Goal: Task Accomplishment & Management: Complete application form

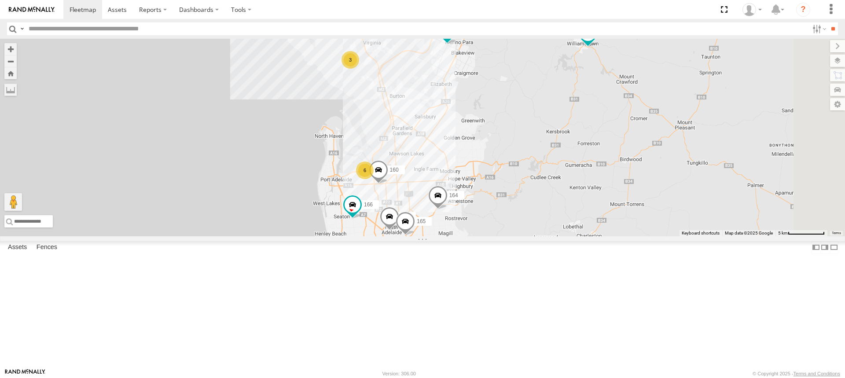
drag, startPoint x: 519, startPoint y: 234, endPoint x: 514, endPoint y: 179, distance: 55.3
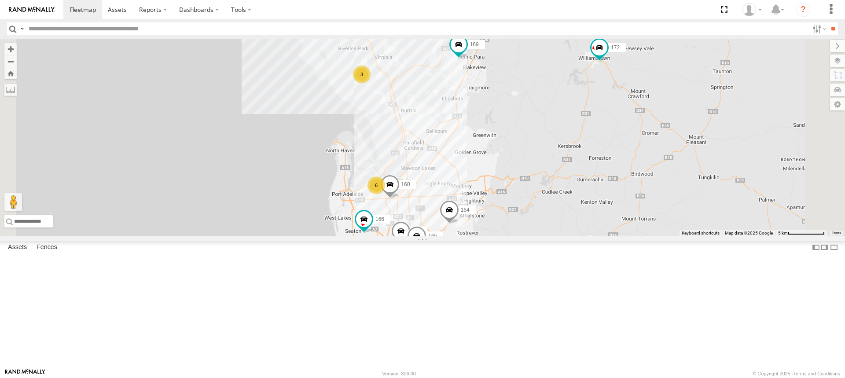
drag, startPoint x: 461, startPoint y: 113, endPoint x: 478, endPoint y: 167, distance: 57.1
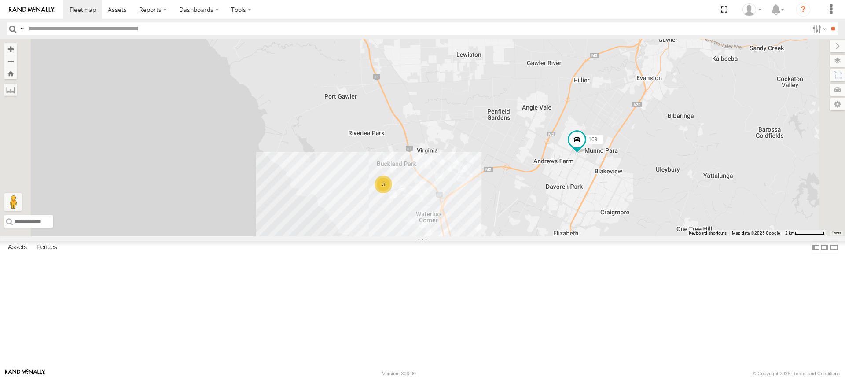
drag, startPoint x: 525, startPoint y: 268, endPoint x: 472, endPoint y: 138, distance: 139.9
click at [474, 140] on div "178 169 172 164 166 160 176 165 3" at bounding box center [422, 138] width 845 height 198
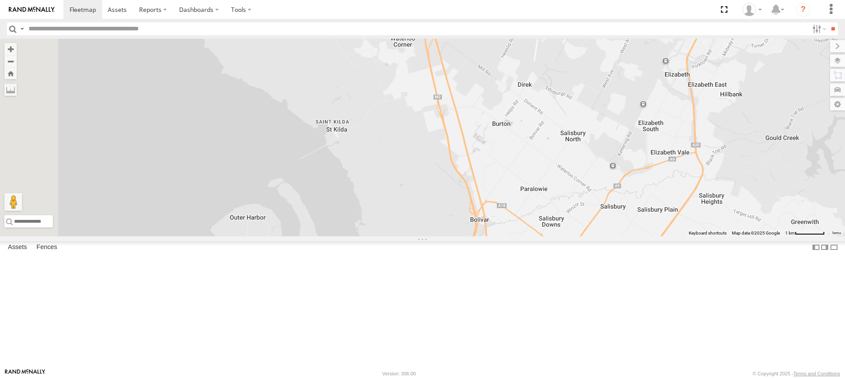
drag, startPoint x: 444, startPoint y: 146, endPoint x: 448, endPoint y: 183, distance: 36.7
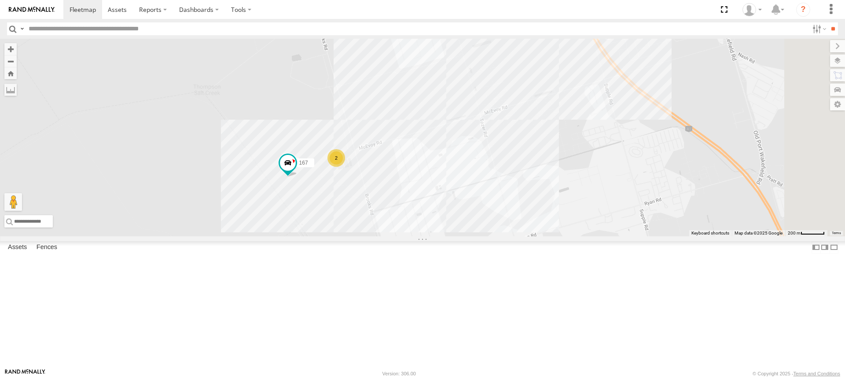
drag, startPoint x: 453, startPoint y: 219, endPoint x: 445, endPoint y: 165, distance: 53.8
click at [445, 165] on div "178 169 172 164 166 160 176 165 2 167" at bounding box center [422, 138] width 845 height 198
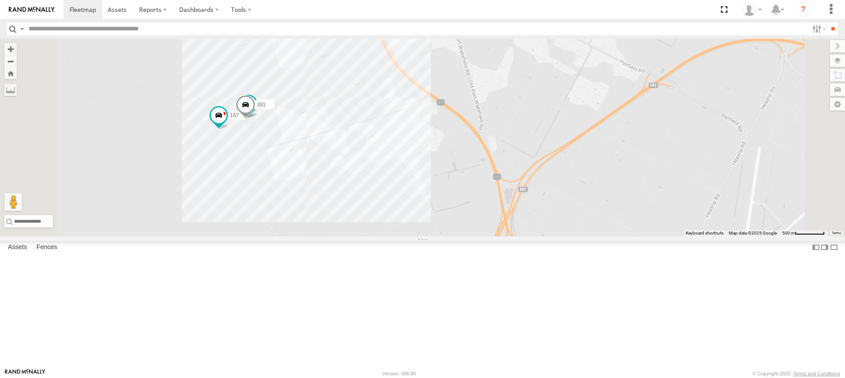
scroll to position [44, 0]
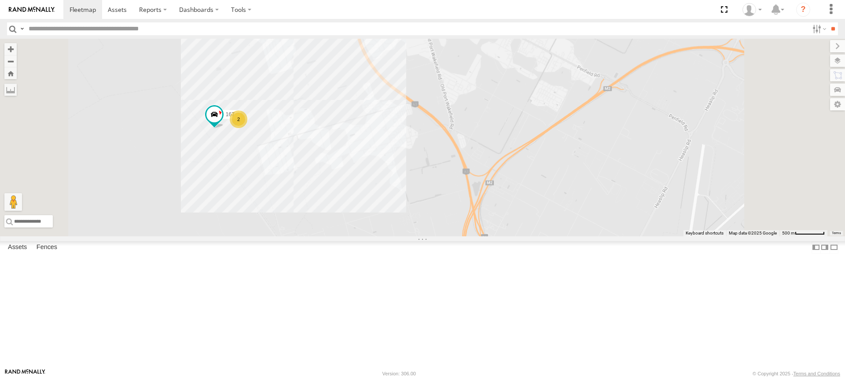
click at [0, 0] on div "168" at bounding box center [0, 0] width 0 height 0
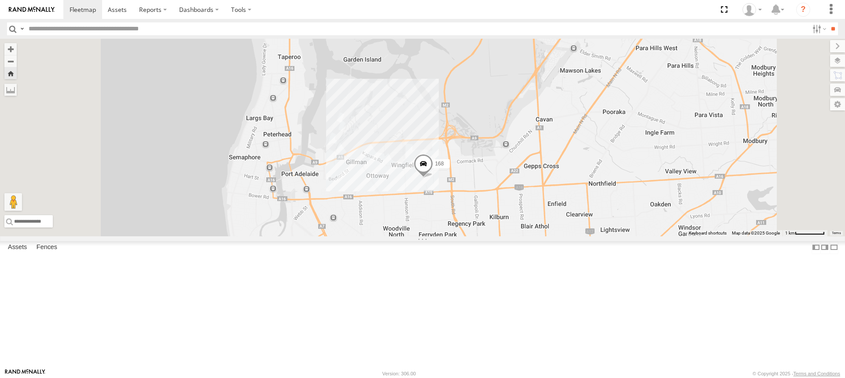
click at [433, 178] on span at bounding box center [423, 166] width 19 height 24
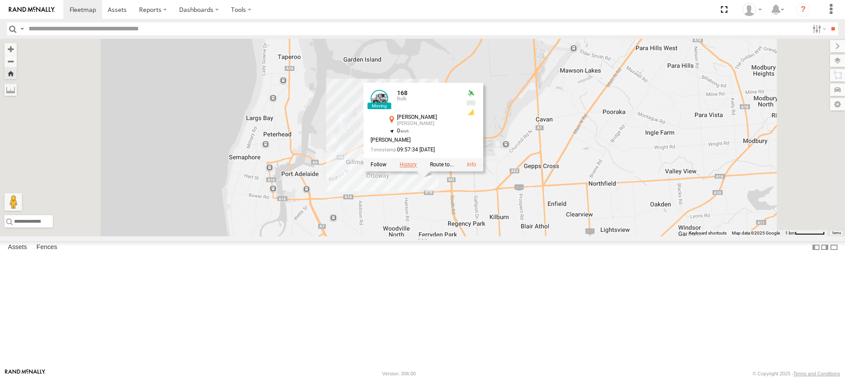
click at [417, 168] on label at bounding box center [408, 165] width 17 height 6
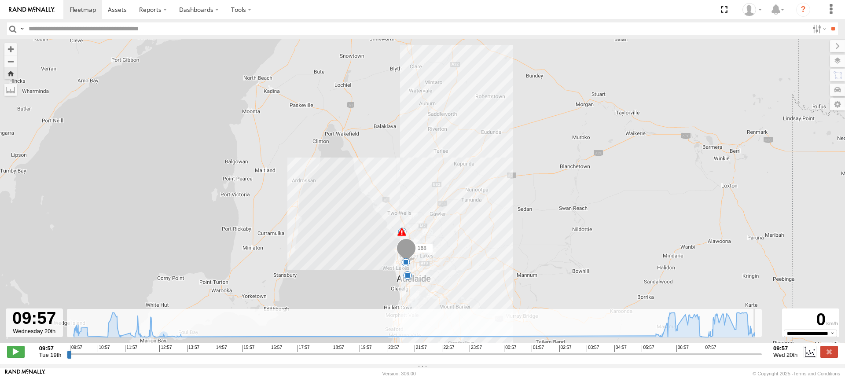
drag, startPoint x: 72, startPoint y: 360, endPoint x: 772, endPoint y: 308, distance: 701.8
click at [762, 350] on input "range" at bounding box center [414, 354] width 695 height 8
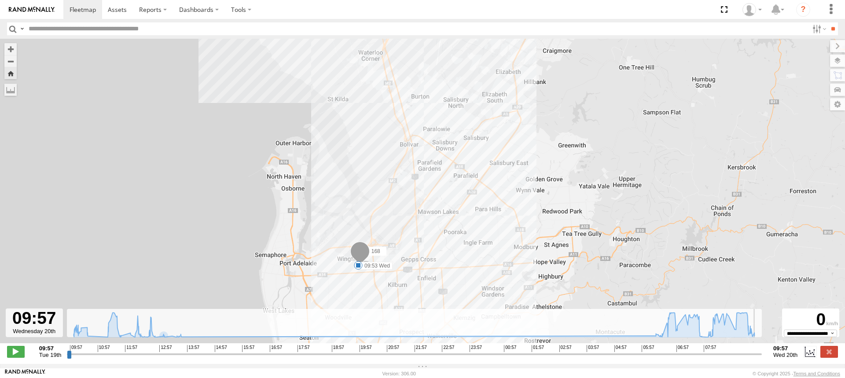
drag, startPoint x: 466, startPoint y: 193, endPoint x: 466, endPoint y: 201, distance: 7.9
click at [466, 201] on div "168 10:30 Tue 11:07 Tue 13:49 Tue 13:49 Tue 13:50 Tue 09:53 Wed 5" at bounding box center [422, 196] width 845 height 314
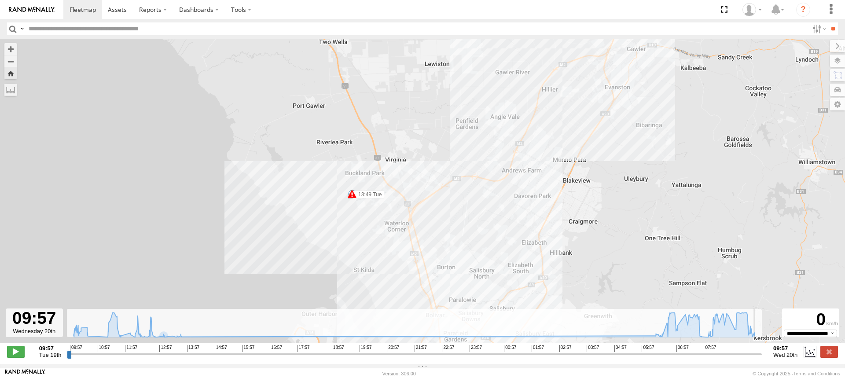
drag, startPoint x: 366, startPoint y: 217, endPoint x: 375, endPoint y: 73, distance: 144.6
click at [375, 84] on div "168 10:30 Tue 11:07 Tue 13:49 Tue 13:49 Tue 13:50 Tue 09:53 Wed 5" at bounding box center [422, 196] width 845 height 314
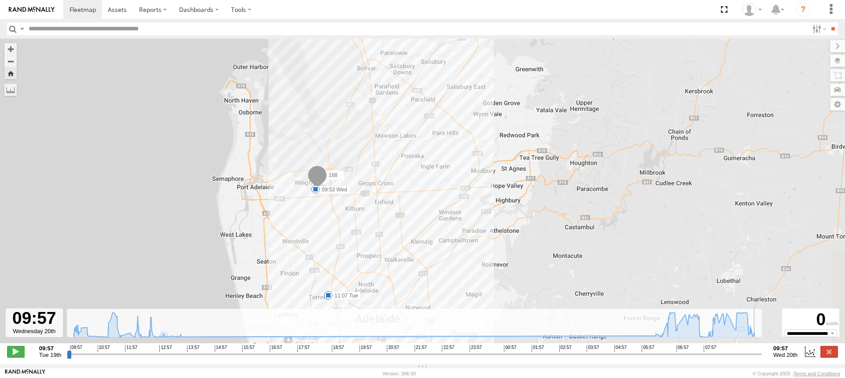
drag, startPoint x: 413, startPoint y: 198, endPoint x: 412, endPoint y: 61, distance: 137.3
click at [412, 61] on div "168 13:49 Tue 13:49 Tue 13:50 Tue 10:30 Tue 11:07 Tue 09:53 Wed 5" at bounding box center [422, 196] width 845 height 314
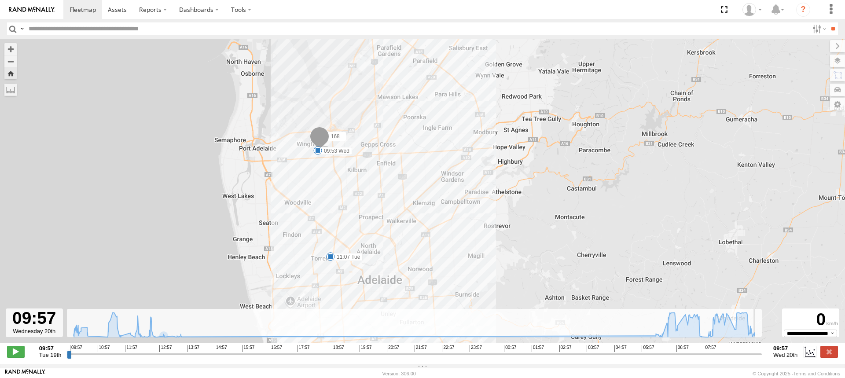
drag, startPoint x: 392, startPoint y: 202, endPoint x: 380, endPoint y: 106, distance: 97.1
click at [381, 111] on div "168 13:49 Tue 13:49 Tue 13:50 Tue 10:30 Tue 11:07 Tue 09:53 Wed 5" at bounding box center [422, 196] width 845 height 314
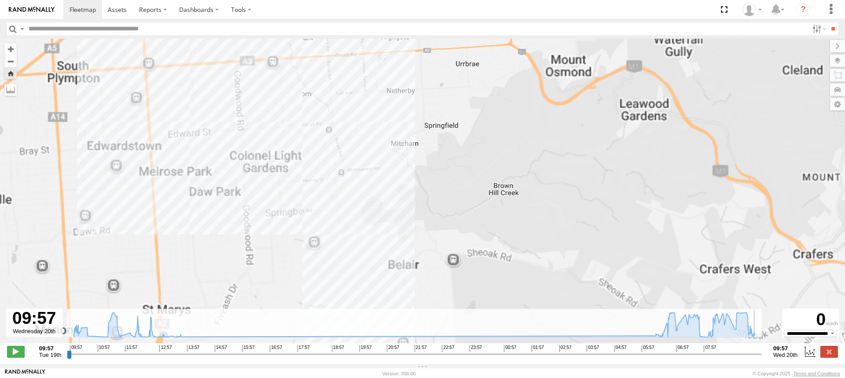
drag, startPoint x: 387, startPoint y: 208, endPoint x: 385, endPoint y: 90, distance: 118.0
click at [385, 90] on div "168 13:49 Tue 13:49 Tue 13:50 Tue 10:30 Tue 11:07 Tue 09:53 Wed" at bounding box center [422, 196] width 845 height 314
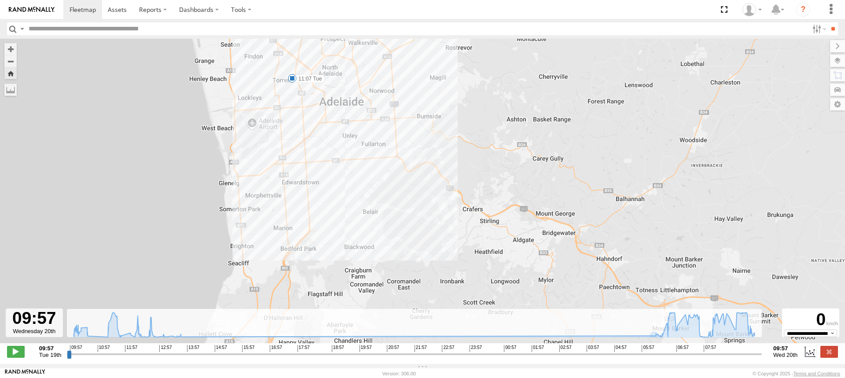
drag, startPoint x: 351, startPoint y: 75, endPoint x: 360, endPoint y: 191, distance: 116.6
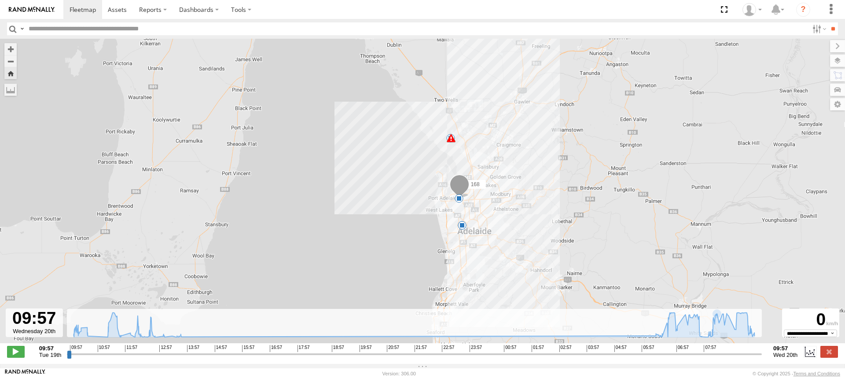
drag, startPoint x: 628, startPoint y: 230, endPoint x: 571, endPoint y: 263, distance: 66.1
click at [571, 263] on div "168 13:49 Tue 13:49 Tue 13:50 Tue 10:30 Tue 11:07 Tue 09:53 Wed 5" at bounding box center [422, 196] width 845 height 314
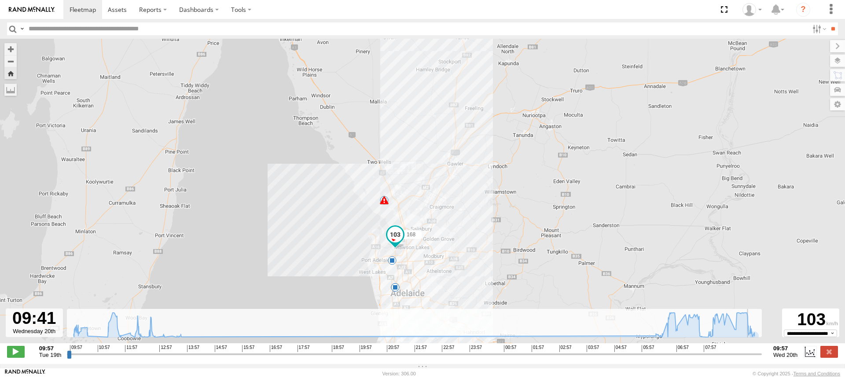
drag, startPoint x: 759, startPoint y: 358, endPoint x: 640, endPoint y: 334, distance: 121.2
click at [751, 350] on input "range" at bounding box center [414, 354] width 695 height 8
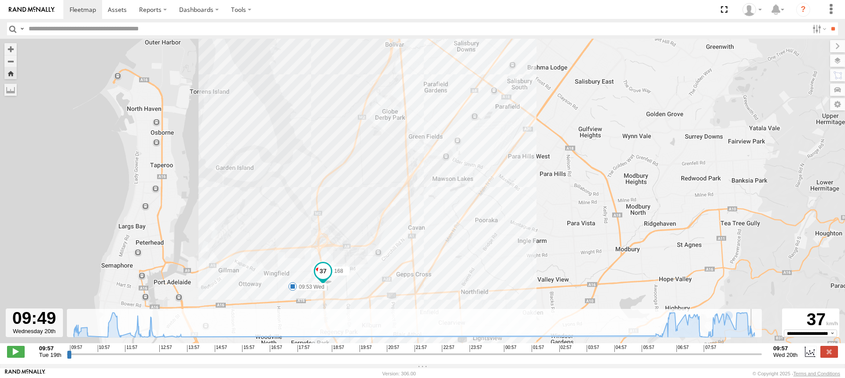
click at [755, 358] on input "range" at bounding box center [414, 354] width 695 height 8
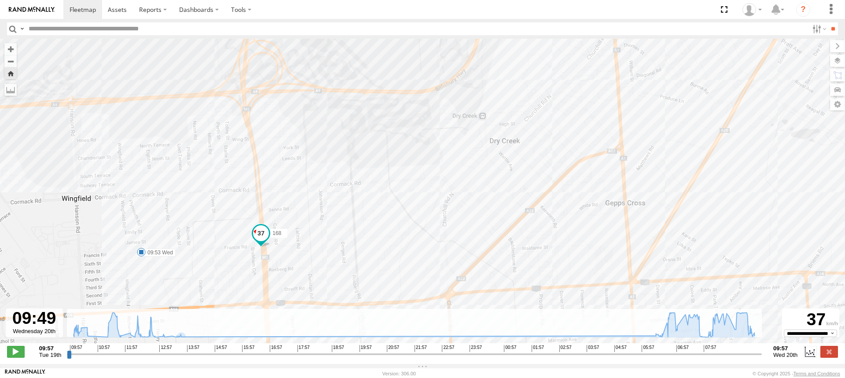
drag, startPoint x: 327, startPoint y: 275, endPoint x: 365, endPoint y: 208, distance: 77.5
click at [362, 218] on div "168 13:49 Tue 13:49 Tue 13:50 Tue 10:30 Tue 11:07 Tue 09:53 Wed" at bounding box center [422, 196] width 845 height 314
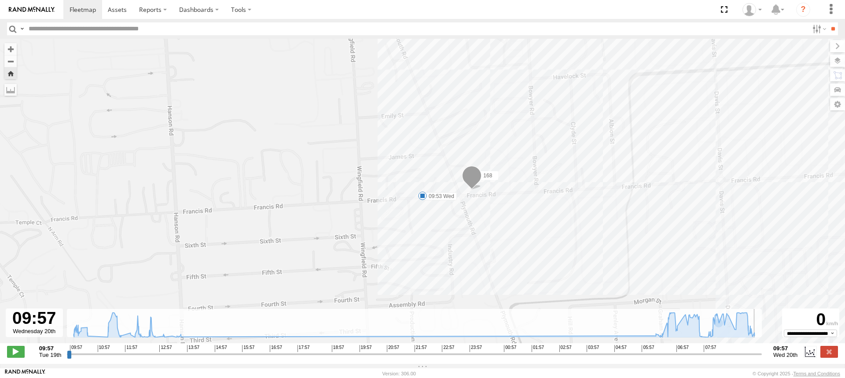
drag, startPoint x: 755, startPoint y: 360, endPoint x: 772, endPoint y: 359, distance: 16.7
click at [762, 358] on input "range" at bounding box center [414, 354] width 695 height 8
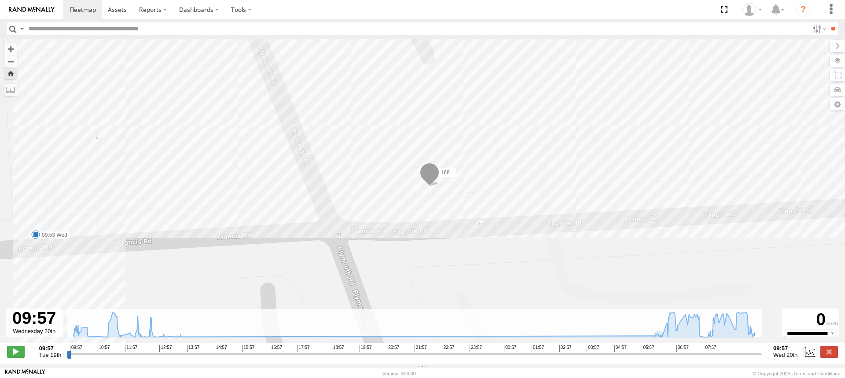
drag, startPoint x: 373, startPoint y: 84, endPoint x: 379, endPoint y: 189, distance: 105.3
click at [379, 189] on div "168 13:49 Tue 13:49 Tue 13:50 Tue 10:30 Tue 11:07 Tue 09:53 Wed" at bounding box center [422, 196] width 845 height 314
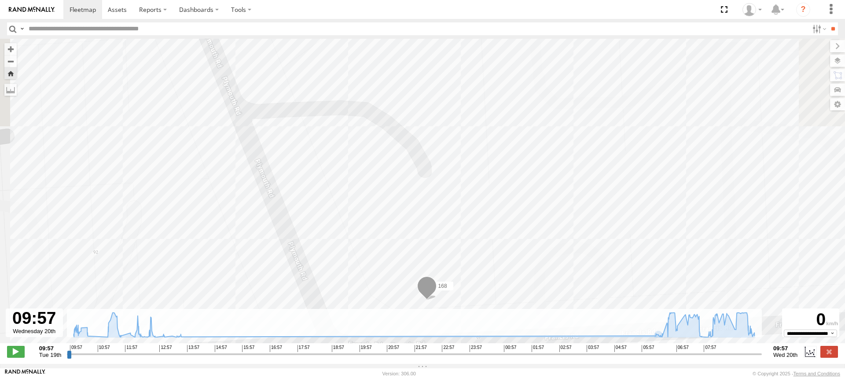
drag, startPoint x: 420, startPoint y: 169, endPoint x: 415, endPoint y: 245, distance: 75.4
click at [416, 245] on div "168 13:49 Tue 13:49 Tue 13:50 Tue 10:30 Tue 11:07 Tue 09:53 Wed" at bounding box center [422, 196] width 845 height 314
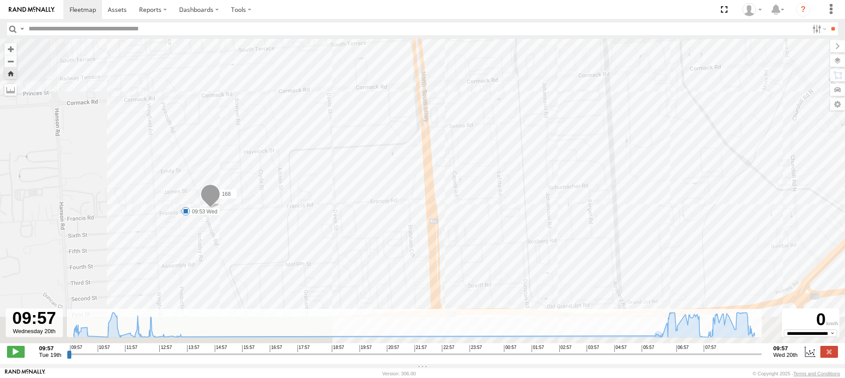
drag, startPoint x: 516, startPoint y: 223, endPoint x: 323, endPoint y: 130, distance: 214.0
click at [323, 130] on div "168 13:49 Tue 13:49 Tue 13:50 Tue 10:30 Tue 11:07 Tue 09:53 Wed" at bounding box center [422, 196] width 845 height 314
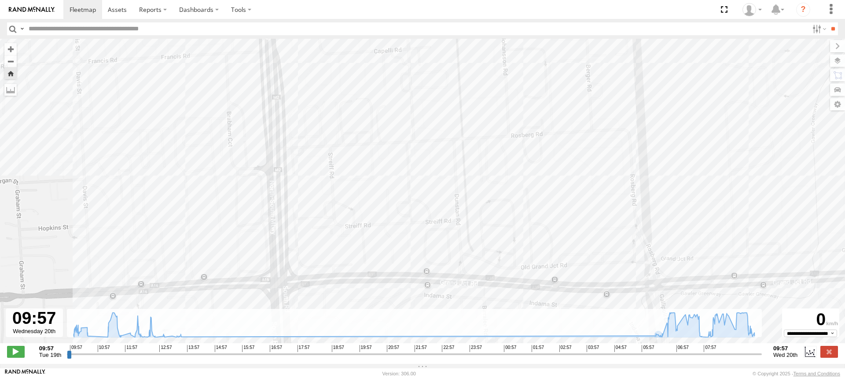
drag, startPoint x: 306, startPoint y: 111, endPoint x: 333, endPoint y: 206, distance: 99.2
click at [333, 206] on div "168 13:49 Tue 13:49 Tue 13:50 Tue 10:30 Tue 11:07 Tue 09:53 Wed" at bounding box center [422, 196] width 845 height 314
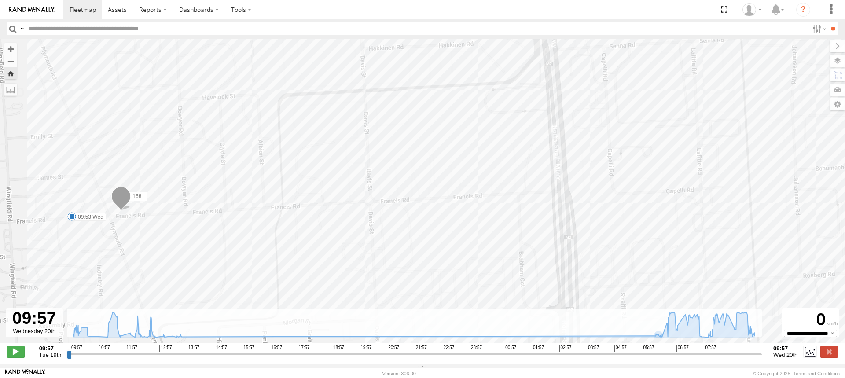
drag, startPoint x: 272, startPoint y: 145, endPoint x: 558, endPoint y: 256, distance: 306.4
click at [558, 256] on div "168 13:49 Tue 13:49 Tue 13:50 Tue 10:30 Tue 11:07 Tue 09:53 Wed" at bounding box center [422, 196] width 845 height 314
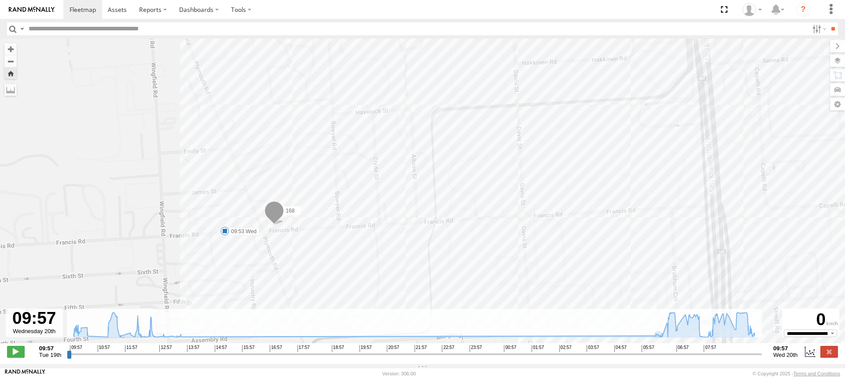
drag, startPoint x: 334, startPoint y: 239, endPoint x: 477, endPoint y: 246, distance: 142.8
click at [477, 246] on div "168 13:49 Tue 13:49 Tue 13:50 Tue 10:30 Tue 11:07 Tue 09:53 Wed" at bounding box center [422, 196] width 845 height 314
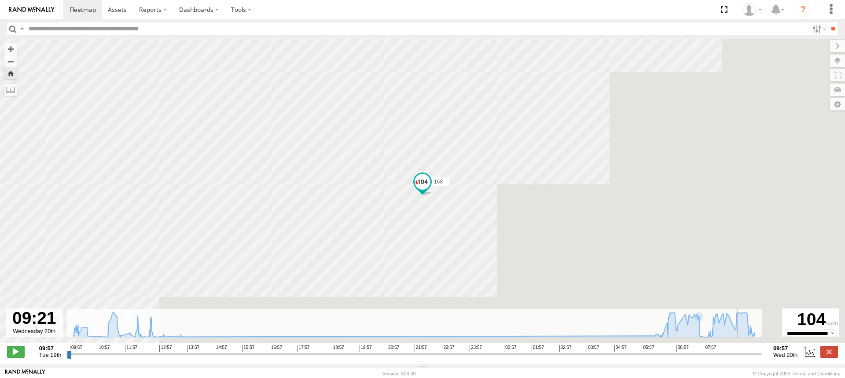
type input "**********"
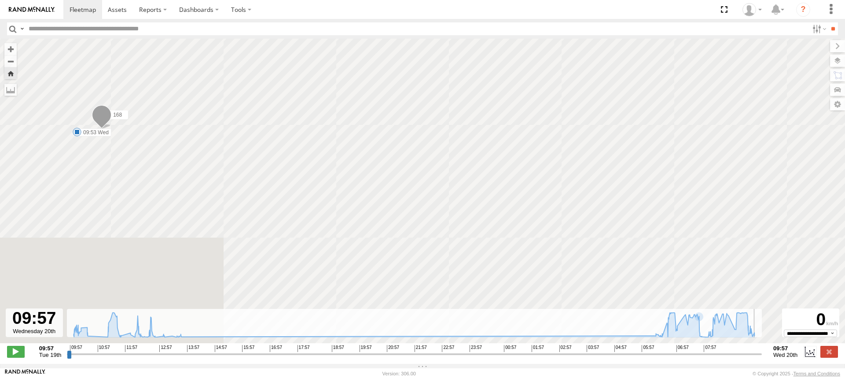
drag, startPoint x: 761, startPoint y: 360, endPoint x: 775, endPoint y: 356, distance: 15.5
click at [762, 356] on input "range" at bounding box center [414, 354] width 695 height 8
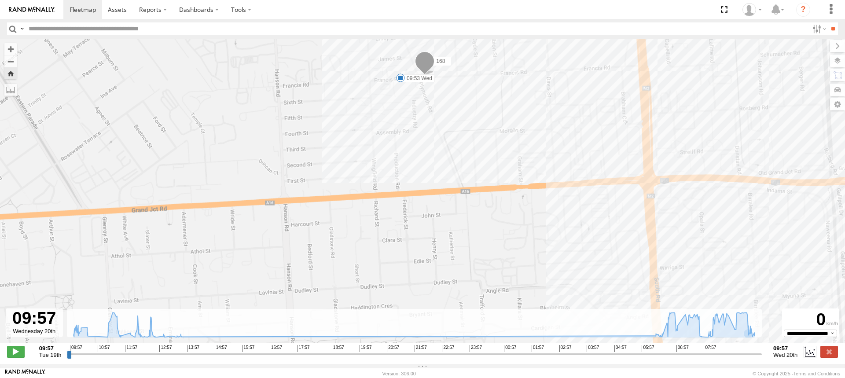
drag, startPoint x: 431, startPoint y: 107, endPoint x: 399, endPoint y: 173, distance: 73.4
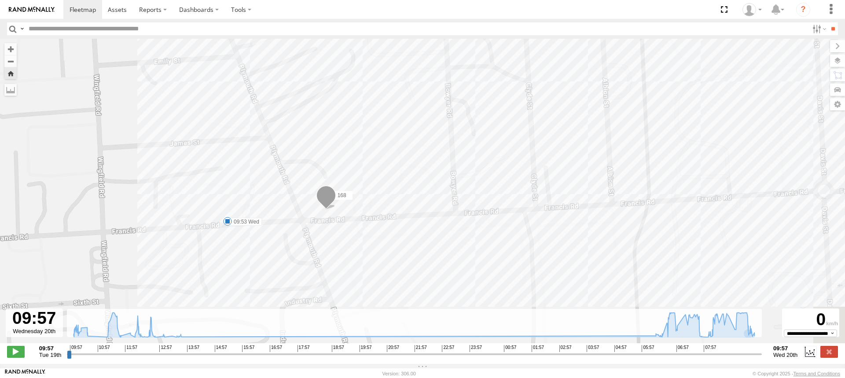
drag, startPoint x: 353, startPoint y: 225, endPoint x: 355, endPoint y: 153, distance: 71.8
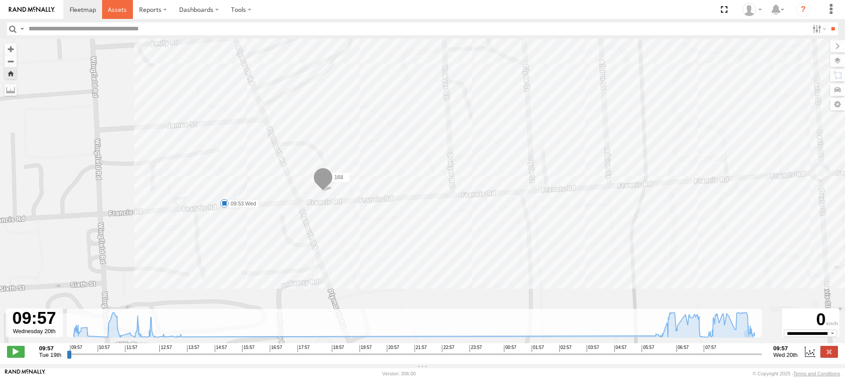
click at [118, 9] on span at bounding box center [117, 9] width 19 height 8
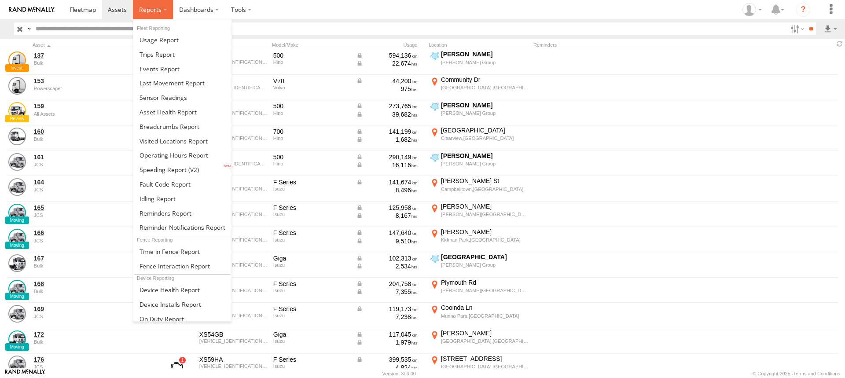
click at [152, 11] on span at bounding box center [150, 9] width 22 height 8
click at [182, 268] on span at bounding box center [175, 266] width 70 height 8
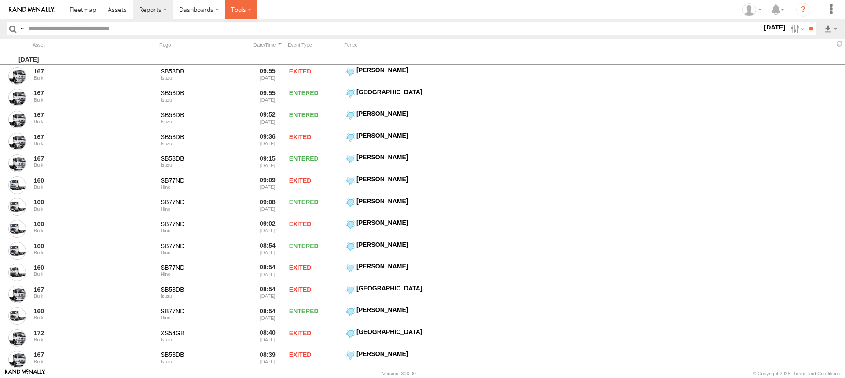
click at [239, 13] on label at bounding box center [241, 9] width 33 height 19
click at [72, 9] on span at bounding box center [83, 9] width 26 height 8
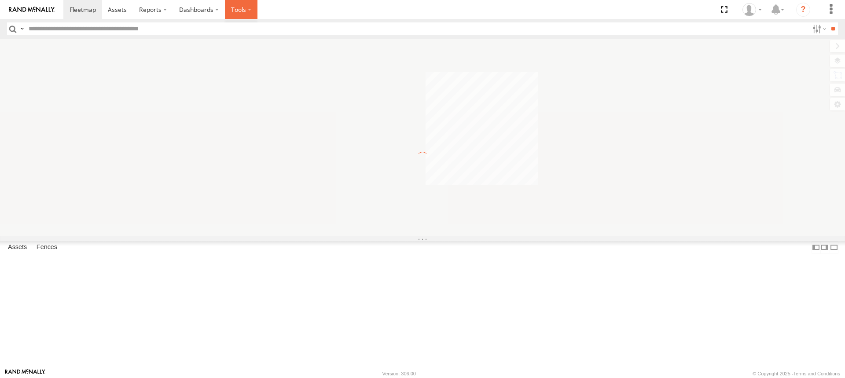
click at [243, 11] on label at bounding box center [241, 9] width 33 height 19
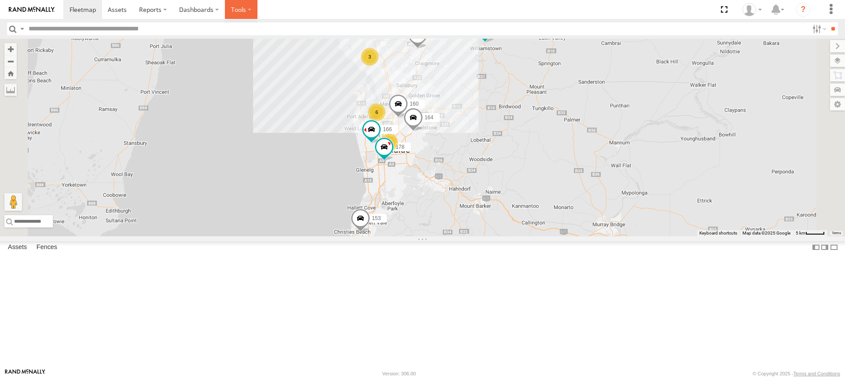
click at [246, 10] on label at bounding box center [241, 9] width 33 height 19
click at [285, 9] on section at bounding box center [452, 9] width 779 height 19
click at [252, 7] on label at bounding box center [241, 9] width 33 height 19
click at [202, 9] on label "Dashboards" at bounding box center [199, 9] width 52 height 19
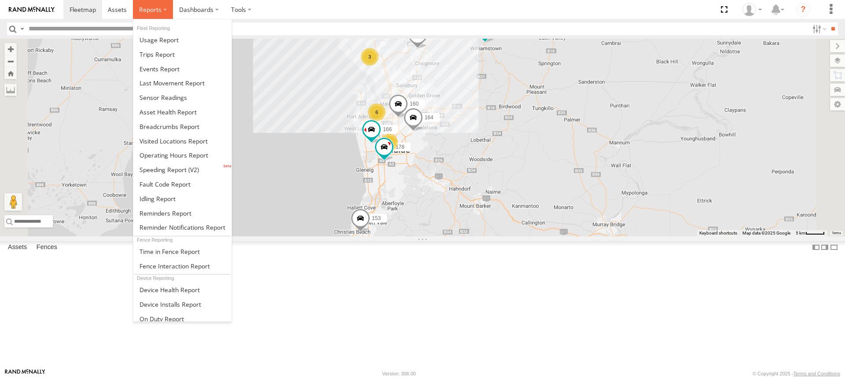
click at [164, 10] on label at bounding box center [153, 9] width 40 height 19
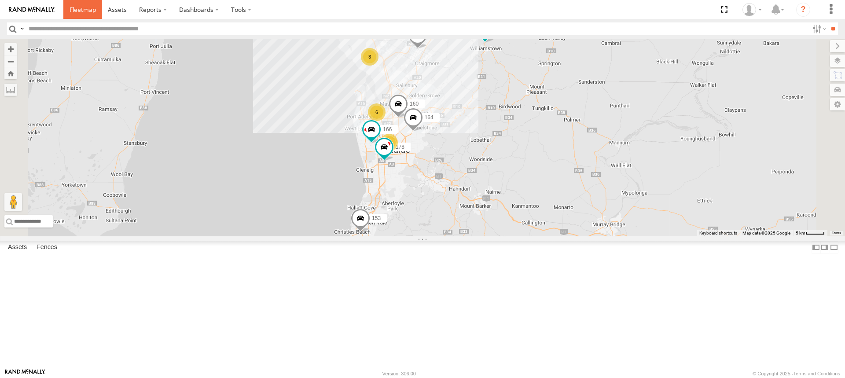
click at [89, 8] on span at bounding box center [83, 9] width 26 height 8
click at [33, 11] on img at bounding box center [32, 10] width 46 height 6
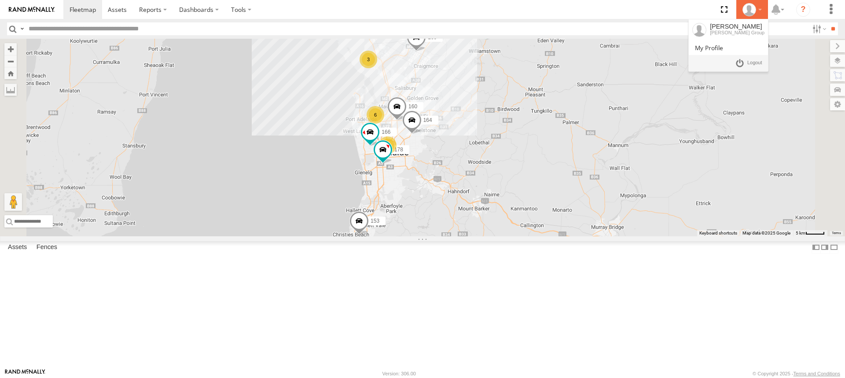
click at [760, 12] on div at bounding box center [752, 9] width 26 height 13
click at [724, 49] on link at bounding box center [728, 47] width 79 height 15
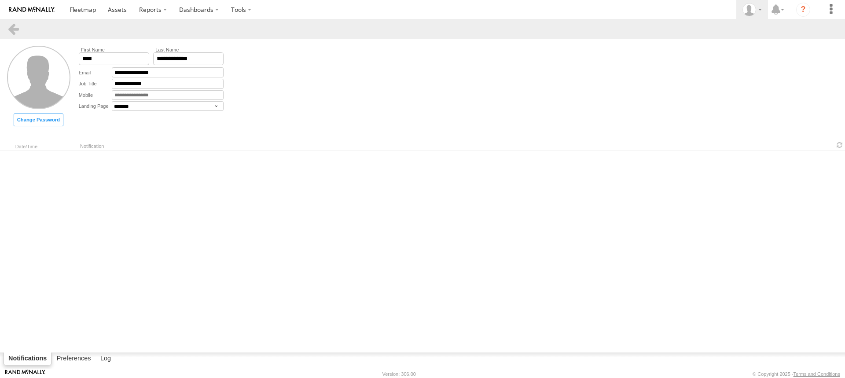
select select "********"
click at [79, 11] on span at bounding box center [83, 9] width 26 height 8
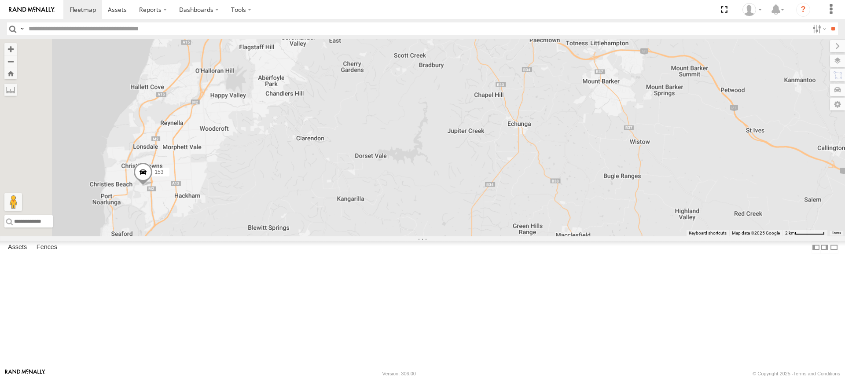
drag, startPoint x: 295, startPoint y: 177, endPoint x: 457, endPoint y: 208, distance: 165.2
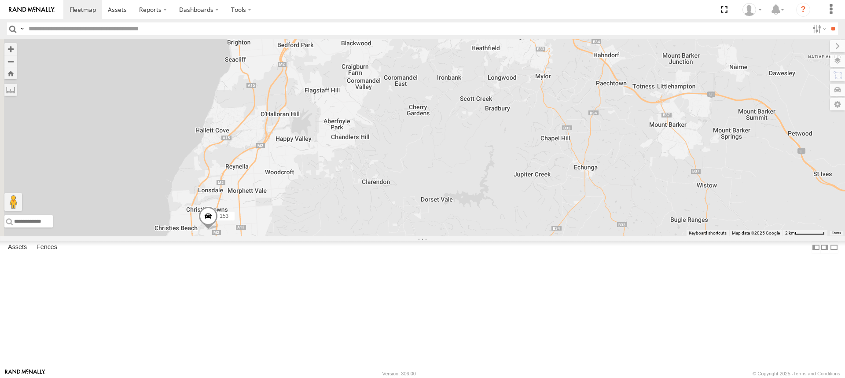
drag, startPoint x: 339, startPoint y: 142, endPoint x: 366, endPoint y: 190, distance: 54.8
drag, startPoint x: 343, startPoint y: 274, endPoint x: 351, endPoint y: 197, distance: 77.9
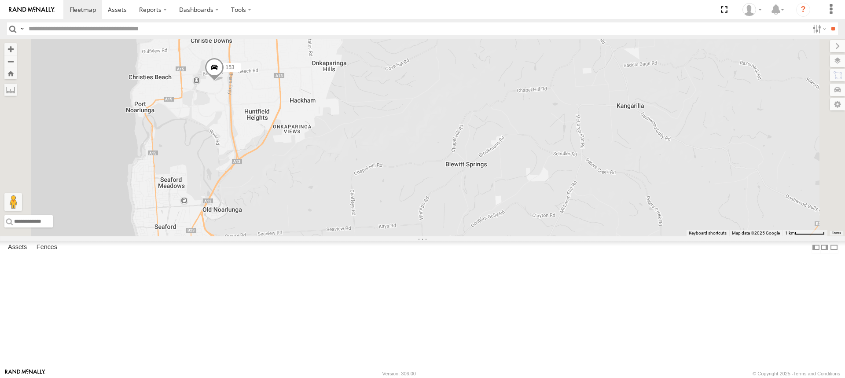
drag, startPoint x: 347, startPoint y: 212, endPoint x: 347, endPoint y: 276, distance: 64.7
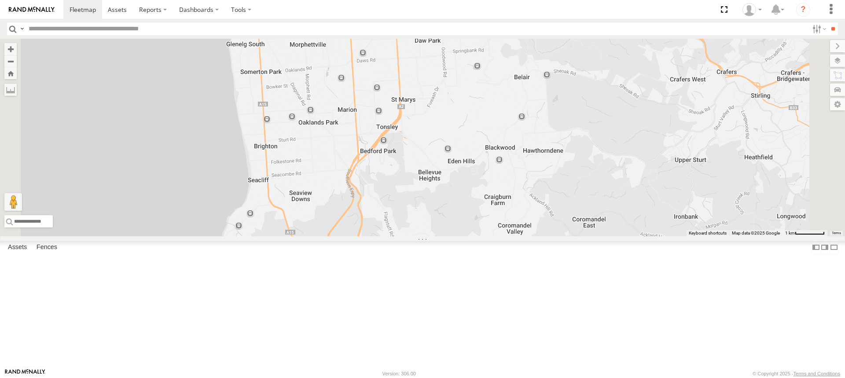
drag, startPoint x: 362, startPoint y: 205, endPoint x: 362, endPoint y: 215, distance: 9.7
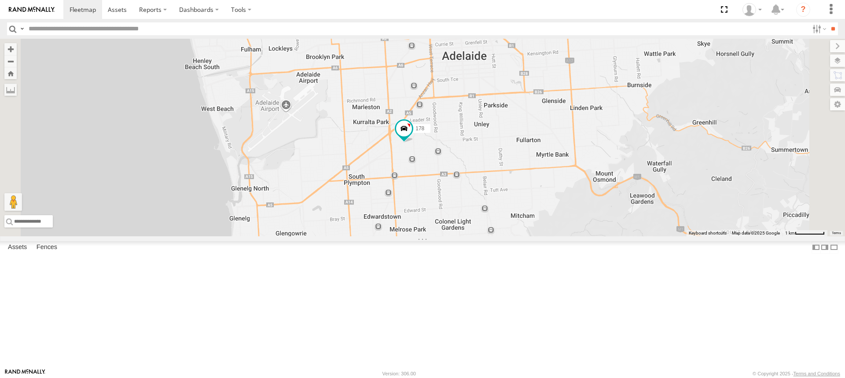
drag, startPoint x: 366, startPoint y: 209, endPoint x: 364, endPoint y: 228, distance: 19.1
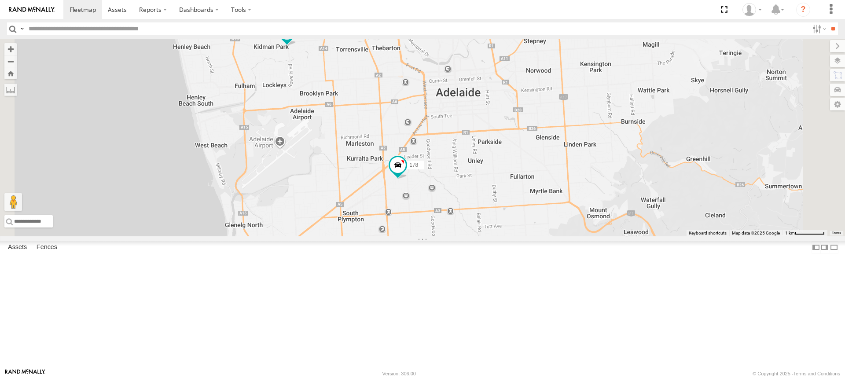
drag, startPoint x: 386, startPoint y: 144, endPoint x: 371, endPoint y: 170, distance: 29.6
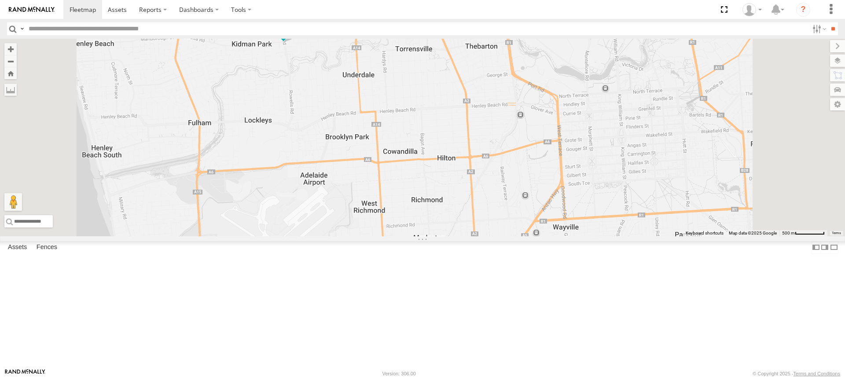
drag, startPoint x: 513, startPoint y: 250, endPoint x: 407, endPoint y: 154, distance: 142.7
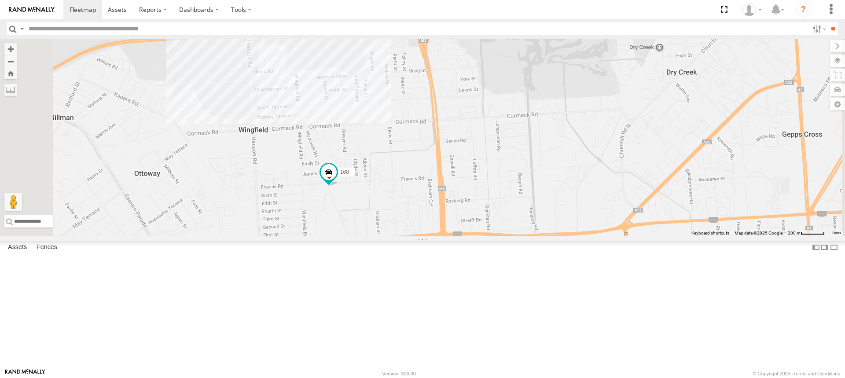
click at [417, 88] on div "178 169 153 172 164 166 176 165 160 5 168" at bounding box center [422, 138] width 845 height 198
click at [357, 134] on div "178 169 153 172 164 166 176 165 160 5 168 Wingfield 5" at bounding box center [422, 138] width 845 height 198
click at [258, 70] on div "178 169 153 172 164 166 176 165 160 5 168 New Fence 0" at bounding box center [422, 138] width 845 height 198
click at [230, 7] on label at bounding box center [241, 9] width 33 height 19
click at [246, 8] on label at bounding box center [241, 9] width 33 height 19
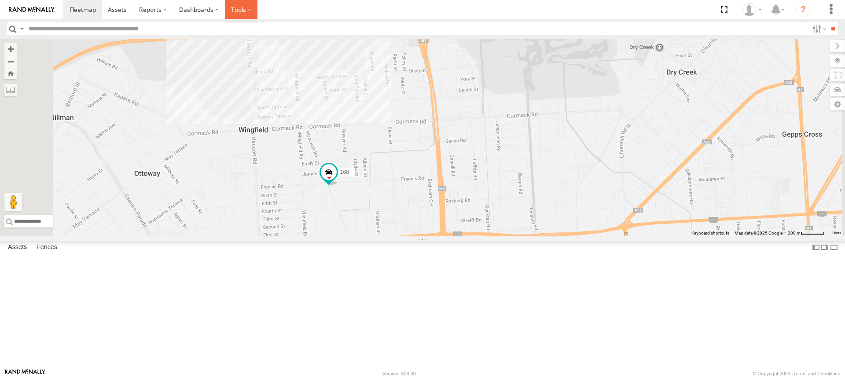
click at [246, 8] on label at bounding box center [241, 9] width 33 height 19
click at [248, 8] on label at bounding box center [241, 9] width 33 height 19
click at [207, 9] on label "Dashboards" at bounding box center [199, 9] width 52 height 19
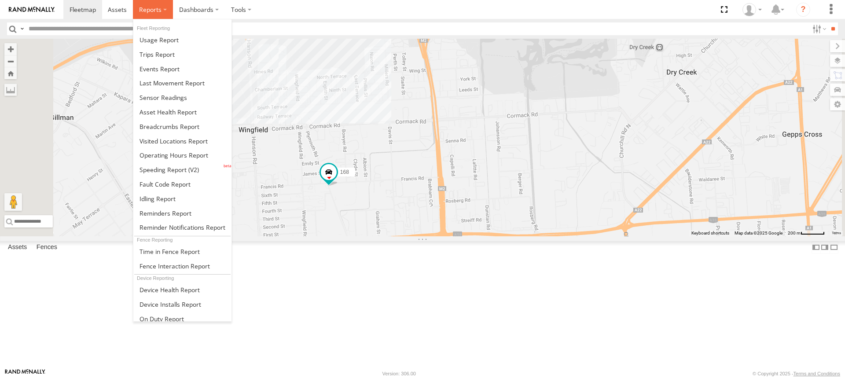
click at [158, 8] on span at bounding box center [150, 9] width 22 height 8
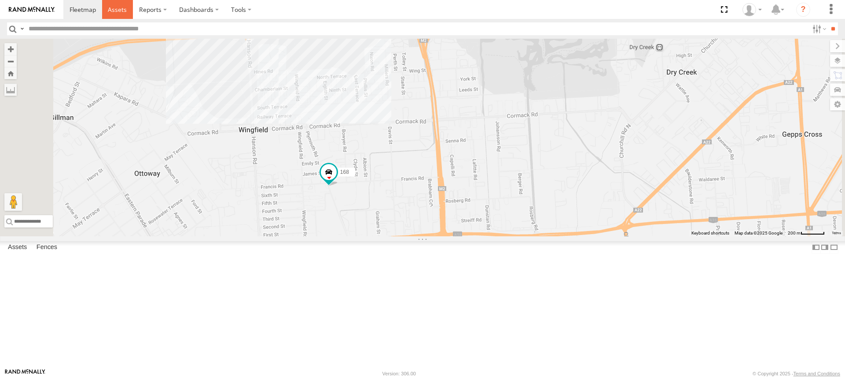
click at [118, 5] on span at bounding box center [117, 9] width 19 height 8
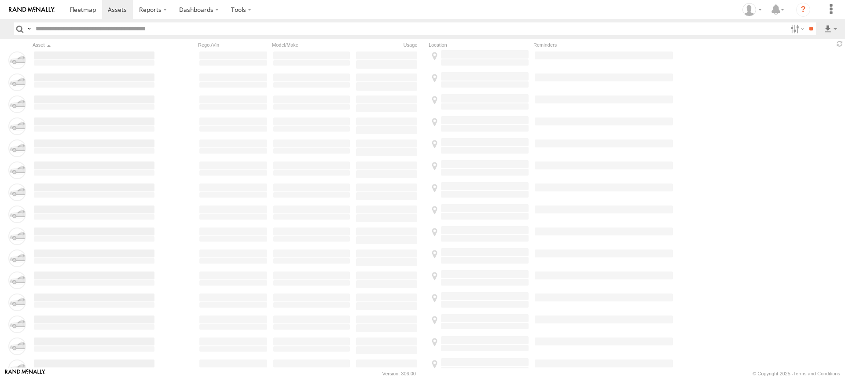
click at [73, 9] on span at bounding box center [83, 9] width 26 height 8
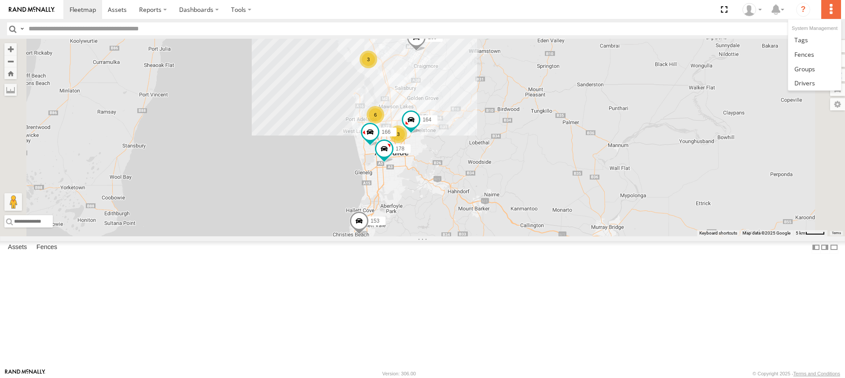
click at [828, 14] on label at bounding box center [830, 9] width 19 height 19
click at [807, 56] on span at bounding box center [804, 54] width 20 height 8
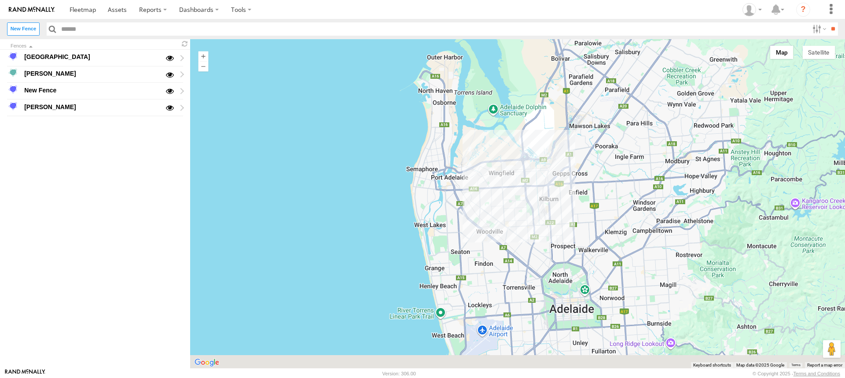
drag, startPoint x: 568, startPoint y: 232, endPoint x: 533, endPoint y: 58, distance: 177.7
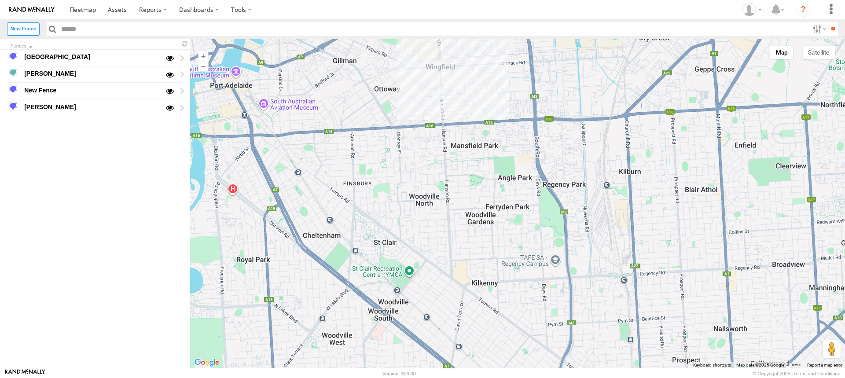
drag, startPoint x: 454, startPoint y: 98, endPoint x: 465, endPoint y: 134, distance: 37.3
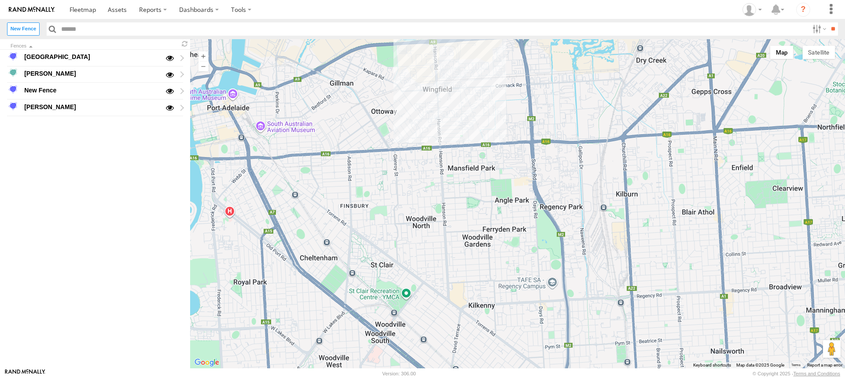
drag, startPoint x: 478, startPoint y: 99, endPoint x: 471, endPoint y: 129, distance: 29.7
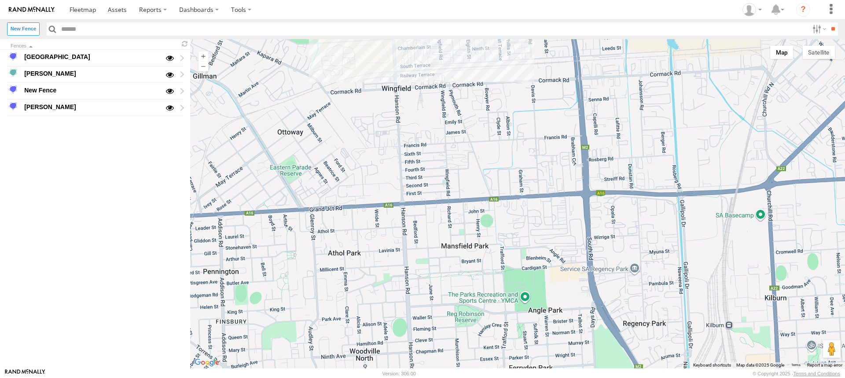
drag, startPoint x: 478, startPoint y: 94, endPoint x: 471, endPoint y: 121, distance: 27.6
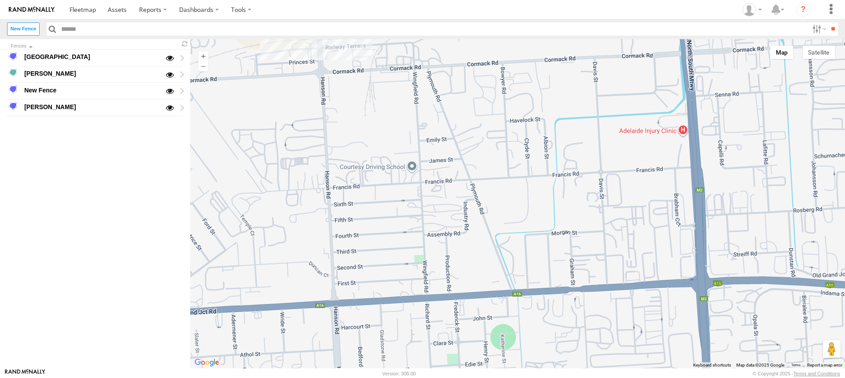
drag, startPoint x: 476, startPoint y: 160, endPoint x: 463, endPoint y: 119, distance: 42.6
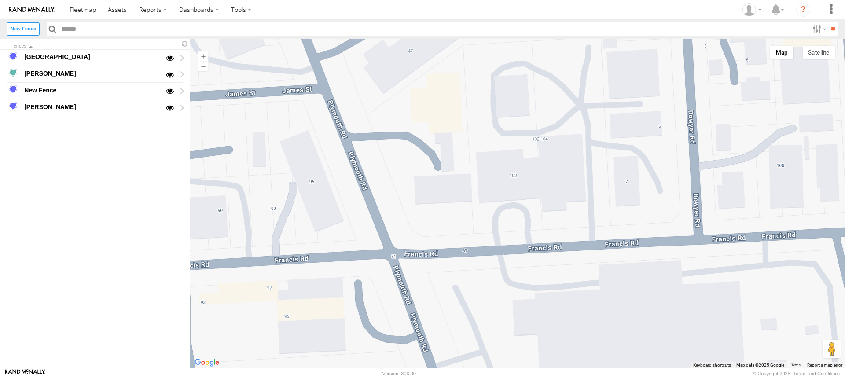
drag, startPoint x: 459, startPoint y: 119, endPoint x: 445, endPoint y: 190, distance: 72.7
click at [73, 91] on div "New Fence" at bounding box center [91, 90] width 137 height 11
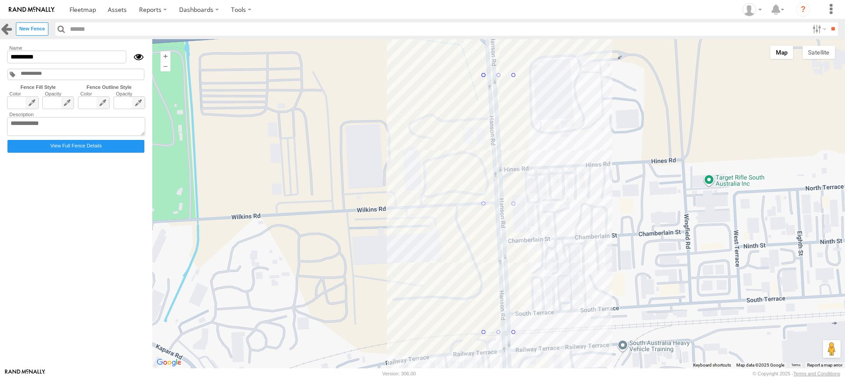
click at [7, 28] on link at bounding box center [6, 28] width 13 height 13
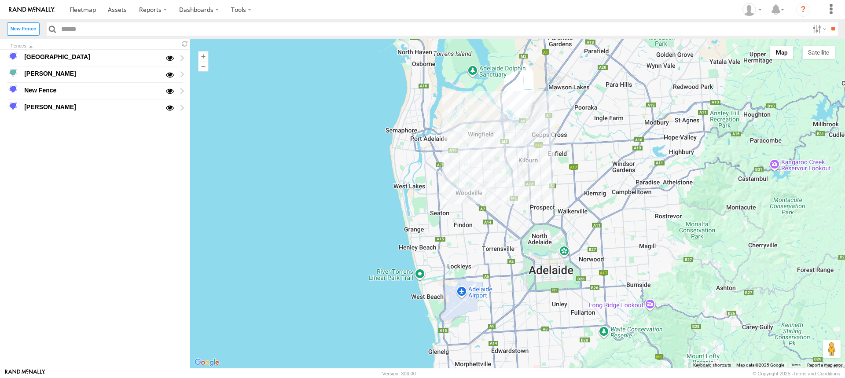
drag, startPoint x: 556, startPoint y: 282, endPoint x: 497, endPoint y: 50, distance: 239.2
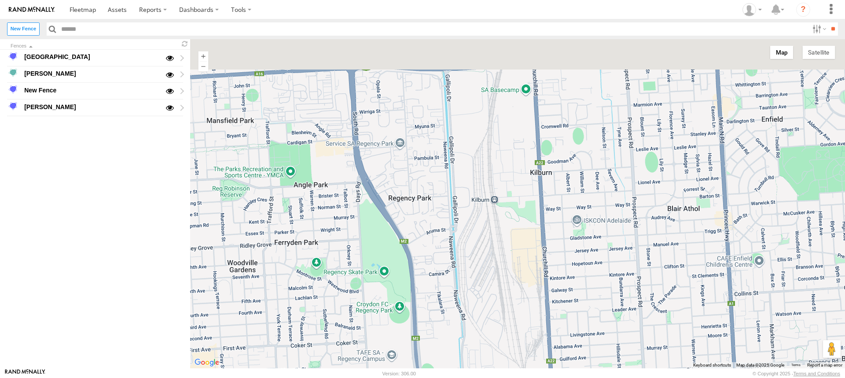
drag, startPoint x: 412, startPoint y: 191, endPoint x: 406, endPoint y: 263, distance: 72.5
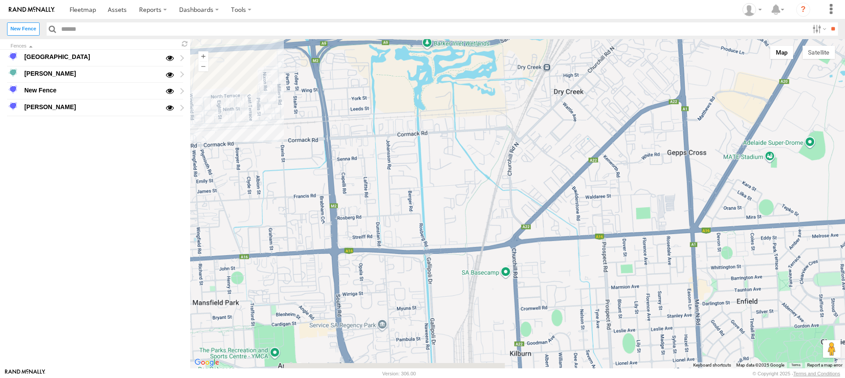
drag, startPoint x: 401, startPoint y: 221, endPoint x: 406, endPoint y: 176, distance: 44.3
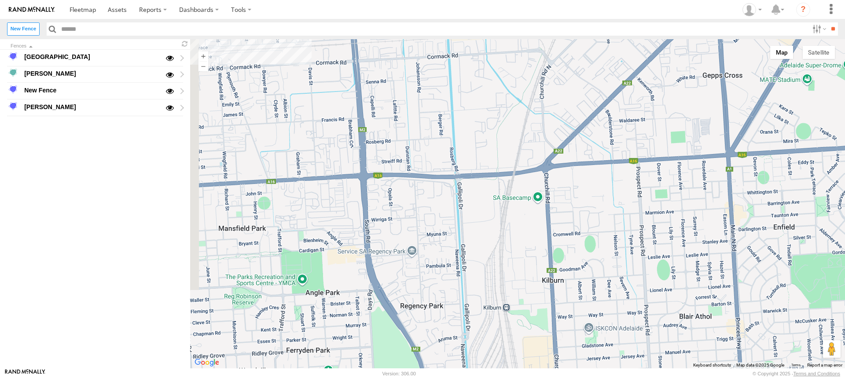
drag, startPoint x: 385, startPoint y: 213, endPoint x: 419, endPoint y: 188, distance: 41.6
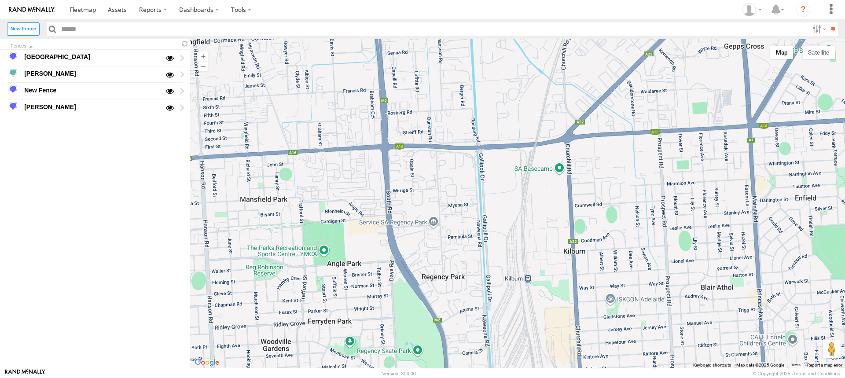
drag, startPoint x: 409, startPoint y: 193, endPoint x: 418, endPoint y: 168, distance: 26.4
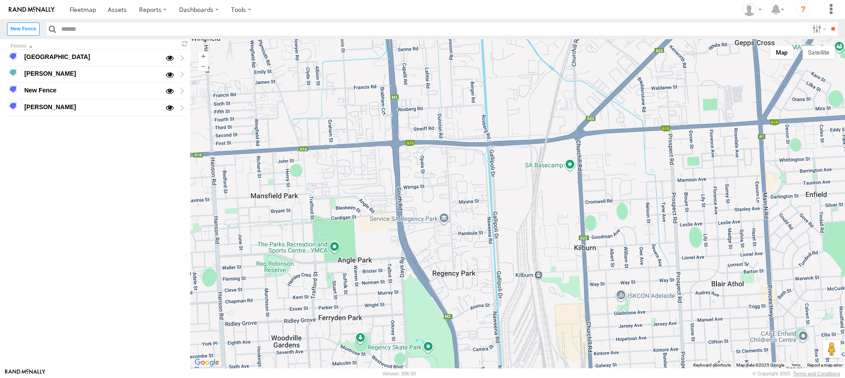
drag, startPoint x: 400, startPoint y: 188, endPoint x: 441, endPoint y: 197, distance: 41.8
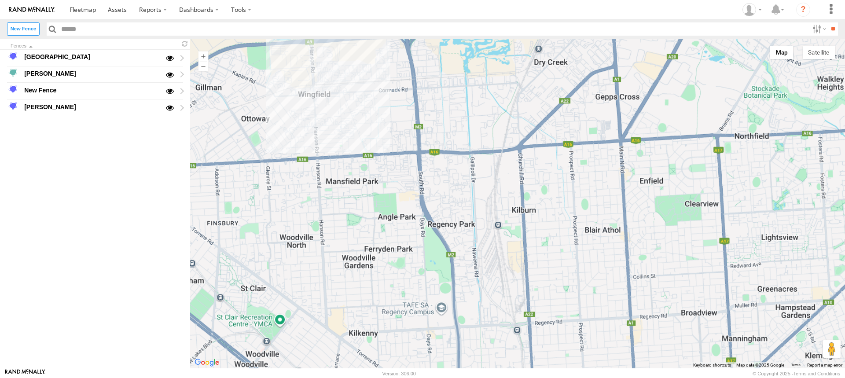
drag, startPoint x: 448, startPoint y: 111, endPoint x: 452, endPoint y: 198, distance: 86.3
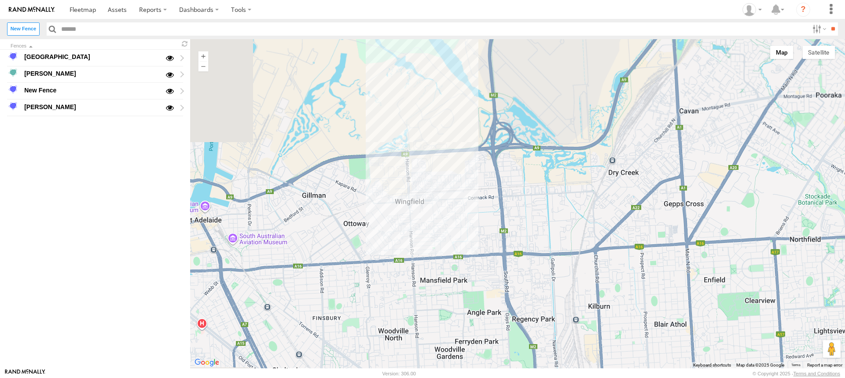
drag, startPoint x: 384, startPoint y: 241, endPoint x: 459, endPoint y: 213, distance: 79.8
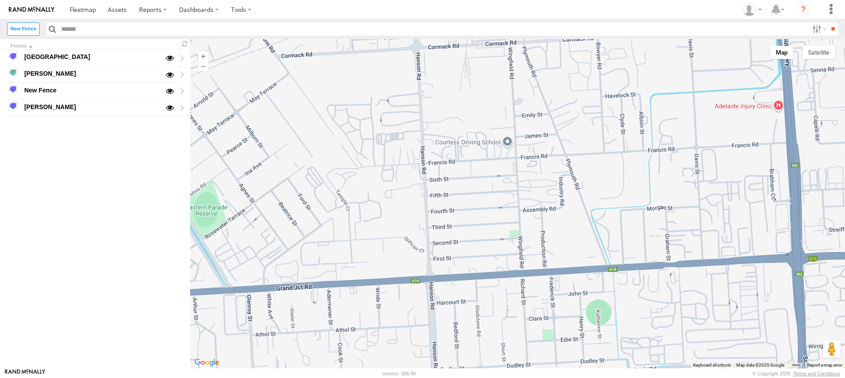
drag, startPoint x: 606, startPoint y: 202, endPoint x: 478, endPoint y: 194, distance: 127.9
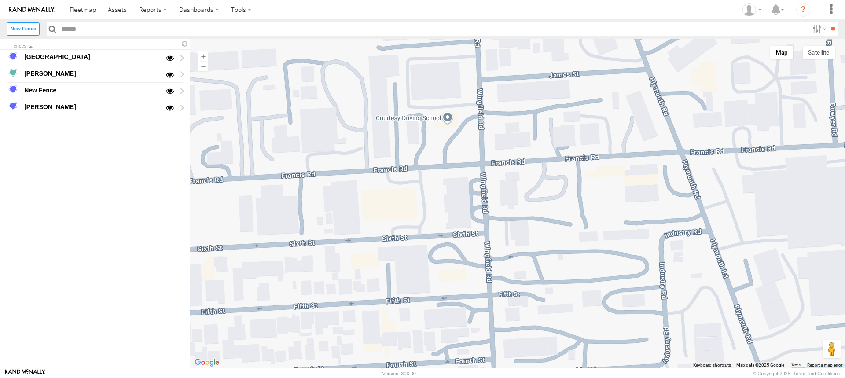
drag, startPoint x: 535, startPoint y: 146, endPoint x: 539, endPoint y: 212, distance: 65.7
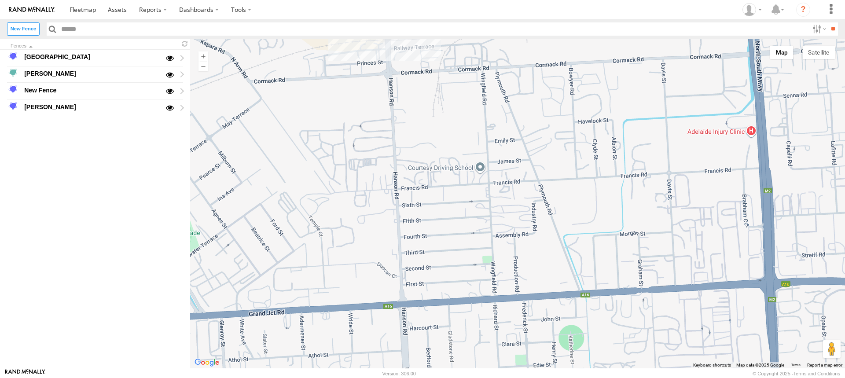
drag, startPoint x: 603, startPoint y: 165, endPoint x: 522, endPoint y: 181, distance: 83.1
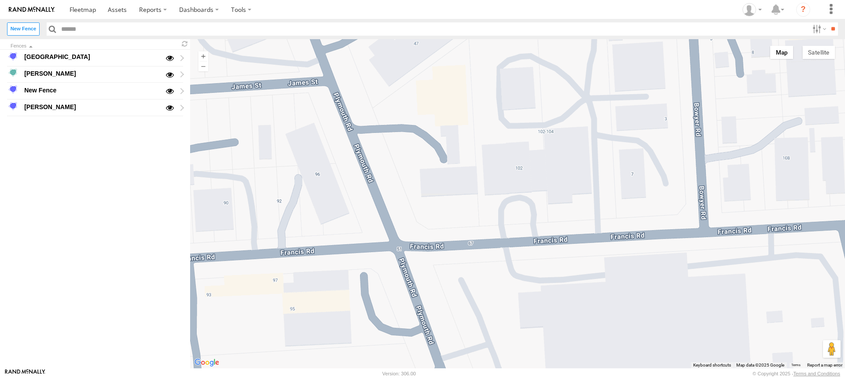
drag, startPoint x: 501, startPoint y: 132, endPoint x: 496, endPoint y: 178, distance: 47.0
click at [496, 178] on div at bounding box center [517, 203] width 655 height 329
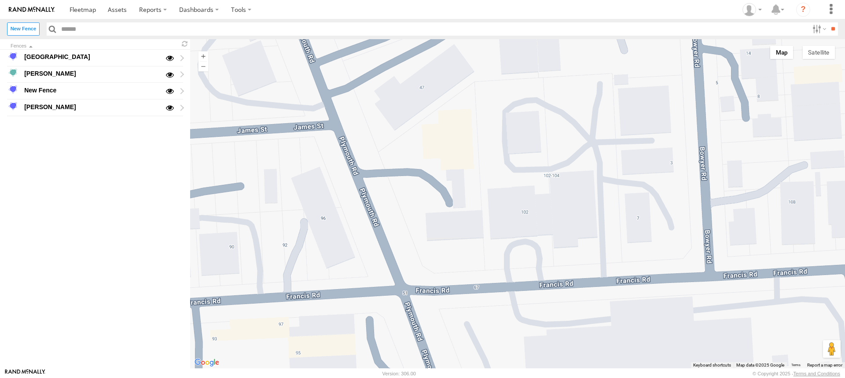
drag, startPoint x: 503, startPoint y: 156, endPoint x: 510, endPoint y: 198, distance: 42.8
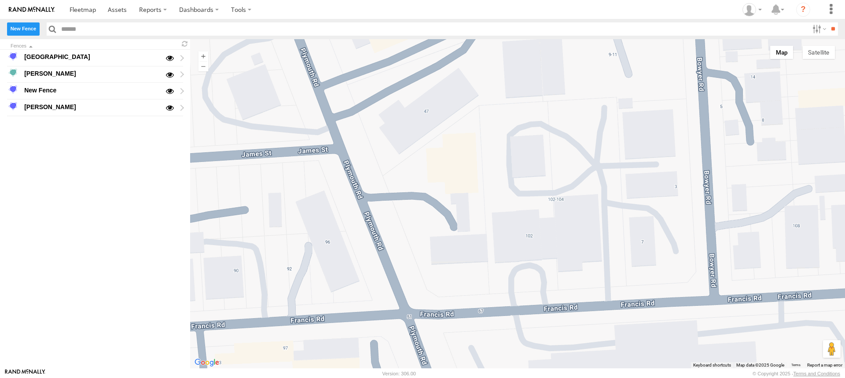
click at [24, 27] on label "New Fence" at bounding box center [23, 28] width 33 height 13
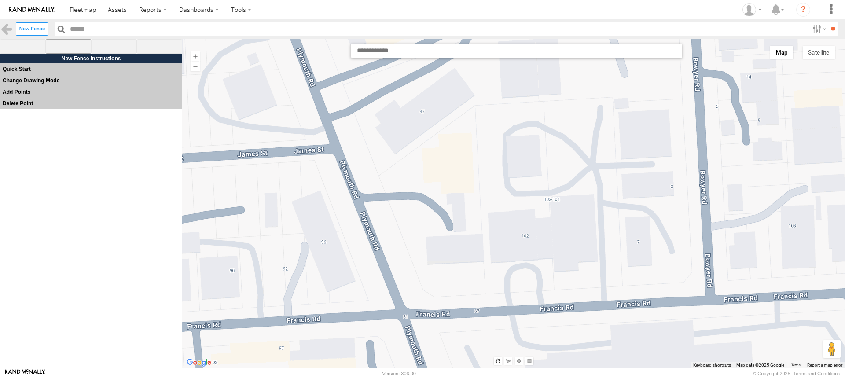
click at [68, 47] on span at bounding box center [69, 46] width 46 height 15
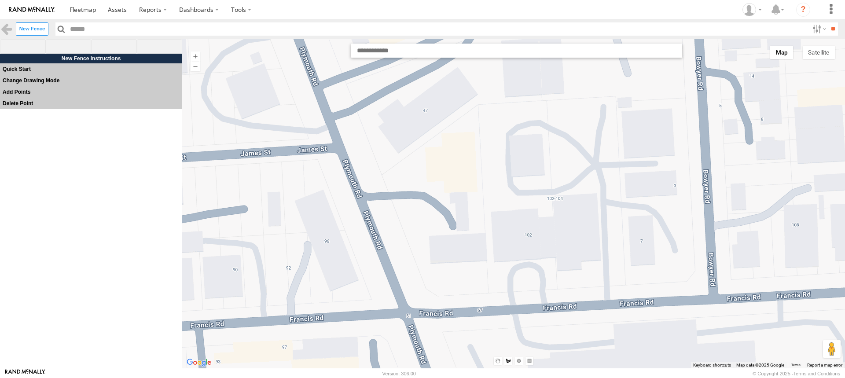
click at [378, 178] on div at bounding box center [513, 203] width 663 height 329
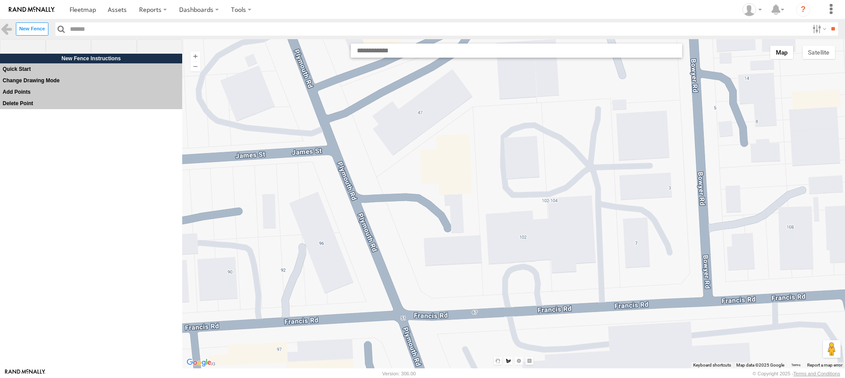
click at [377, 178] on div at bounding box center [513, 203] width 663 height 329
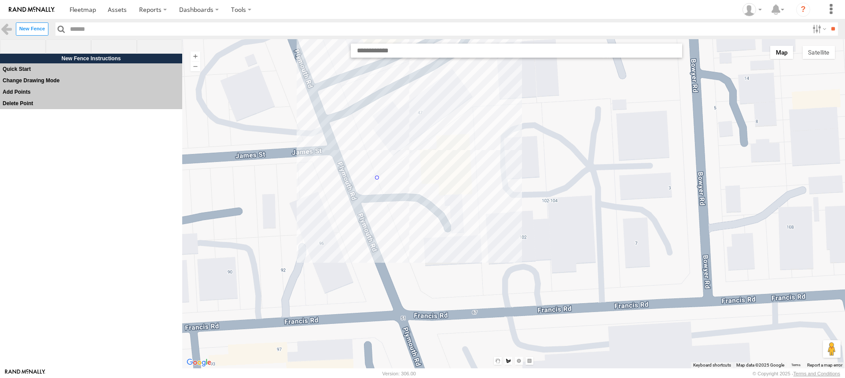
click at [472, 108] on div at bounding box center [513, 203] width 663 height 329
click at [482, 295] on div at bounding box center [513, 203] width 663 height 329
click at [430, 299] on div at bounding box center [513, 203] width 663 height 329
click at [420, 290] on div at bounding box center [513, 203] width 663 height 329
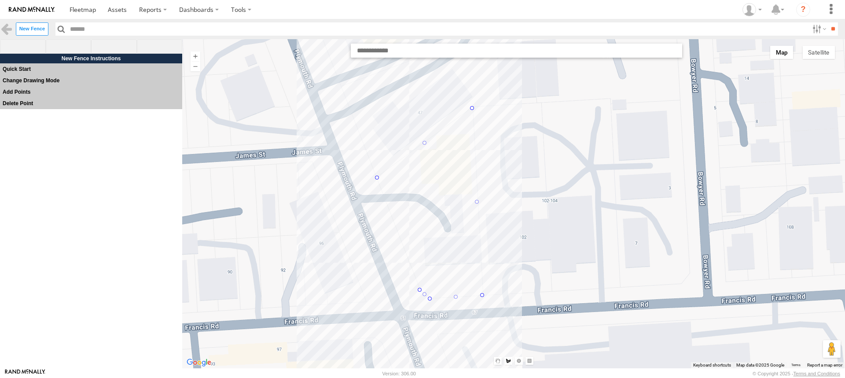
click at [376, 178] on div at bounding box center [513, 203] width 663 height 329
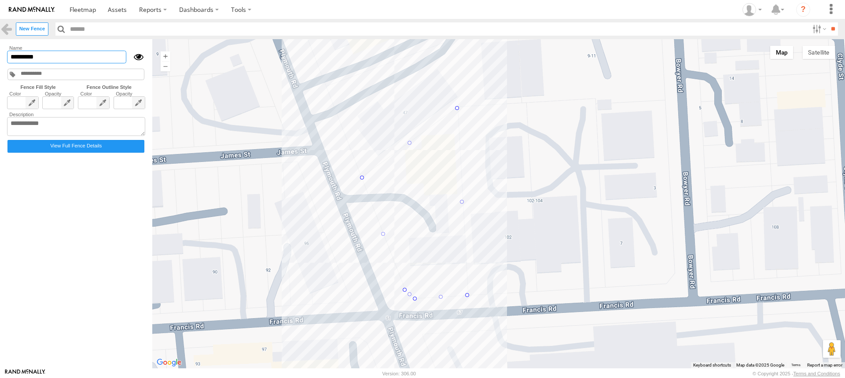
drag, startPoint x: 45, startPoint y: 57, endPoint x: -3, endPoint y: 54, distance: 48.5
click at [0, 54] on html at bounding box center [422, 189] width 845 height 378
type input "*"
type input "******"
click at [101, 102] on span at bounding box center [93, 128] width 31 height 62
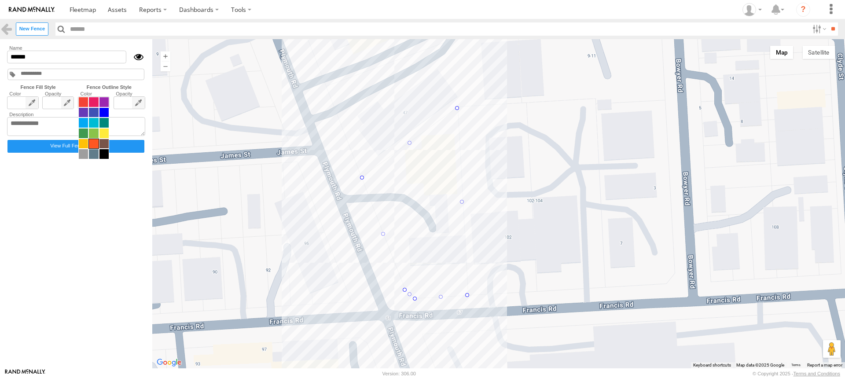
click at [92, 143] on span at bounding box center [93, 144] width 9 height 10
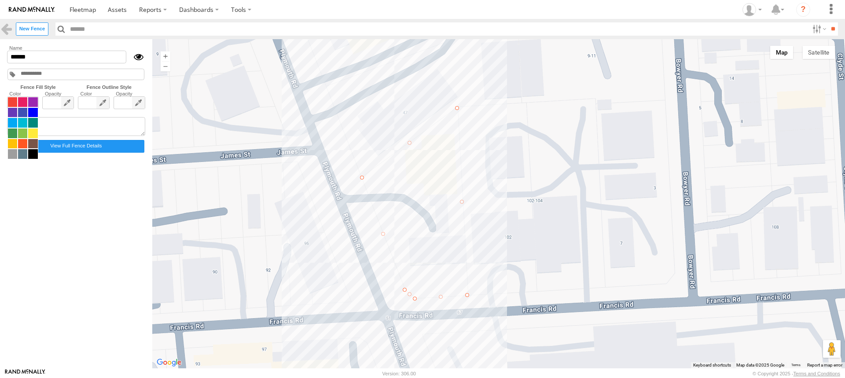
click at [31, 103] on span at bounding box center [22, 128] width 31 height 62
click at [11, 102] on span at bounding box center [12, 102] width 9 height 10
click at [50, 125] on textarea at bounding box center [76, 126] width 138 height 19
click at [55, 132] on textarea at bounding box center [76, 126] width 138 height 19
paste textarea "**********"
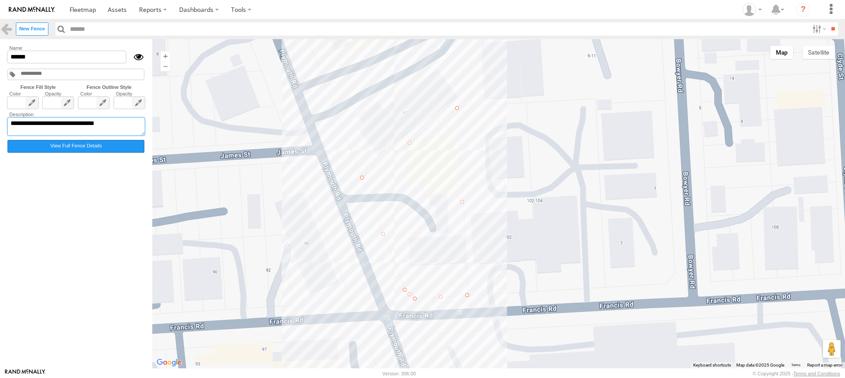
type textarea "**********"
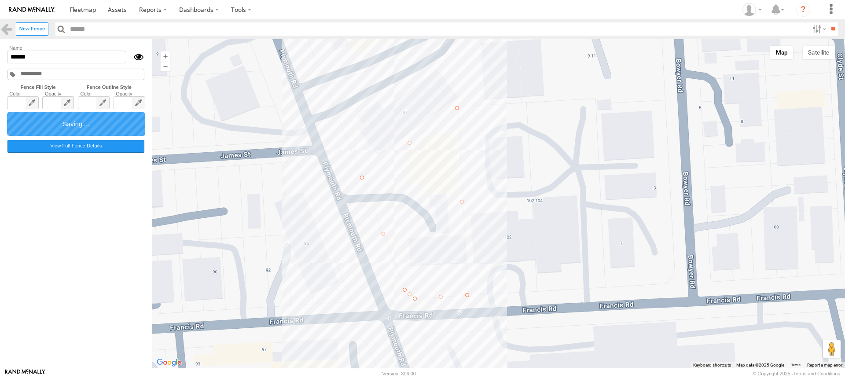
click at [74, 148] on label "View Full Fence Details" at bounding box center [75, 146] width 137 height 13
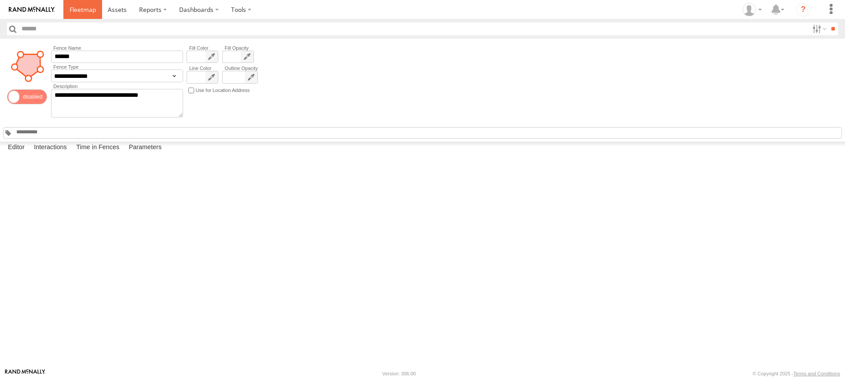
click at [80, 11] on span at bounding box center [83, 9] width 26 height 8
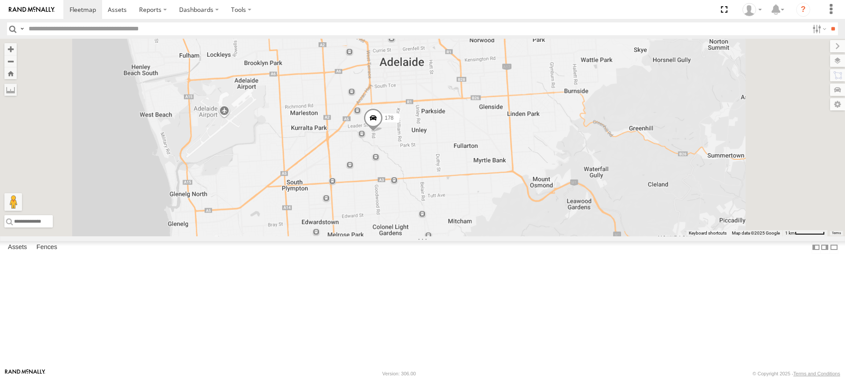
drag, startPoint x: 435, startPoint y: 153, endPoint x: 440, endPoint y: 245, distance: 92.6
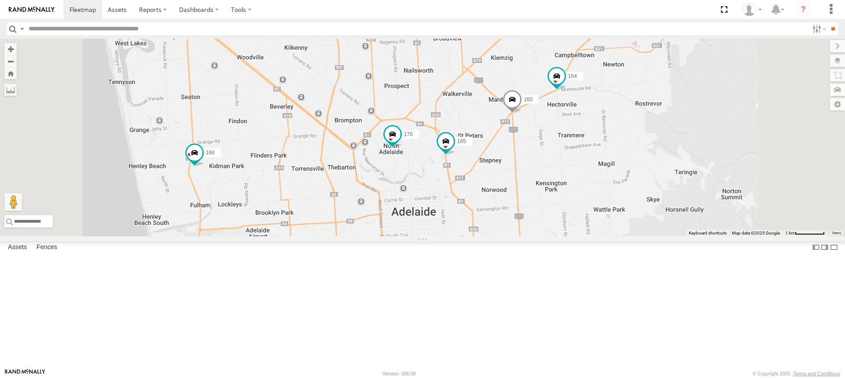
drag, startPoint x: 409, startPoint y: 129, endPoint x: 406, endPoint y: 226, distance: 96.4
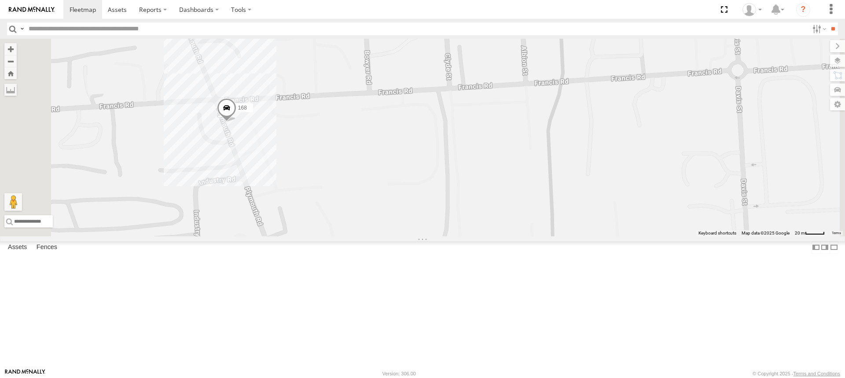
drag, startPoint x: 381, startPoint y: 144, endPoint x: 382, endPoint y: 159, distance: 15.4
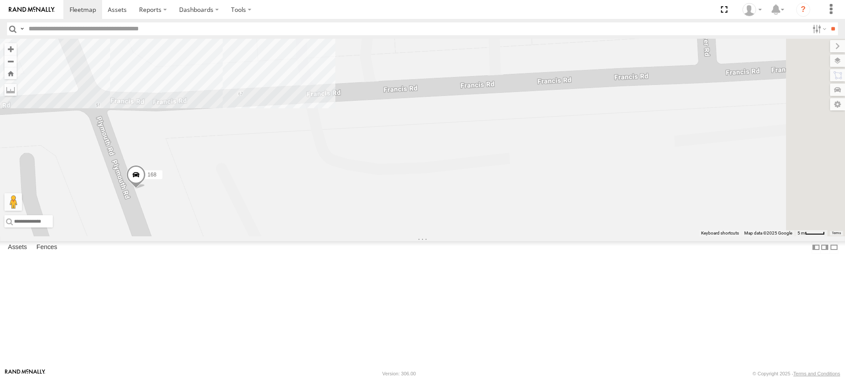
drag, startPoint x: 310, startPoint y: 175, endPoint x: 420, endPoint y: 187, distance: 110.3
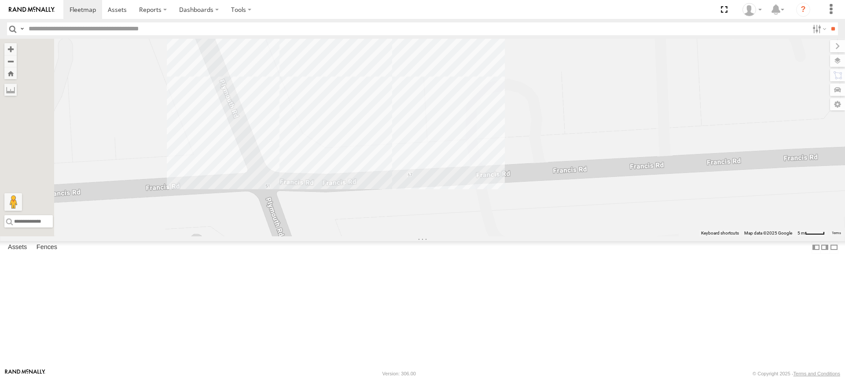
drag, startPoint x: 462, startPoint y: 152, endPoint x: 426, endPoint y: 216, distance: 73.5
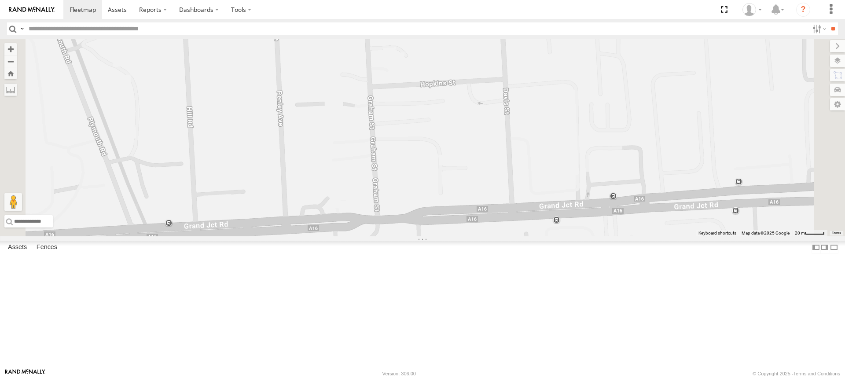
drag, startPoint x: 536, startPoint y: 288, endPoint x: 506, endPoint y: 212, distance: 81.8
click at [506, 212] on div "178 169 153 172 166 160 164 176 165 168" at bounding box center [422, 138] width 845 height 198
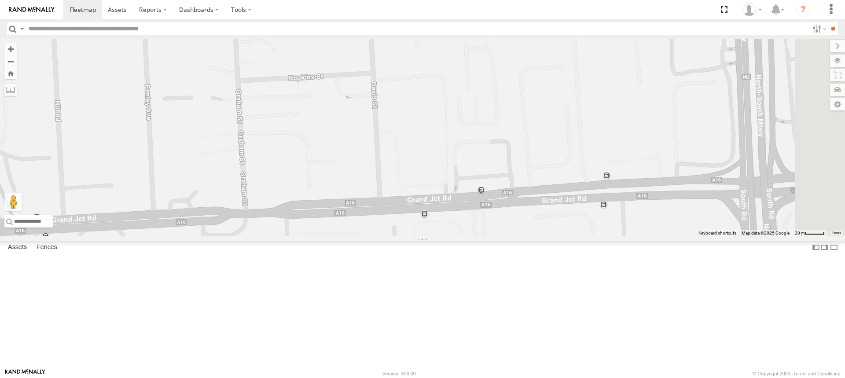
drag, startPoint x: 546, startPoint y: 217, endPoint x: 412, endPoint y: 211, distance: 134.4
click at [412, 211] on div "178 169 153 172 166 160 164 176 165 168" at bounding box center [422, 138] width 845 height 198
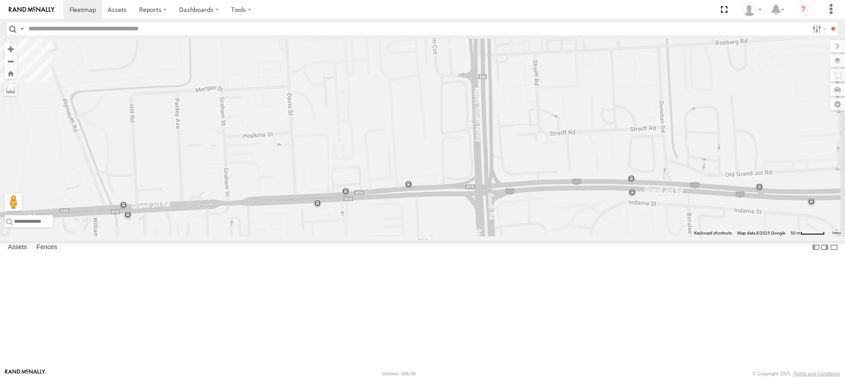
drag, startPoint x: 613, startPoint y: 256, endPoint x: 500, endPoint y: 254, distance: 112.7
click at [500, 236] on div "178 169 153 172 166 160 164 176 165 168" at bounding box center [422, 138] width 845 height 198
click at [830, 12] on label at bounding box center [830, 9] width 19 height 19
click at [821, 55] on link at bounding box center [814, 54] width 52 height 15
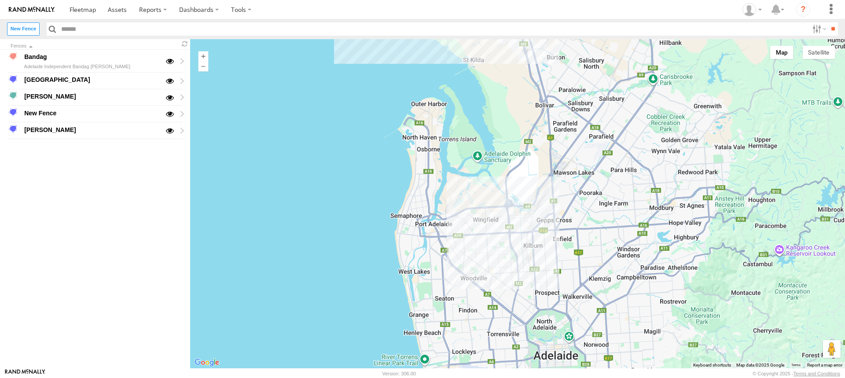
drag, startPoint x: 610, startPoint y: 306, endPoint x: 552, endPoint y: 193, distance: 127.2
click at [552, 193] on div at bounding box center [517, 203] width 655 height 329
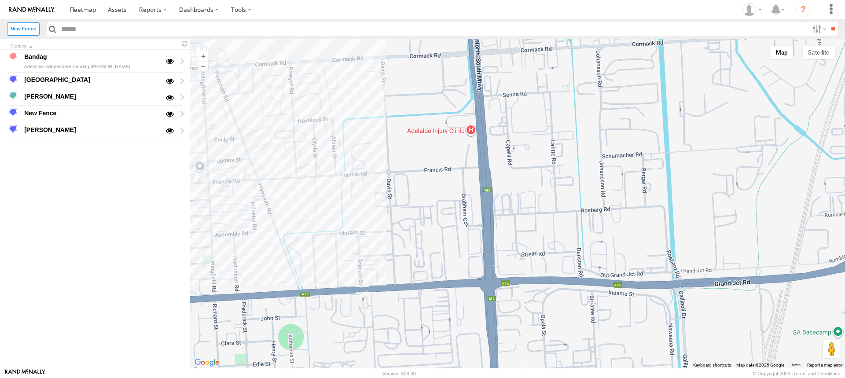
drag, startPoint x: 339, startPoint y: 236, endPoint x: 373, endPoint y: 203, distance: 47.6
click at [373, 203] on div at bounding box center [517, 203] width 655 height 329
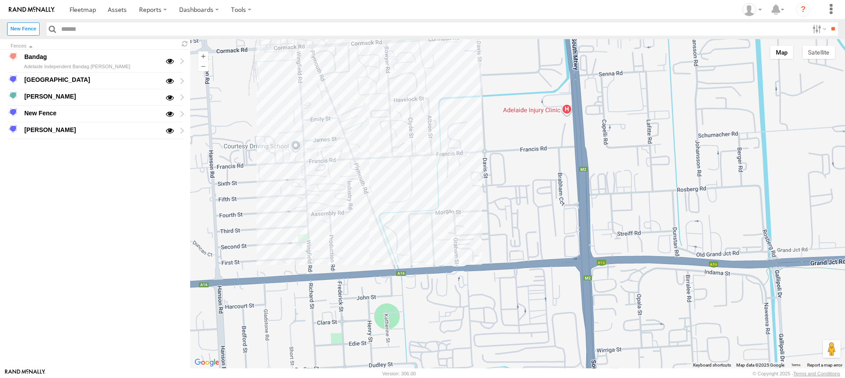
drag, startPoint x: 497, startPoint y: 198, endPoint x: 560, endPoint y: 184, distance: 64.1
click at [560, 184] on div at bounding box center [517, 203] width 655 height 329
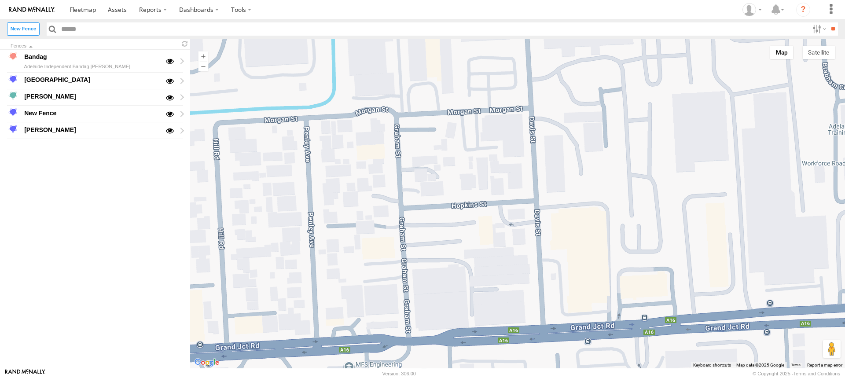
drag, startPoint x: 558, startPoint y: 234, endPoint x: 402, endPoint y: 189, distance: 162.3
click at [402, 189] on div at bounding box center [517, 203] width 655 height 329
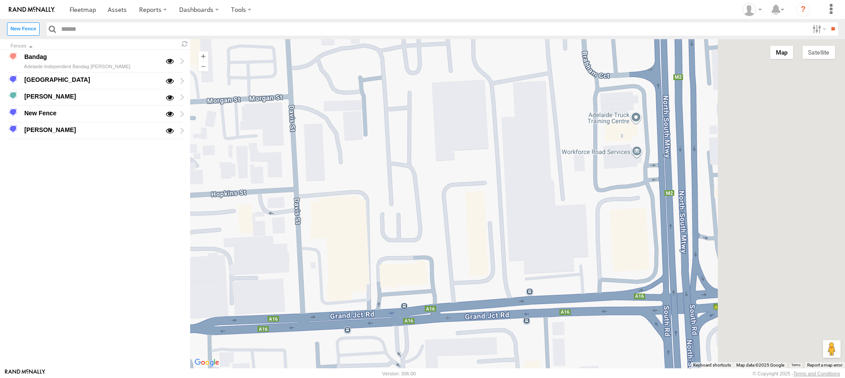
drag, startPoint x: 605, startPoint y: 206, endPoint x: 352, endPoint y: 193, distance: 253.4
click at [352, 193] on div at bounding box center [517, 203] width 655 height 329
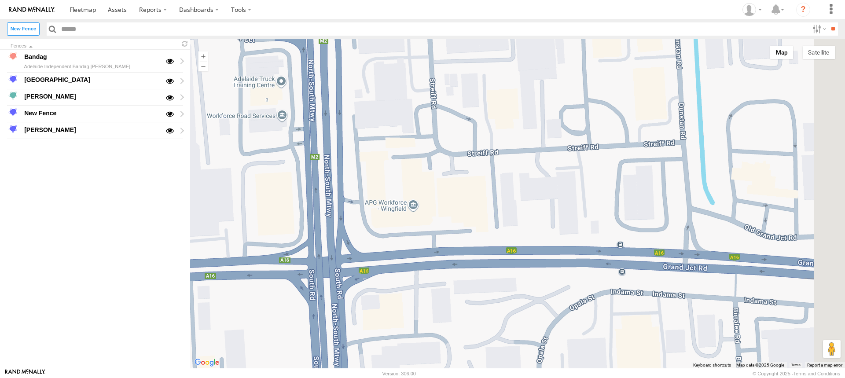
drag, startPoint x: 582, startPoint y: 199, endPoint x: 364, endPoint y: 195, distance: 218.3
click at [364, 195] on div at bounding box center [517, 203] width 655 height 329
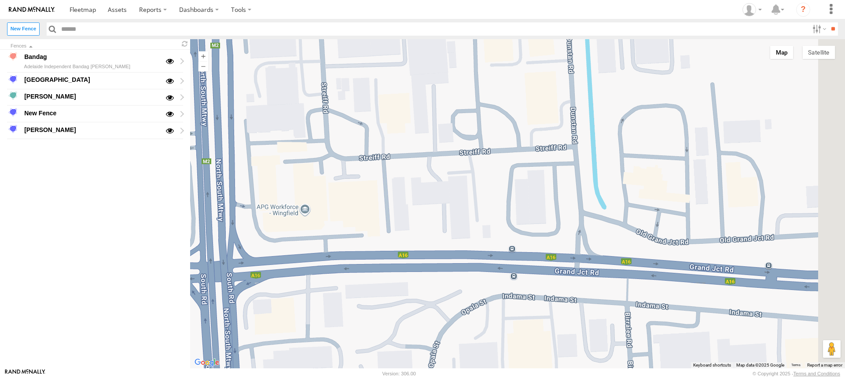
drag, startPoint x: 514, startPoint y: 194, endPoint x: 239, endPoint y: 187, distance: 275.1
click at [239, 187] on div at bounding box center [517, 203] width 655 height 329
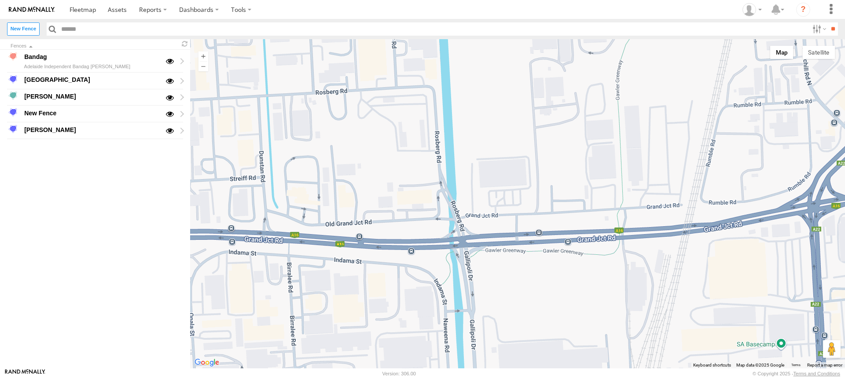
drag, startPoint x: 288, startPoint y: 141, endPoint x: 398, endPoint y: 162, distance: 112.4
click at [398, 162] on div at bounding box center [517, 203] width 655 height 329
click at [324, 170] on div at bounding box center [517, 203] width 655 height 329
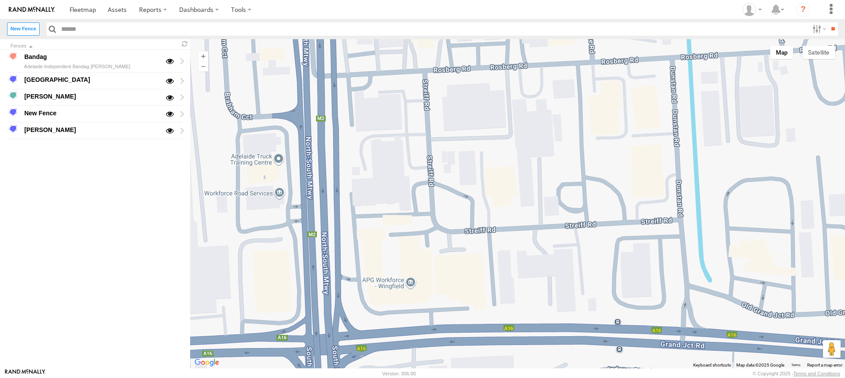
drag, startPoint x: 281, startPoint y: 173, endPoint x: 574, endPoint y: 198, distance: 294.6
click at [574, 198] on div at bounding box center [517, 203] width 655 height 329
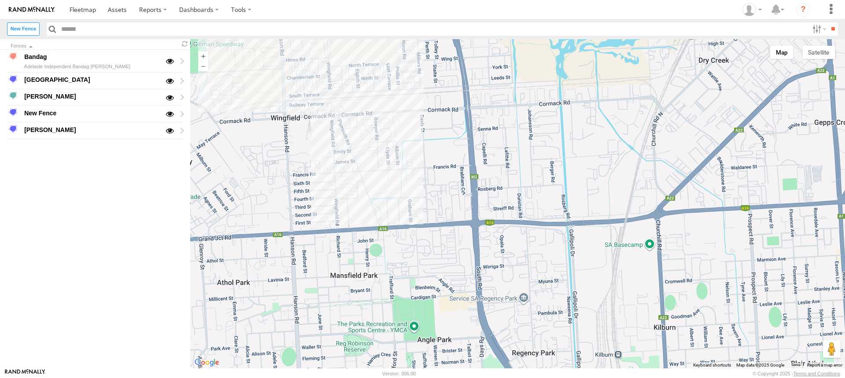
drag, startPoint x: 426, startPoint y: 205, endPoint x: 458, endPoint y: 205, distance: 31.7
click at [458, 205] on div at bounding box center [517, 203] width 655 height 329
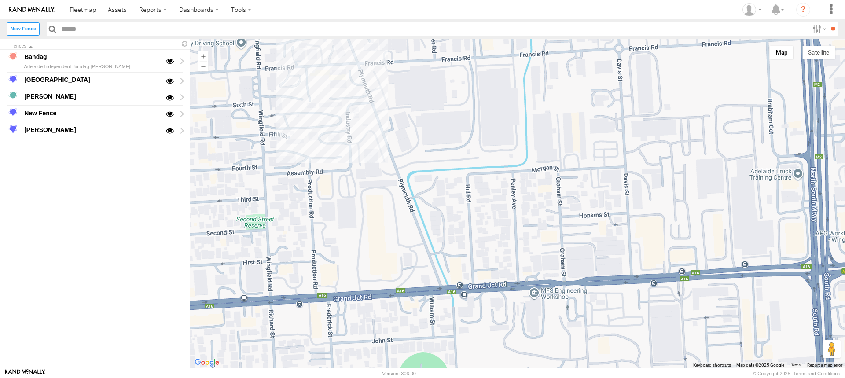
drag, startPoint x: 297, startPoint y: 260, endPoint x: 369, endPoint y: 240, distance: 75.2
click at [369, 240] on div at bounding box center [517, 203] width 655 height 329
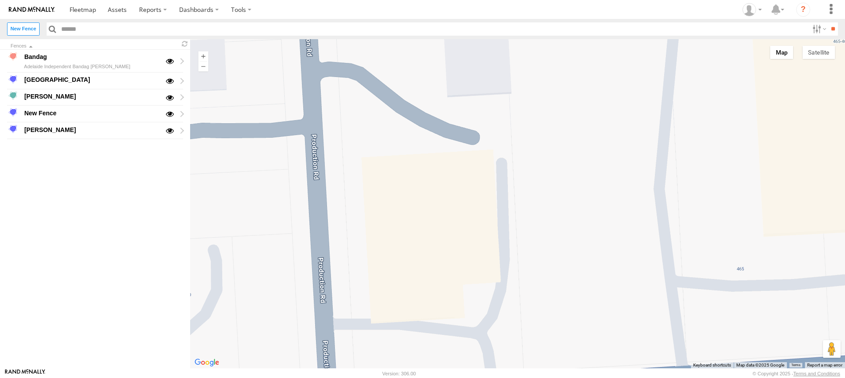
drag, startPoint x: 379, startPoint y: 249, endPoint x: 403, endPoint y: 244, distance: 25.1
click at [403, 244] on div at bounding box center [517, 203] width 655 height 329
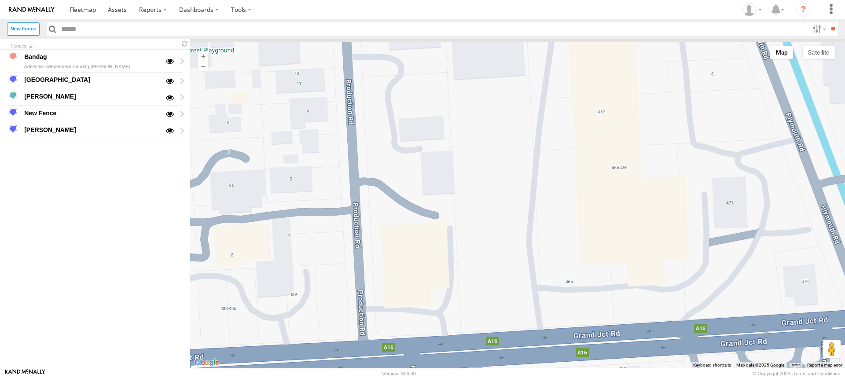
drag, startPoint x: 405, startPoint y: 237, endPoint x: 402, endPoint y: 261, distance: 24.0
click at [402, 261] on div at bounding box center [517, 203] width 655 height 329
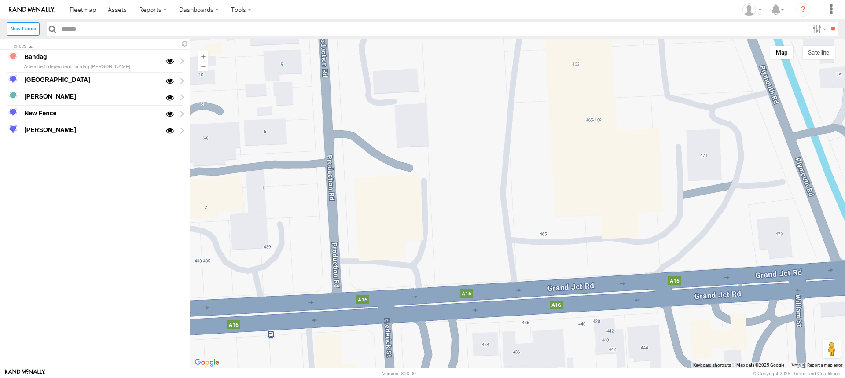
drag, startPoint x: 409, startPoint y: 252, endPoint x: 380, endPoint y: 207, distance: 53.1
click at [380, 207] on div at bounding box center [517, 203] width 655 height 329
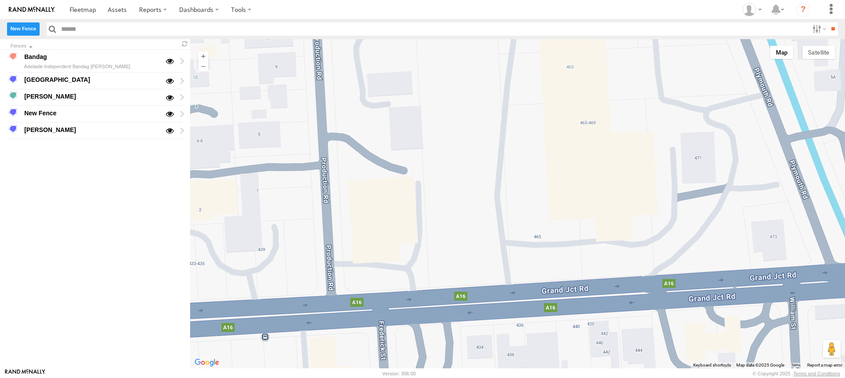
click at [29, 29] on label "New Fence" at bounding box center [23, 28] width 33 height 13
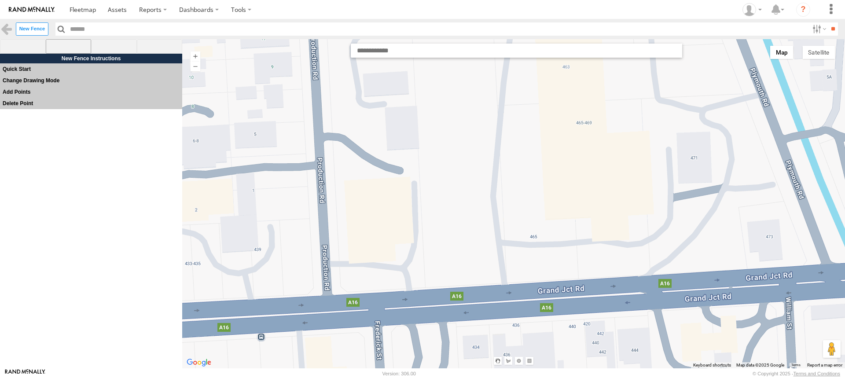
click at [63, 46] on span at bounding box center [69, 46] width 46 height 15
click at [334, 294] on div at bounding box center [513, 203] width 663 height 329
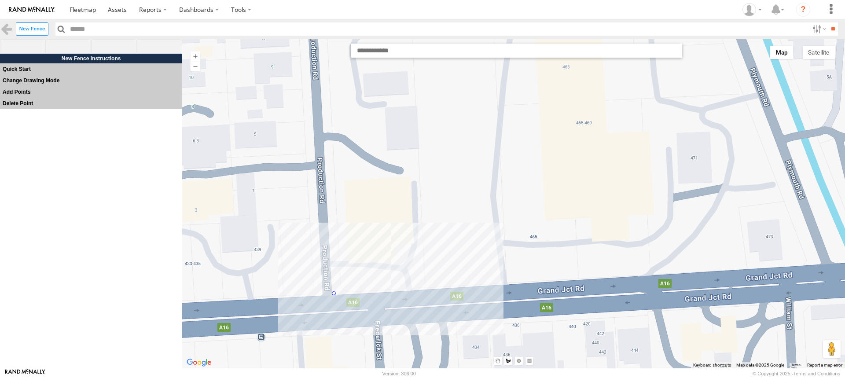
click at [426, 288] on div at bounding box center [513, 203] width 663 height 329
click at [416, 104] on div at bounding box center [513, 203] width 663 height 329
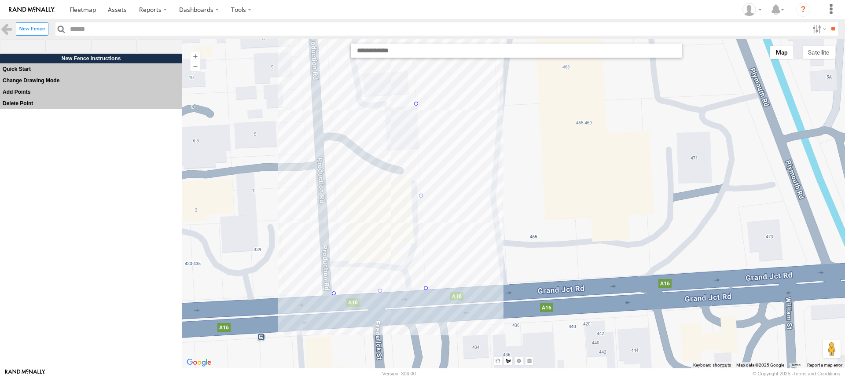
click at [321, 107] on div at bounding box center [513, 203] width 663 height 329
click at [331, 295] on div at bounding box center [513, 203] width 663 height 329
click at [332, 293] on div at bounding box center [513, 203] width 663 height 329
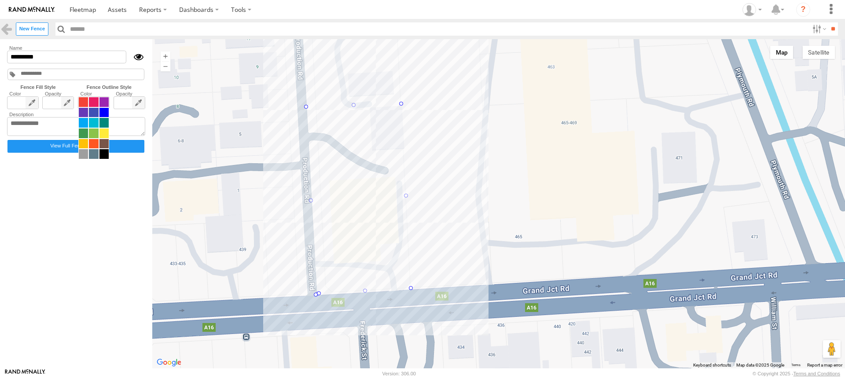
click at [101, 104] on span at bounding box center [93, 128] width 31 height 62
click at [85, 101] on span at bounding box center [83, 102] width 9 height 10
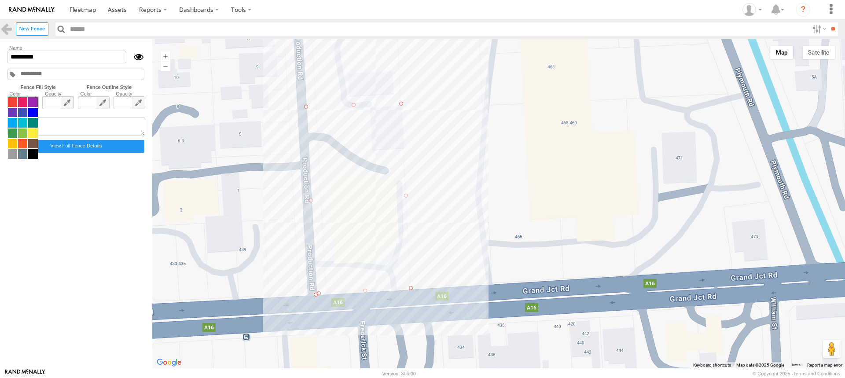
click at [31, 103] on span at bounding box center [22, 128] width 31 height 62
click at [32, 135] on span at bounding box center [32, 134] width 9 height 10
drag, startPoint x: 48, startPoint y: 58, endPoint x: -3, endPoint y: 54, distance: 51.6
click at [0, 54] on html at bounding box center [422, 189] width 845 height 378
click at [49, 57] on input "*********" at bounding box center [66, 57] width 119 height 13
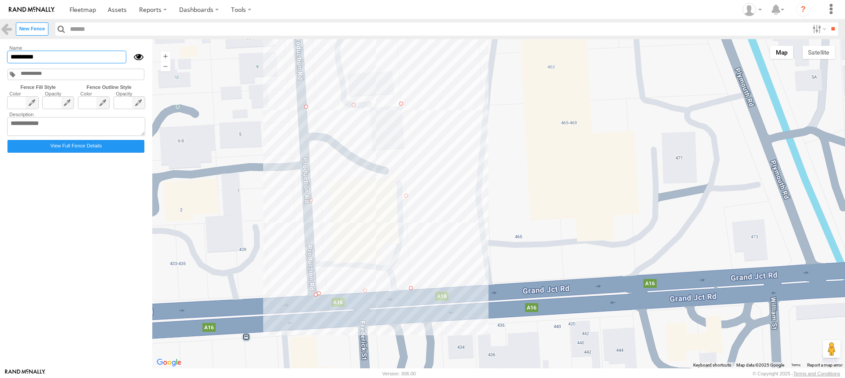
drag, startPoint x: 49, startPoint y: 57, endPoint x: 15, endPoint y: 53, distance: 34.6
click at [15, 53] on input "*********" at bounding box center [66, 57] width 119 height 13
paste input "*"
type input "**********"
click at [81, 124] on textarea at bounding box center [76, 126] width 138 height 19
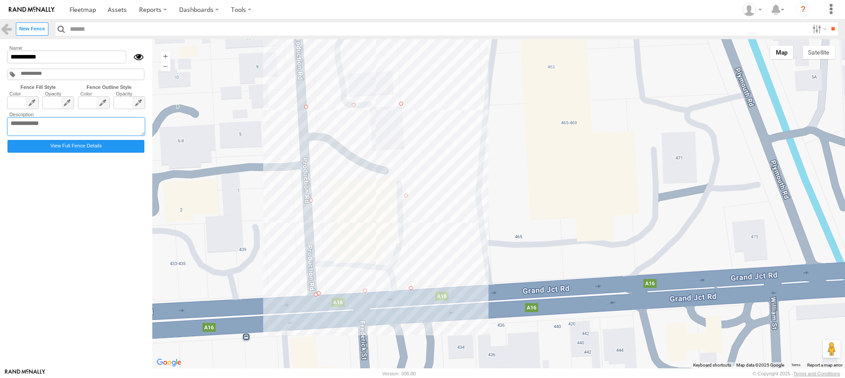
paste textarea "**********"
type textarea "**********"
click at [345, 203] on div at bounding box center [498, 203] width 693 height 329
click at [140, 58] on div at bounding box center [135, 57] width 19 height 13
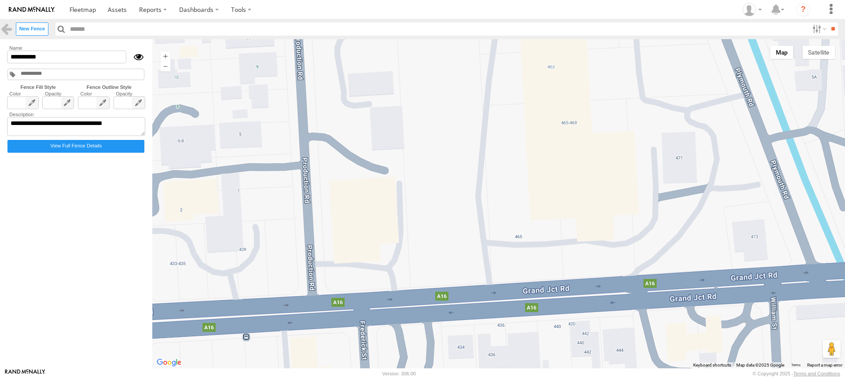
click at [140, 58] on div at bounding box center [135, 57] width 19 height 13
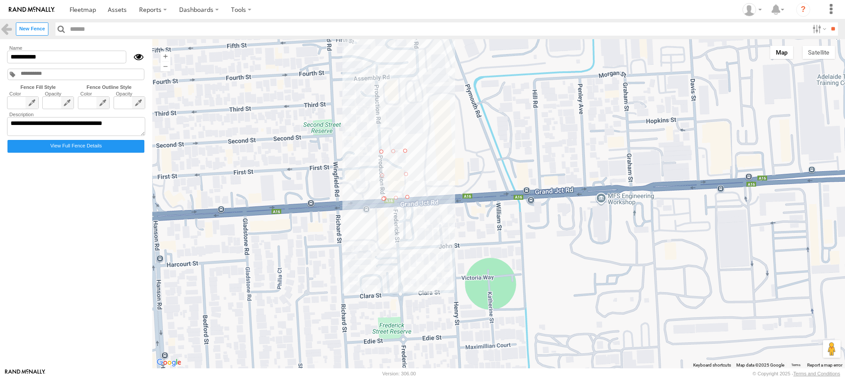
drag, startPoint x: 495, startPoint y: 134, endPoint x: 449, endPoint y: 227, distance: 103.3
click at [449, 227] on div at bounding box center [498, 203] width 693 height 329
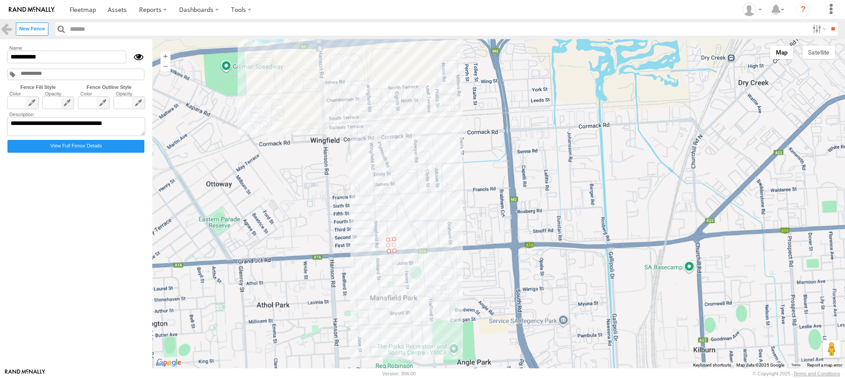
drag, startPoint x: 467, startPoint y: 115, endPoint x: 458, endPoint y: 177, distance: 63.1
click at [458, 177] on div at bounding box center [498, 203] width 693 height 329
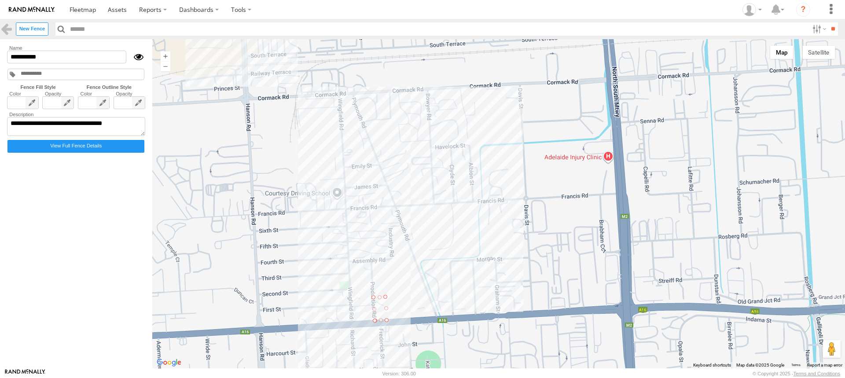
click at [287, 143] on div at bounding box center [498, 203] width 693 height 329
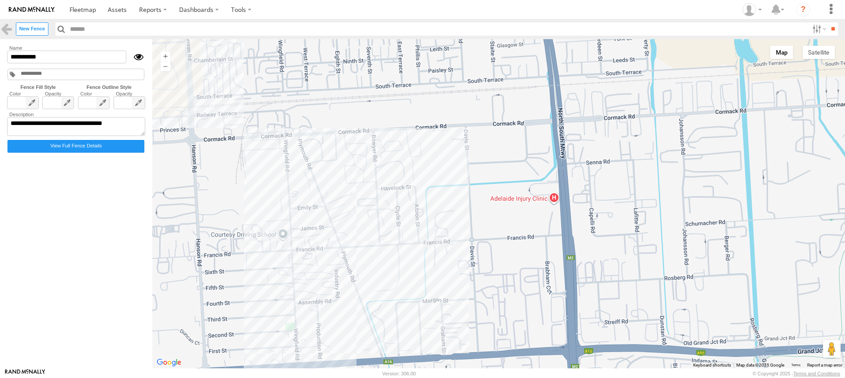
drag, startPoint x: 457, startPoint y: 191, endPoint x: 429, endPoint y: 223, distance: 42.1
click at [432, 221] on div at bounding box center [498, 203] width 693 height 329
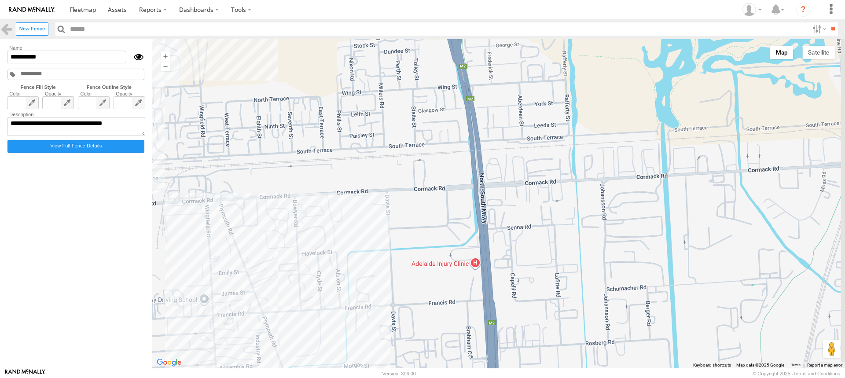
drag, startPoint x: 496, startPoint y: 226, endPoint x: 451, endPoint y: 248, distance: 51.0
click at [456, 247] on div at bounding box center [498, 203] width 693 height 329
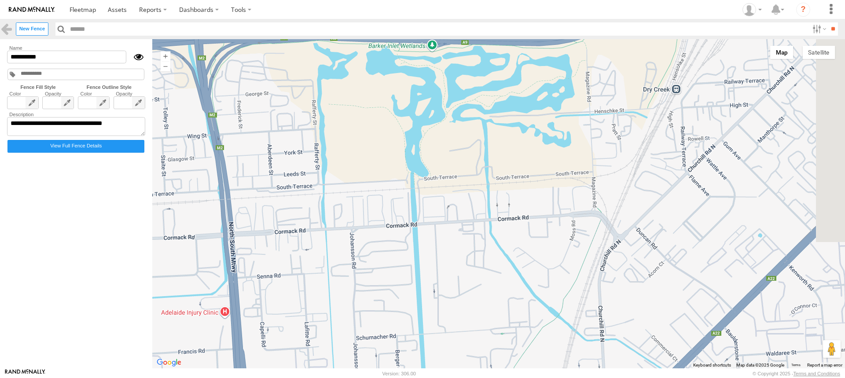
drag, startPoint x: 489, startPoint y: 240, endPoint x: 381, endPoint y: 244, distance: 107.9
click at [387, 244] on div at bounding box center [498, 203] width 693 height 329
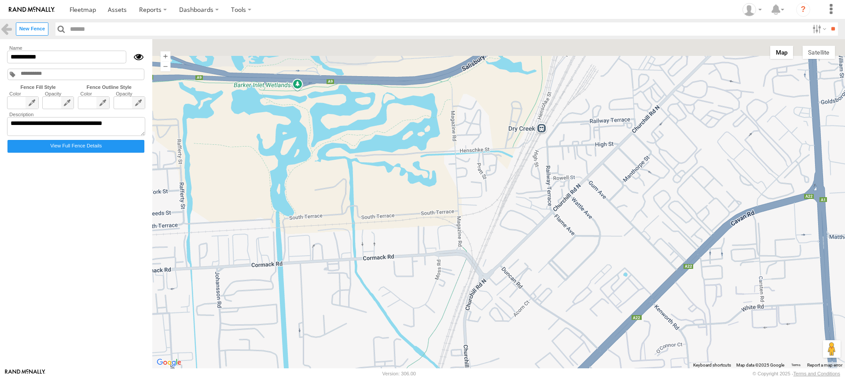
drag, startPoint x: 538, startPoint y: 221, endPoint x: 442, endPoint y: 302, distance: 125.8
click at [452, 299] on div at bounding box center [498, 203] width 693 height 329
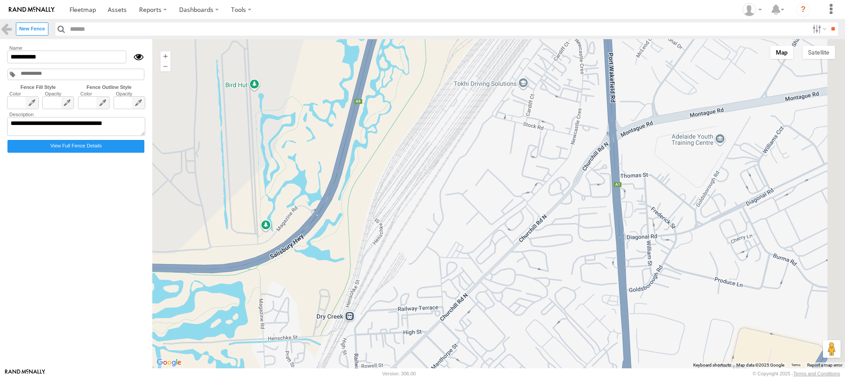
drag, startPoint x: 504, startPoint y: 225, endPoint x: 483, endPoint y: 278, distance: 57.5
click at [483, 278] on div at bounding box center [498, 203] width 693 height 329
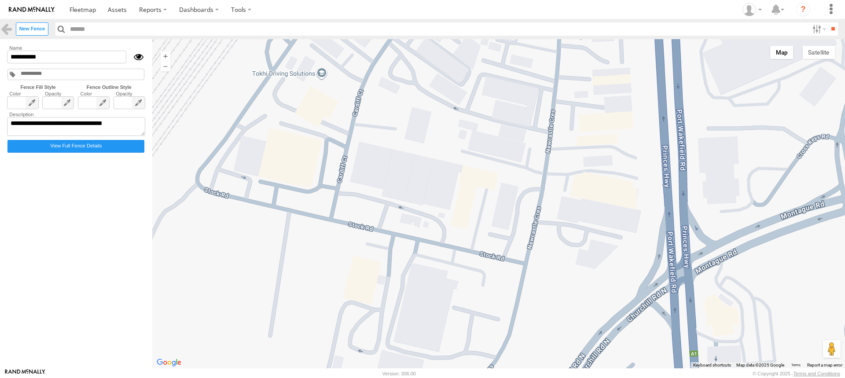
drag, startPoint x: 528, startPoint y: 152, endPoint x: 506, endPoint y: 195, distance: 48.4
click at [506, 195] on div at bounding box center [498, 203] width 693 height 329
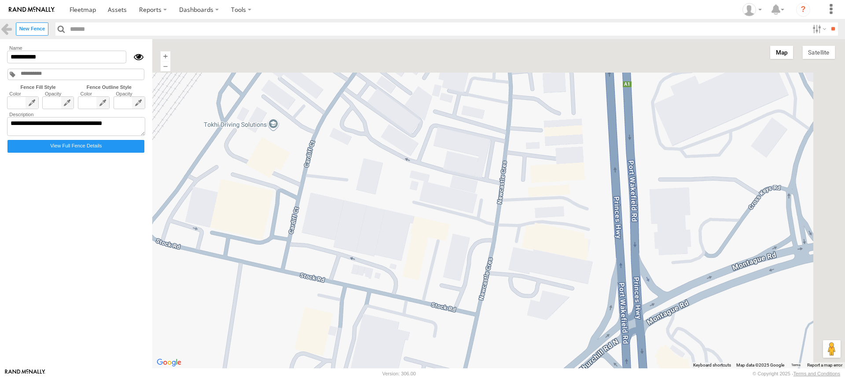
drag, startPoint x: 473, startPoint y: 187, endPoint x: 444, endPoint y: 212, distance: 37.8
click at [444, 212] on div at bounding box center [498, 203] width 693 height 329
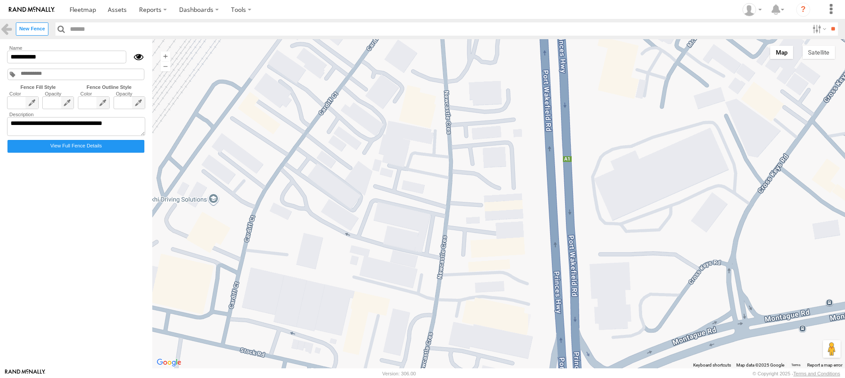
drag, startPoint x: 440, startPoint y: 163, endPoint x: 397, endPoint y: 227, distance: 77.1
click at [397, 227] on div at bounding box center [498, 203] width 693 height 329
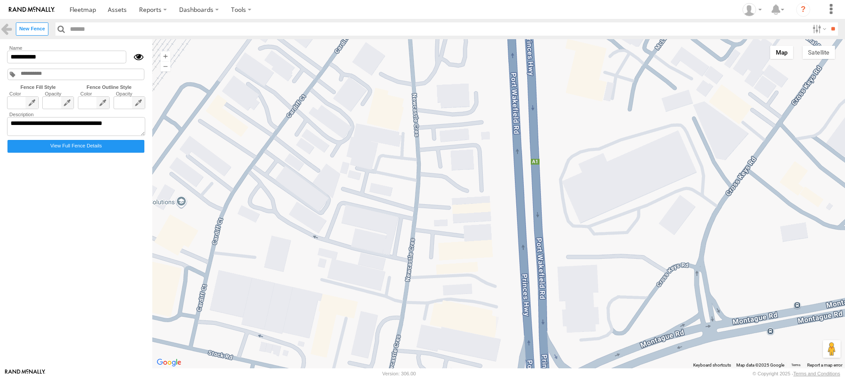
drag, startPoint x: 404, startPoint y: 174, endPoint x: 390, endPoint y: 148, distance: 28.9
click at [390, 148] on div at bounding box center [498, 203] width 693 height 329
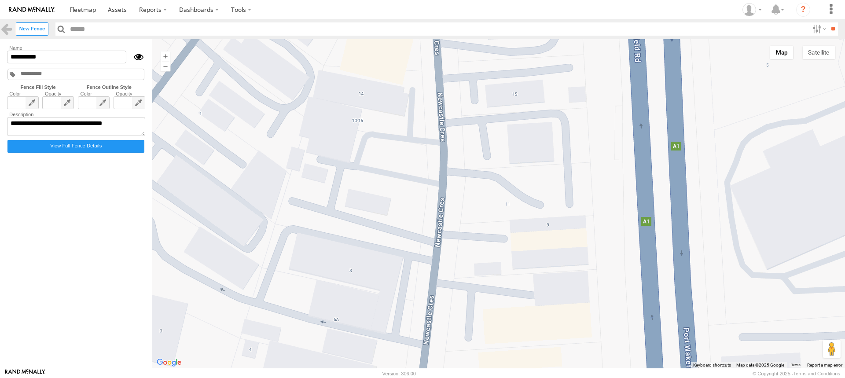
drag, startPoint x: 443, startPoint y: 153, endPoint x: 427, endPoint y: 166, distance: 21.0
click at [427, 166] on div at bounding box center [498, 203] width 693 height 329
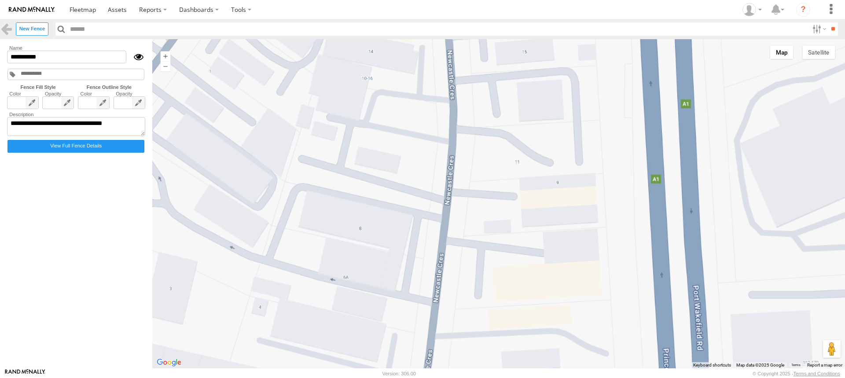
drag, startPoint x: 402, startPoint y: 223, endPoint x: 406, endPoint y: 117, distance: 106.1
click at [406, 119] on div at bounding box center [498, 203] width 693 height 329
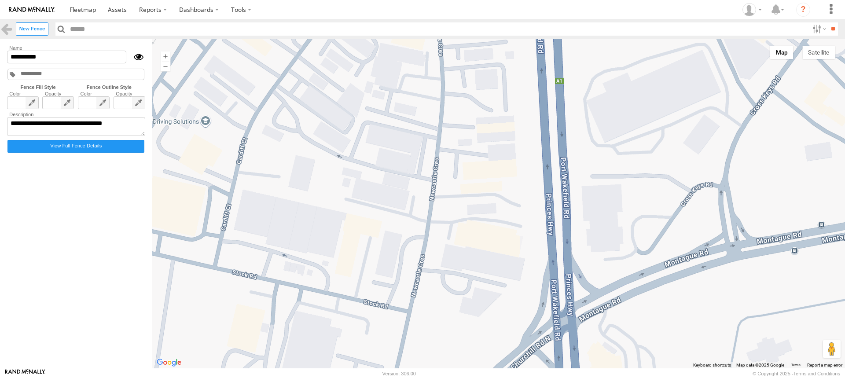
drag, startPoint x: 413, startPoint y: 257, endPoint x: 407, endPoint y: 220, distance: 37.1
click at [407, 220] on div at bounding box center [498, 203] width 693 height 329
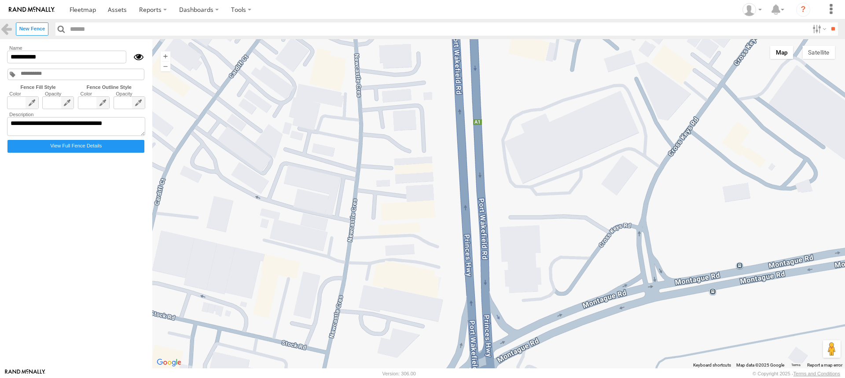
drag, startPoint x: 408, startPoint y: 176, endPoint x: 325, endPoint y: 217, distance: 92.1
click at [325, 217] on div at bounding box center [498, 203] width 693 height 329
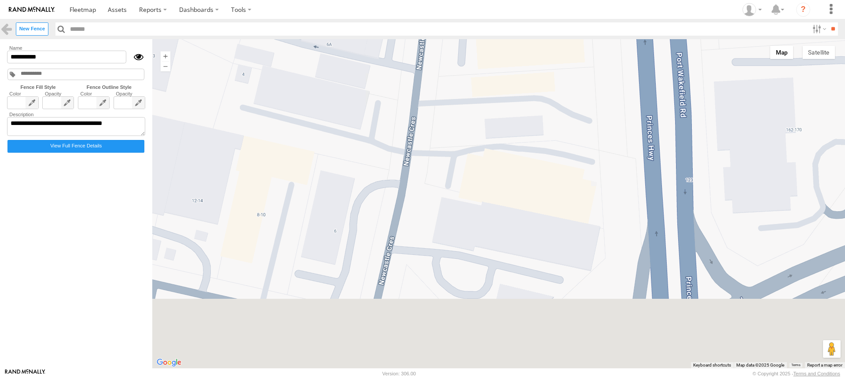
drag, startPoint x: 338, startPoint y: 257, endPoint x: 376, endPoint y: 99, distance: 162.6
click at [376, 99] on div at bounding box center [498, 203] width 693 height 329
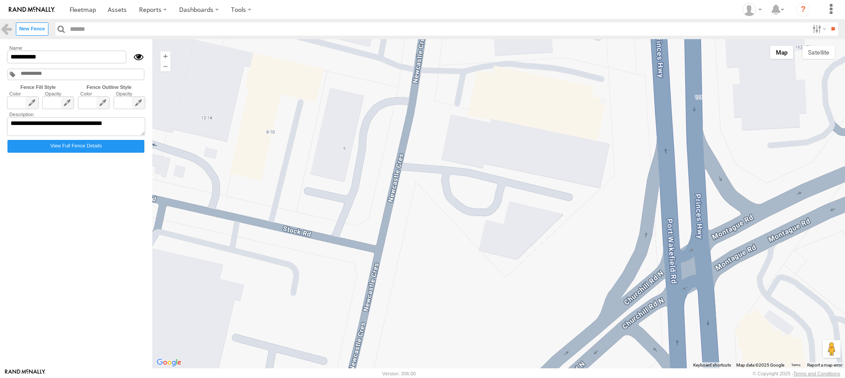
drag, startPoint x: 368, startPoint y: 134, endPoint x: 345, endPoint y: 224, distance: 92.0
click at [345, 224] on div at bounding box center [498, 203] width 693 height 329
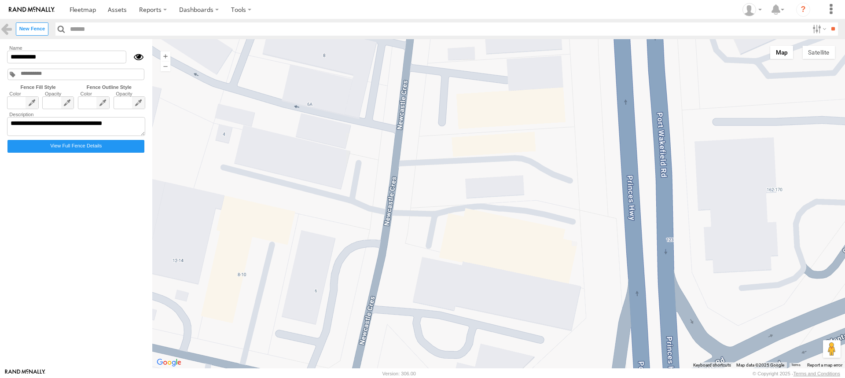
drag, startPoint x: 360, startPoint y: 147, endPoint x: 333, endPoint y: 274, distance: 130.1
click at [333, 274] on div at bounding box center [498, 203] width 693 height 329
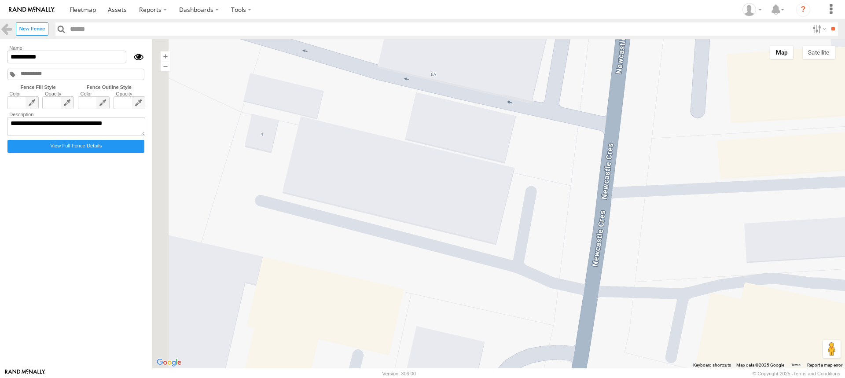
drag, startPoint x: 302, startPoint y: 155, endPoint x: 361, endPoint y: 169, distance: 60.0
click at [361, 169] on div at bounding box center [498, 203] width 693 height 329
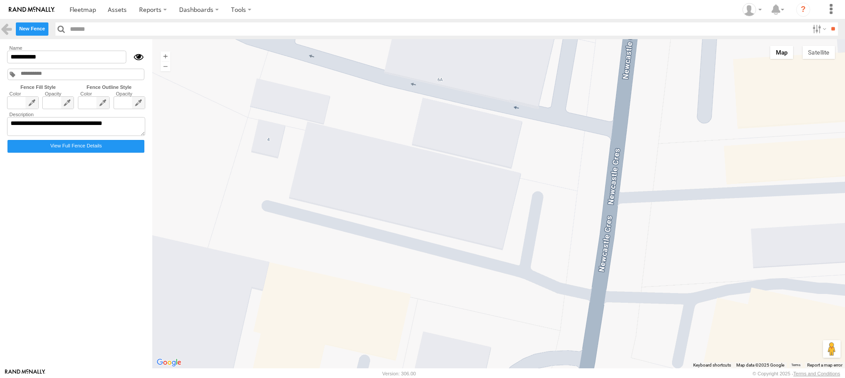
click at [29, 29] on label "New Fence" at bounding box center [32, 28] width 33 height 13
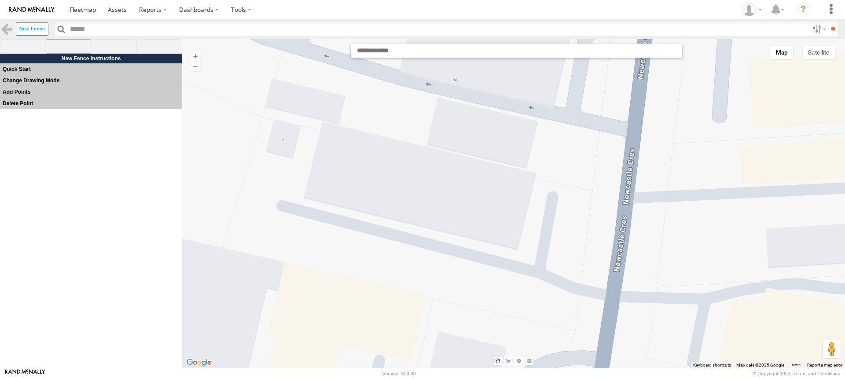
click at [70, 49] on span at bounding box center [69, 46] width 46 height 15
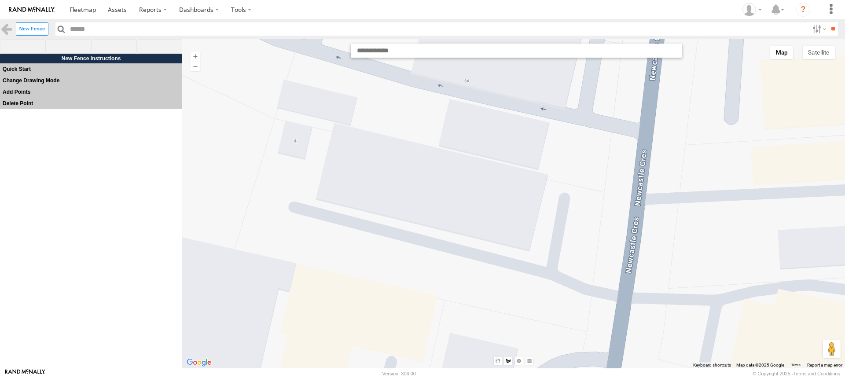
drag, startPoint x: 264, startPoint y: 118, endPoint x: 277, endPoint y: 119, distance: 13.3
click at [277, 119] on div at bounding box center [513, 203] width 663 height 329
click at [276, 118] on div at bounding box center [513, 203] width 663 height 329
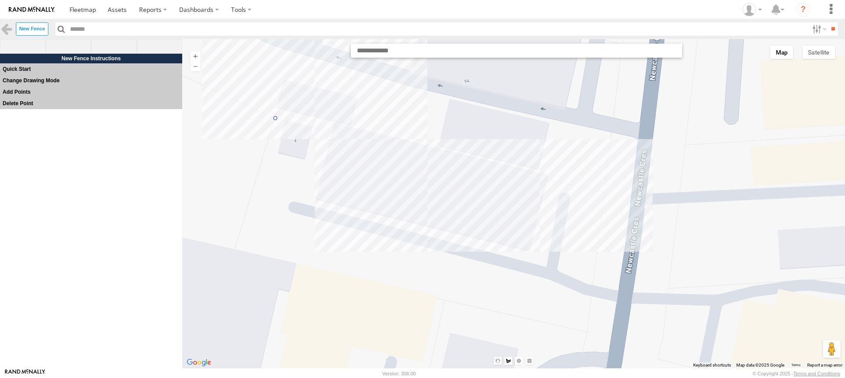
click at [635, 199] on div at bounding box center [513, 203] width 663 height 329
click at [618, 293] on div at bounding box center [513, 203] width 663 height 329
click at [619, 294] on div at bounding box center [513, 203] width 663 height 329
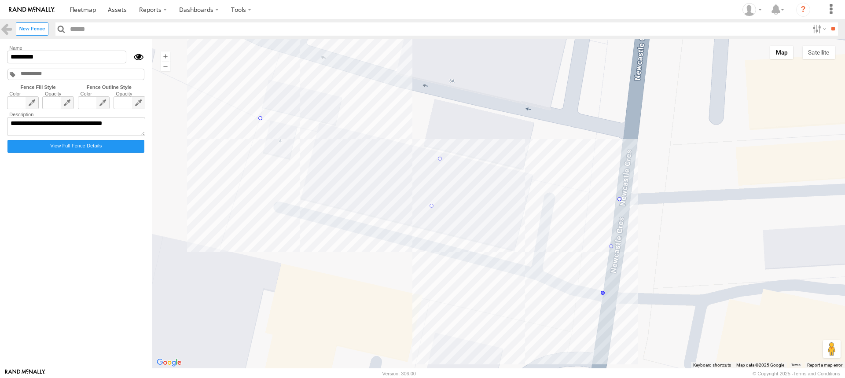
click at [604, 294] on div at bounding box center [603, 293] width 5 height 5
click at [32, 28] on label "New Fence" at bounding box center [32, 28] width 33 height 13
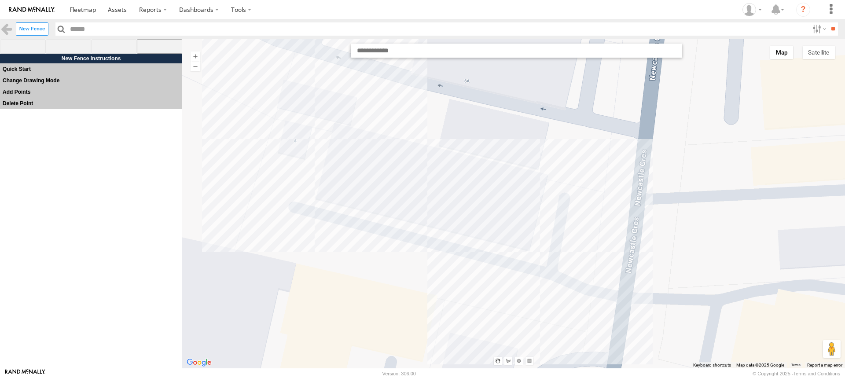
click at [158, 47] on span at bounding box center [160, 46] width 46 height 15
click at [18, 47] on span at bounding box center [23, 46] width 46 height 15
click at [532, 199] on div at bounding box center [513, 203] width 663 height 329
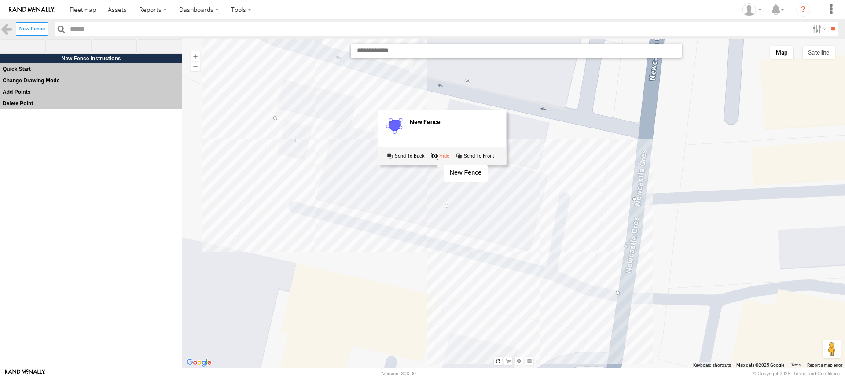
click at [435, 156] on label at bounding box center [442, 156] width 25 height 11
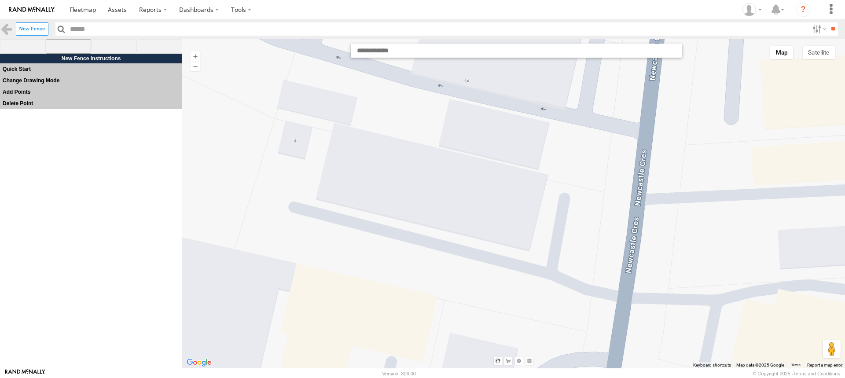
click at [72, 42] on span at bounding box center [69, 46] width 46 height 15
click at [275, 120] on div at bounding box center [513, 203] width 663 height 329
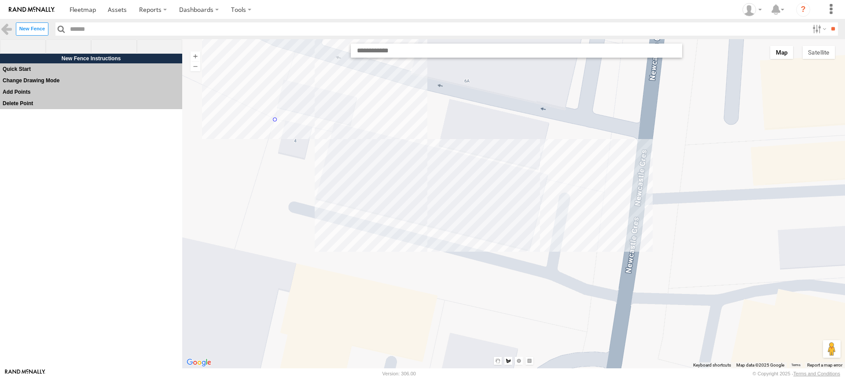
click at [632, 199] on div at bounding box center [513, 203] width 663 height 329
click at [612, 341] on div at bounding box center [513, 203] width 663 height 329
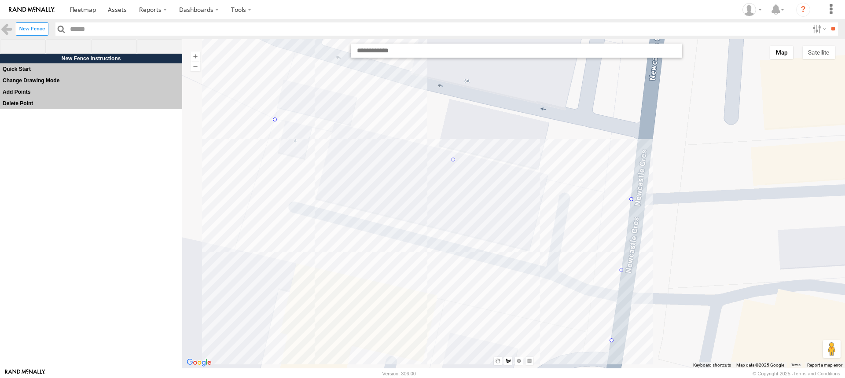
click at [232, 248] on div at bounding box center [513, 203] width 663 height 329
click at [275, 118] on div at bounding box center [513, 203] width 663 height 329
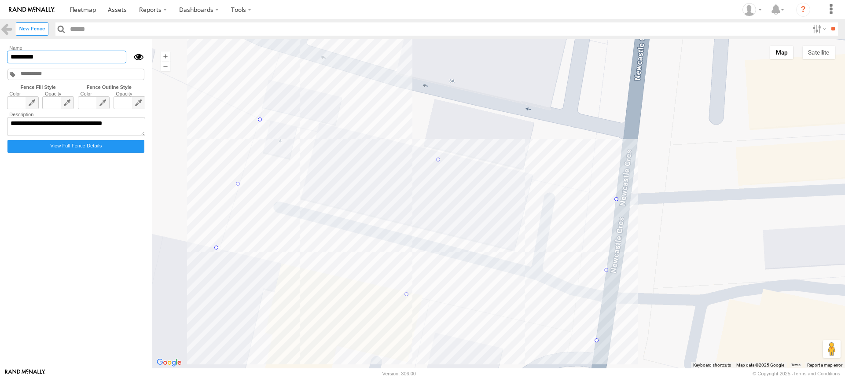
drag, startPoint x: 44, startPoint y: 58, endPoint x: -11, endPoint y: 55, distance: 54.7
click at [0, 55] on html at bounding box center [422, 189] width 845 height 378
click at [86, 54] on input "*********" at bounding box center [66, 57] width 119 height 13
drag, startPoint x: 87, startPoint y: 55, endPoint x: 3, endPoint y: 52, distance: 83.7
click at [3, 52] on main "Fences Bandag Adelaide Independent Bandag Tyer Buckland Park McEvoy Rd" at bounding box center [422, 203] width 845 height 329
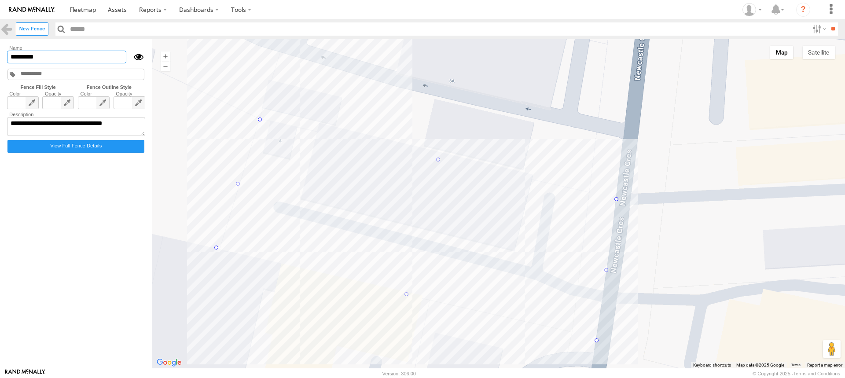
paste input "*******"
type input "**********"
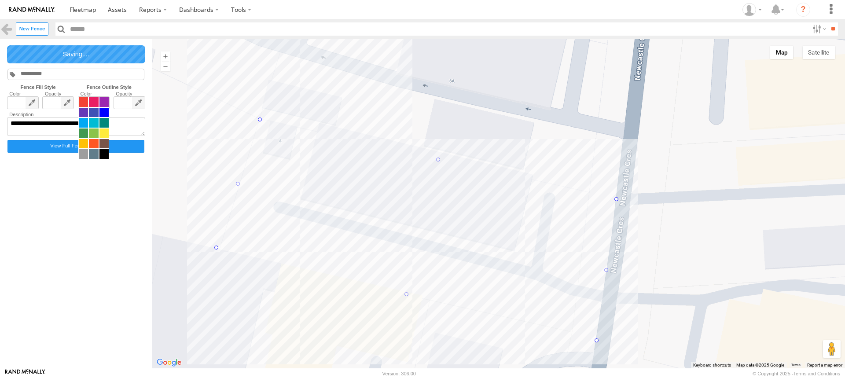
click at [103, 101] on span at bounding box center [93, 128] width 31 height 62
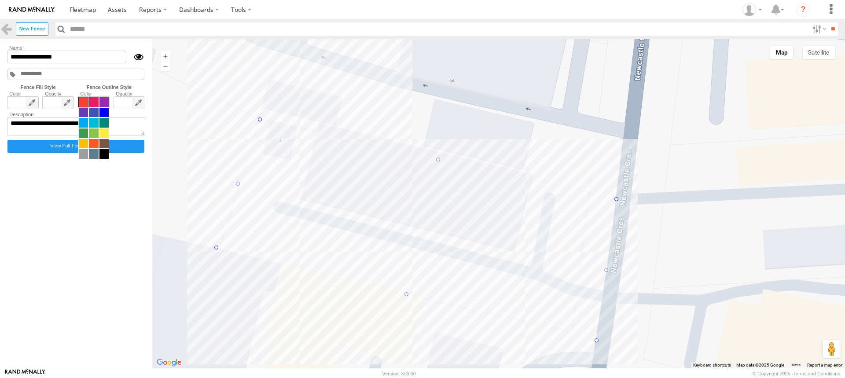
click at [85, 99] on span at bounding box center [83, 102] width 9 height 10
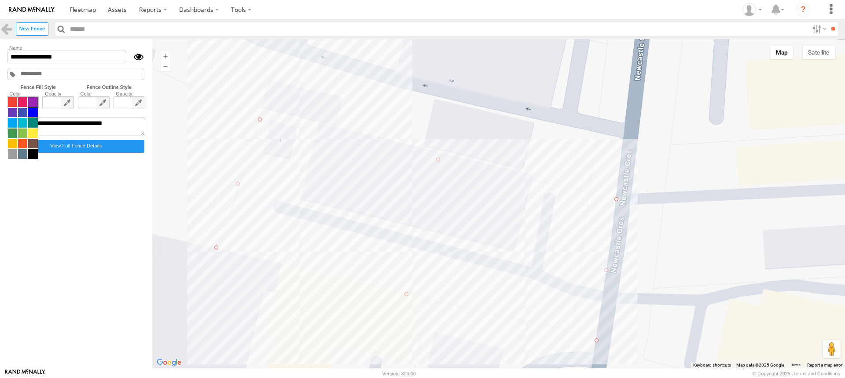
click at [19, 101] on span at bounding box center [22, 128] width 31 height 62
click at [34, 130] on span at bounding box center [32, 134] width 9 height 10
click at [70, 127] on textarea "**********" at bounding box center [76, 126] width 138 height 19
paste textarea "**********"
type textarea "**********"
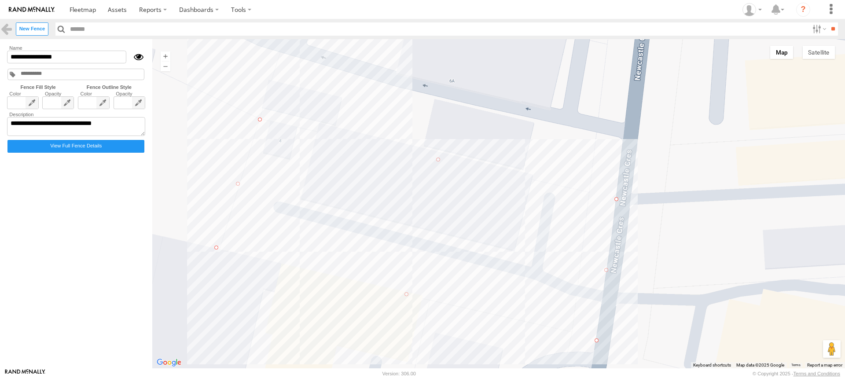
click at [81, 176] on form "**********" at bounding box center [76, 203] width 142 height 319
click at [79, 147] on label "View Full Fence Details" at bounding box center [75, 146] width 137 height 13
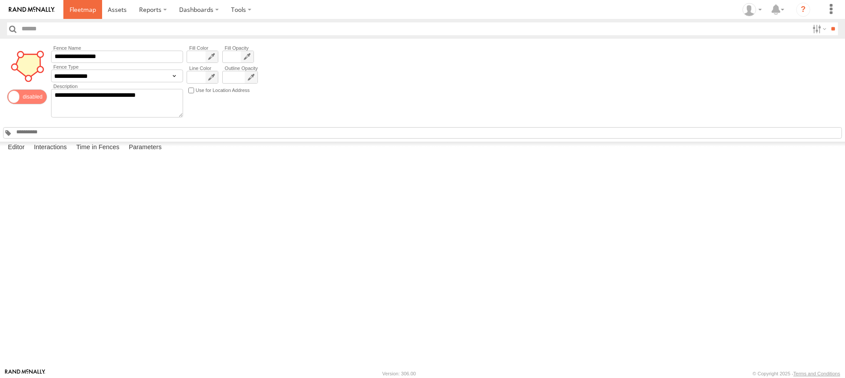
click at [81, 10] on span at bounding box center [83, 9] width 26 height 8
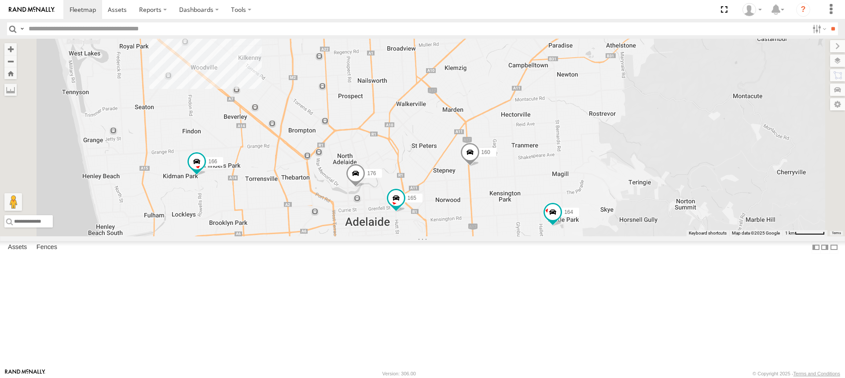
drag, startPoint x: 404, startPoint y: 244, endPoint x: 397, endPoint y: 275, distance: 31.1
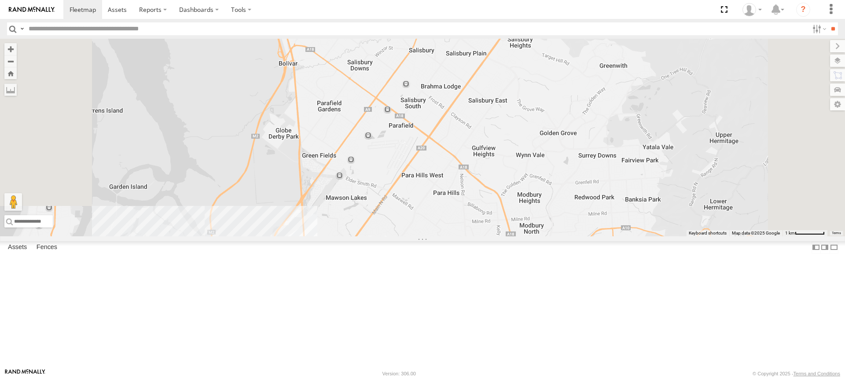
drag, startPoint x: 399, startPoint y: 217, endPoint x: 404, endPoint y: 187, distance: 31.2
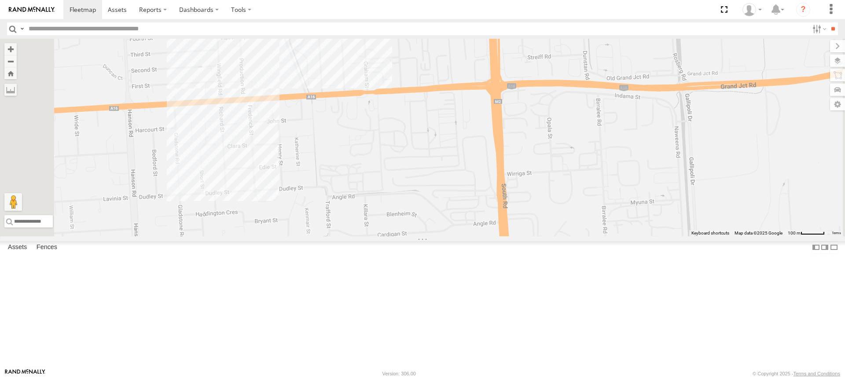
drag, startPoint x: 390, startPoint y: 177, endPoint x: 371, endPoint y: 244, distance: 70.1
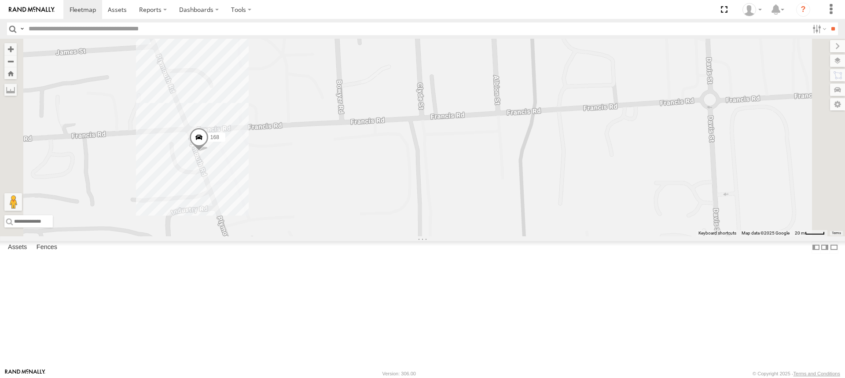
click at [322, 159] on div "169 153 172 167 166 178 168 160 164 176 165" at bounding box center [422, 138] width 845 height 198
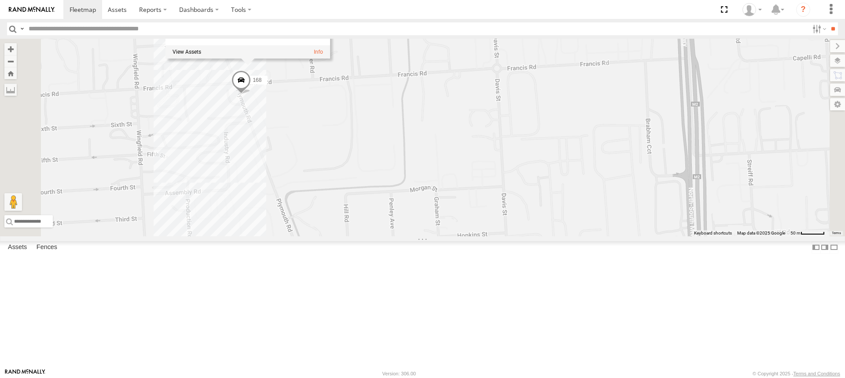
drag, startPoint x: 353, startPoint y: 293, endPoint x: 398, endPoint y: 172, distance: 129.2
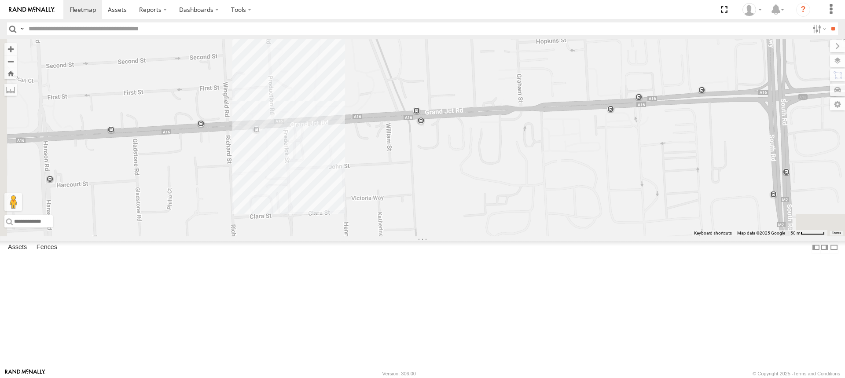
click at [394, 157] on div "169 153 172 167 166 178 168 160 164 176 165 Bandag Adelaide Independent Bandag …" at bounding box center [422, 138] width 845 height 198
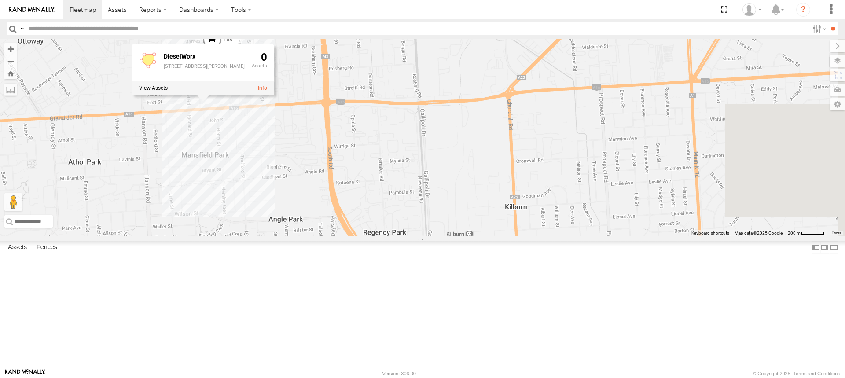
drag, startPoint x: 646, startPoint y: 199, endPoint x: 373, endPoint y: 213, distance: 273.7
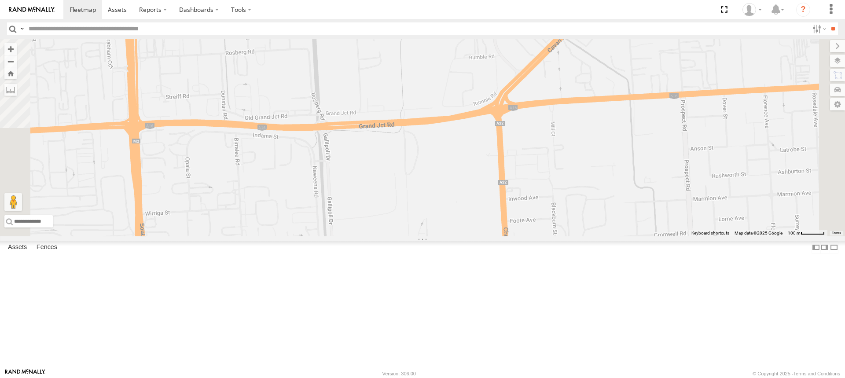
drag, startPoint x: 528, startPoint y: 148, endPoint x: 492, endPoint y: 171, distance: 42.6
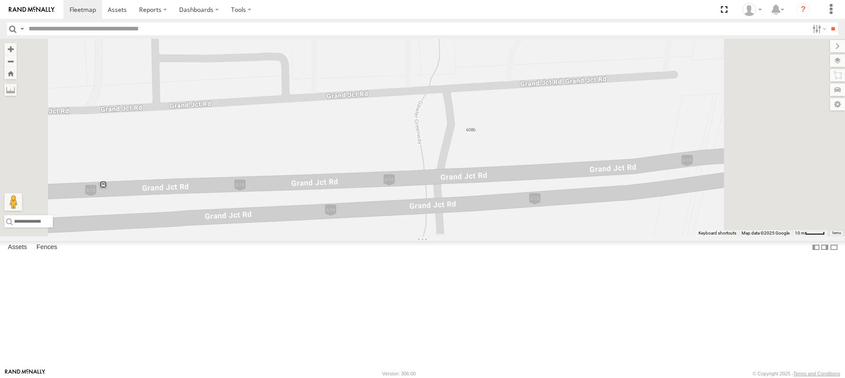
drag, startPoint x: 592, startPoint y: 203, endPoint x: 466, endPoint y: 261, distance: 138.8
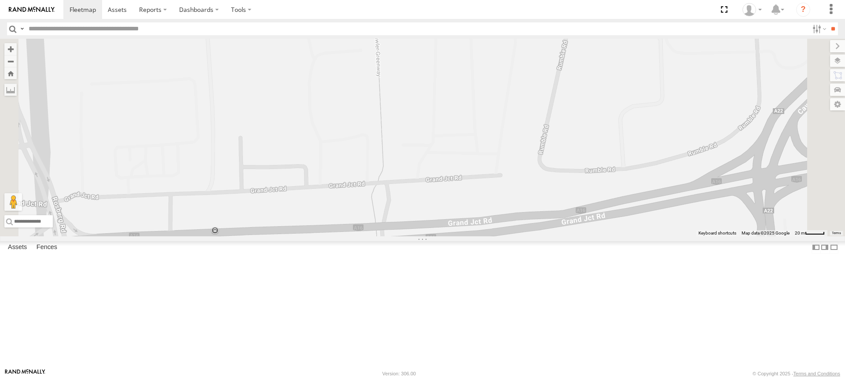
drag, startPoint x: 545, startPoint y: 276, endPoint x: 404, endPoint y: 301, distance: 142.7
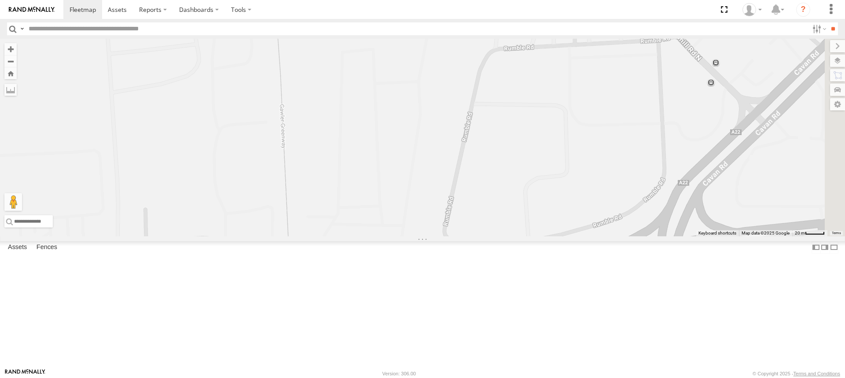
drag, startPoint x: 451, startPoint y: 211, endPoint x: 415, endPoint y: 283, distance: 80.7
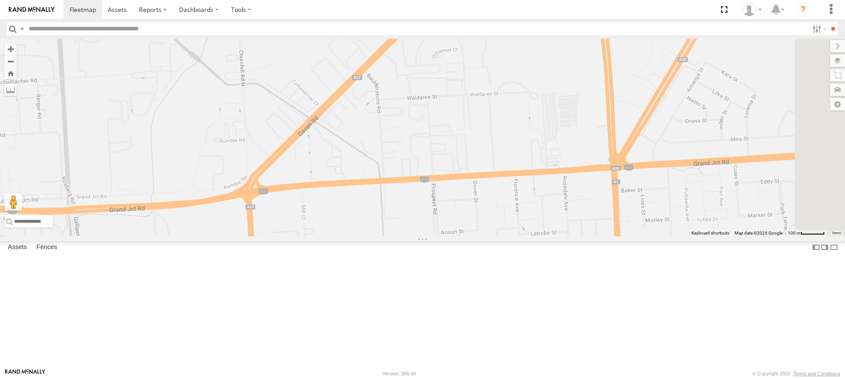
drag, startPoint x: 499, startPoint y: 275, endPoint x: 306, endPoint y: 246, distance: 194.9
click at [306, 236] on div "169 153 172 167 166 178 168 160 164 176 165 DieselWorx 461 Grand Jct Rd, Wingfi…" at bounding box center [422, 138] width 845 height 198
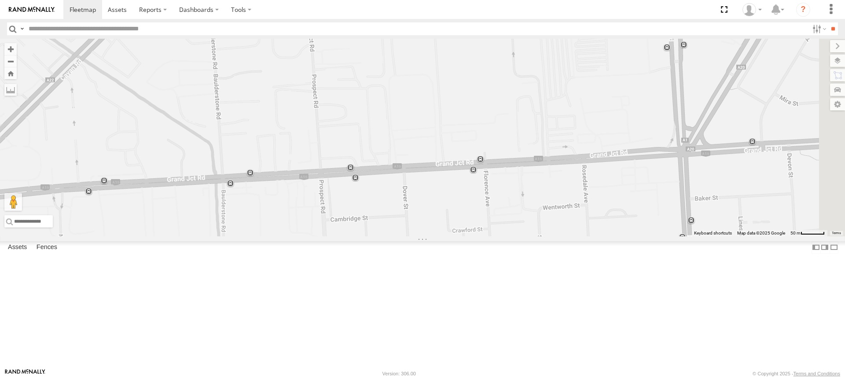
drag, startPoint x: 545, startPoint y: 272, endPoint x: 277, endPoint y: 277, distance: 268.5
click at [277, 236] on div "169 153 172 167 166 178 168 160 164 176 165 DieselWorx 461 Grand Jct Rd, Wingfi…" at bounding box center [422, 138] width 845 height 198
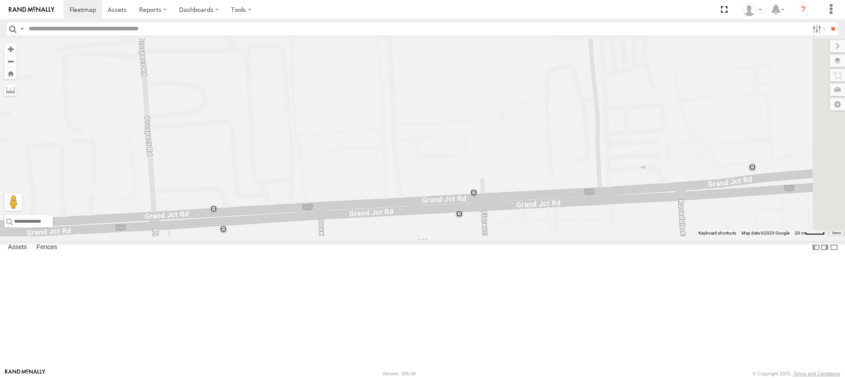
drag, startPoint x: 522, startPoint y: 214, endPoint x: 474, endPoint y: 221, distance: 48.6
click at [474, 221] on div "169 153 172 167 166 178 168 160 164 176 165 DieselWorx 461 Grand Jct Rd, Wingfi…" at bounding box center [422, 138] width 845 height 198
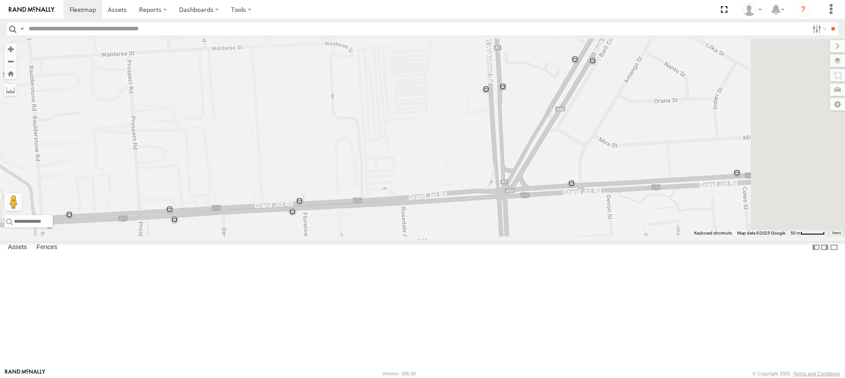
drag, startPoint x: 559, startPoint y: 235, endPoint x: 454, endPoint y: 263, distance: 108.0
click at [456, 236] on div "169 153 172 167 166 178 168 160 164 176 165 DieselWorx 461 Grand Jct Rd, Wingfi…" at bounding box center [422, 138] width 845 height 198
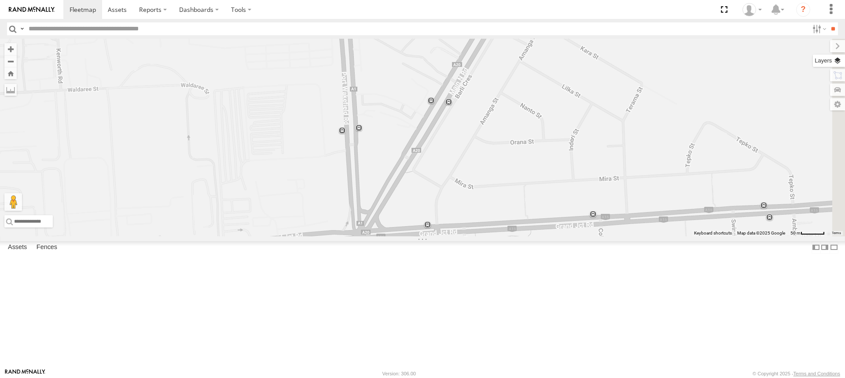
click at [839, 62] on label at bounding box center [829, 61] width 32 height 12
click at [0, 0] on span "Basemaps" at bounding box center [0, 0] width 0 height 0
click at [0, 0] on span "Satellite" at bounding box center [0, 0] width 0 height 0
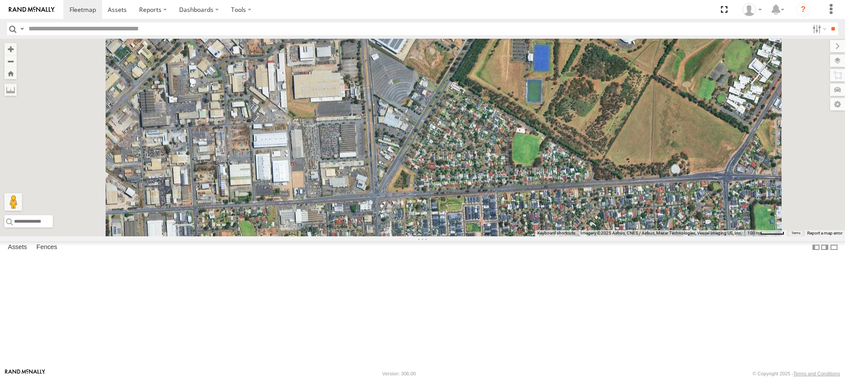
click at [471, 236] on div "169 153 172 167 166 178 168 160 164 176 165 DieselWorx 461 Grand Jct Rd, Wingfi…" at bounding box center [422, 138] width 845 height 198
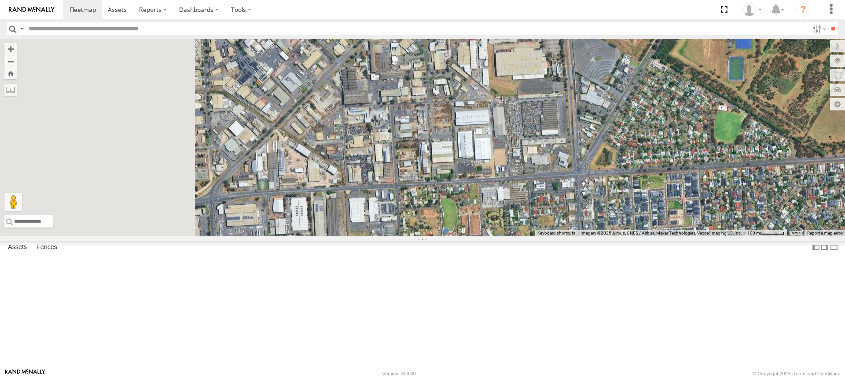
drag, startPoint x: 372, startPoint y: 248, endPoint x: 575, endPoint y: 225, distance: 204.6
click at [575, 225] on div "169 153 172 167 166 178 168 160 164 176 165" at bounding box center [422, 138] width 845 height 198
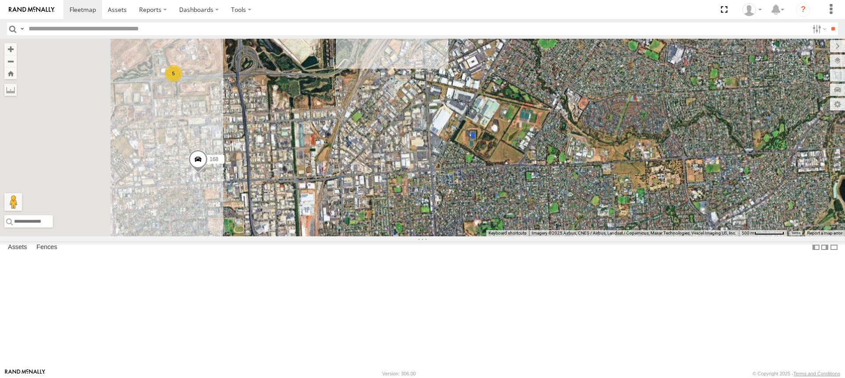
drag, startPoint x: 361, startPoint y: 240, endPoint x: 555, endPoint y: 226, distance: 194.2
click at [555, 226] on div "169 153 172 167 166 178 168 160 164 176 165 5" at bounding box center [422, 138] width 845 height 198
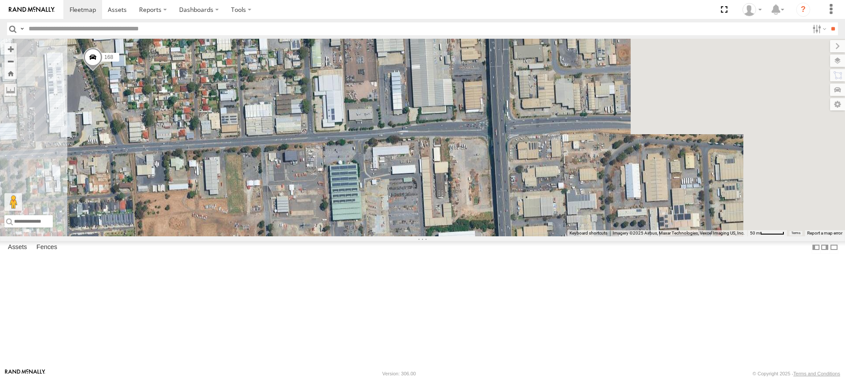
drag, startPoint x: 617, startPoint y: 213, endPoint x: 354, endPoint y: 211, distance: 262.8
click at [354, 211] on div "169 153 172 167 166 178 168 160 164 176 165" at bounding box center [422, 138] width 845 height 198
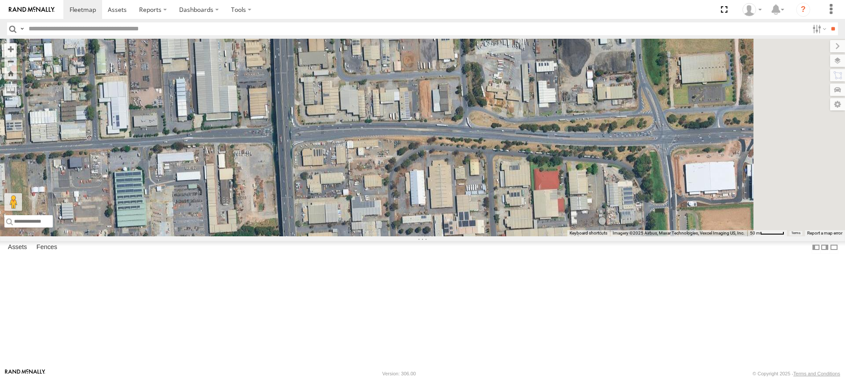
drag, startPoint x: 499, startPoint y: 195, endPoint x: 362, endPoint y: 201, distance: 136.6
click at [362, 201] on div "169 153 172 167 166 178 168 160 164 176 165" at bounding box center [422, 138] width 845 height 198
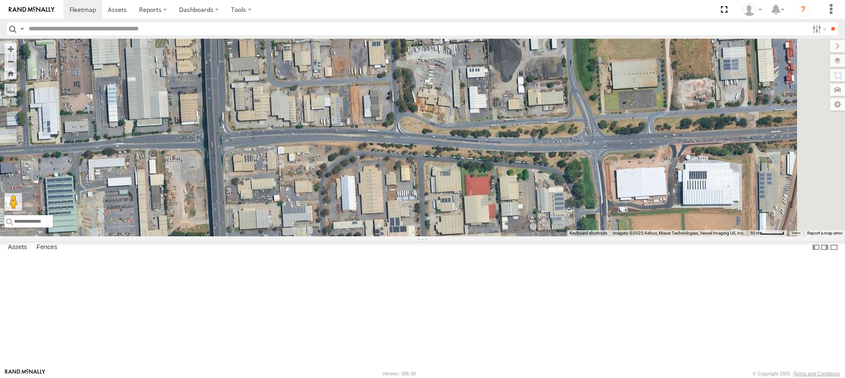
drag, startPoint x: 521, startPoint y: 188, endPoint x: 441, endPoint y: 202, distance: 80.9
click at [441, 202] on div "169 153 172 167 166 178 168 160 164 176 165" at bounding box center [422, 138] width 845 height 198
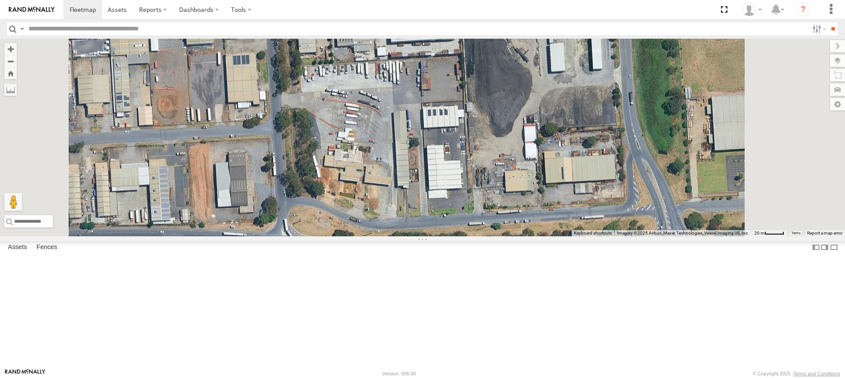
drag, startPoint x: 551, startPoint y: 144, endPoint x: 544, endPoint y: 207, distance: 63.4
click at [544, 207] on div "169 153 172 167 166 178 168 160 164 176 165" at bounding box center [422, 138] width 845 height 198
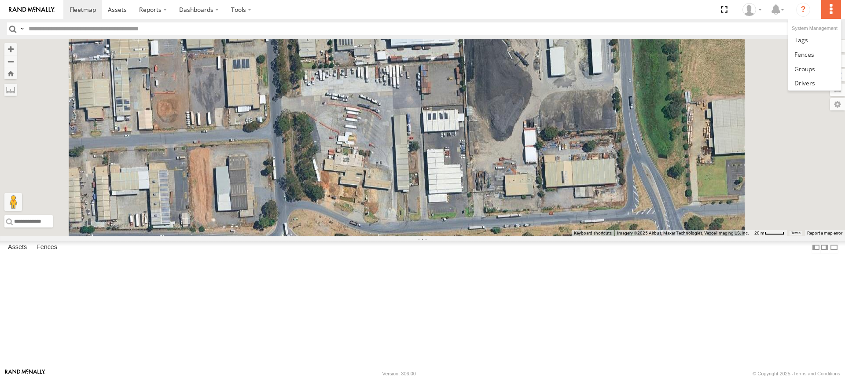
click at [831, 12] on label at bounding box center [830, 9] width 19 height 19
click at [810, 52] on span at bounding box center [804, 54] width 20 height 8
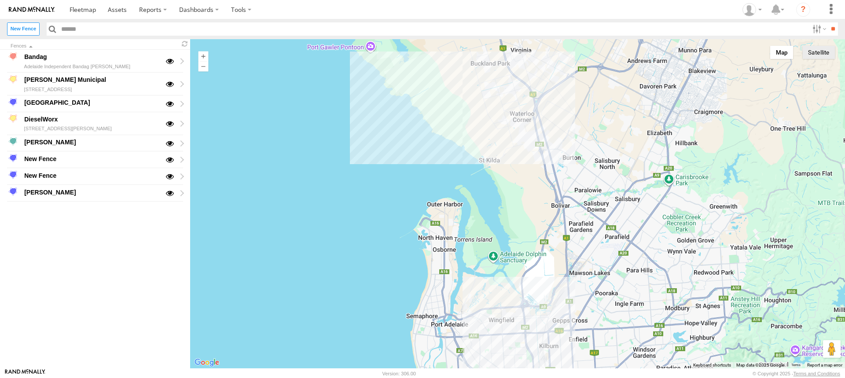
click at [823, 54] on button "Satellite" at bounding box center [818, 52] width 33 height 13
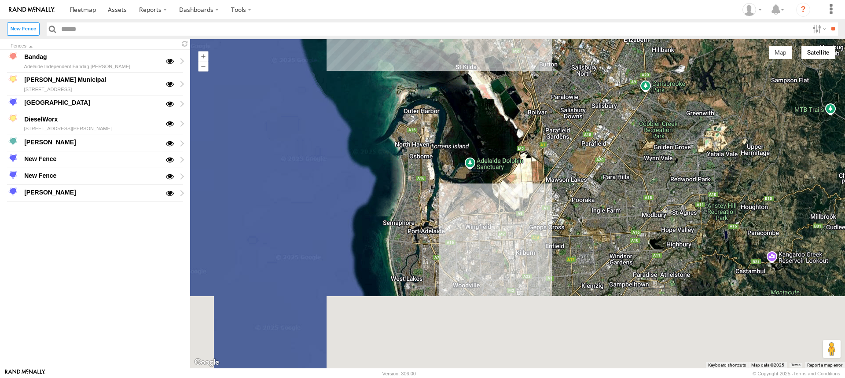
drag, startPoint x: 574, startPoint y: 307, endPoint x: 550, endPoint y: 209, distance: 100.7
click at [550, 209] on div at bounding box center [517, 203] width 655 height 329
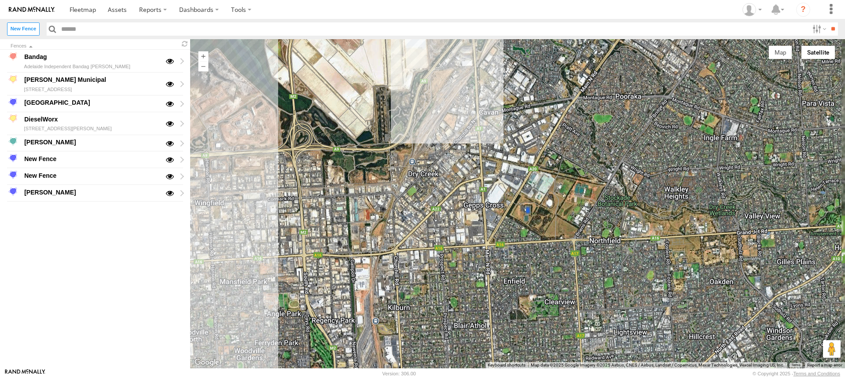
drag, startPoint x: 589, startPoint y: 231, endPoint x: 564, endPoint y: 195, distance: 43.3
click at [564, 195] on div at bounding box center [517, 203] width 655 height 329
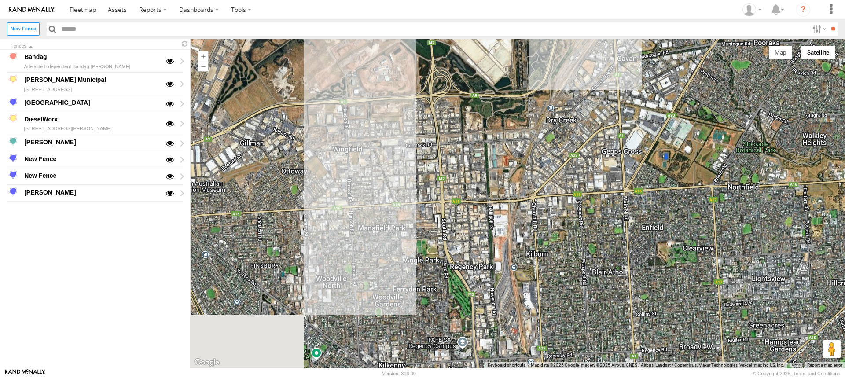
drag, startPoint x: 457, startPoint y: 225, endPoint x: 504, endPoint y: 209, distance: 49.1
click at [504, 209] on div at bounding box center [517, 203] width 655 height 329
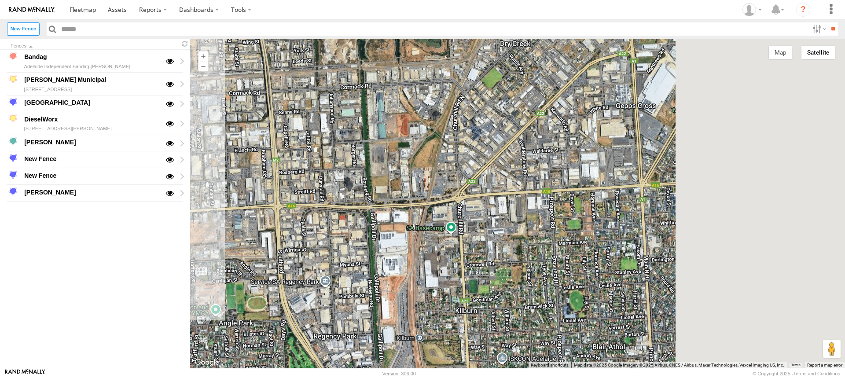
drag, startPoint x: 819, startPoint y: 202, endPoint x: 569, endPoint y: 217, distance: 250.5
click at [569, 217] on div at bounding box center [517, 203] width 655 height 329
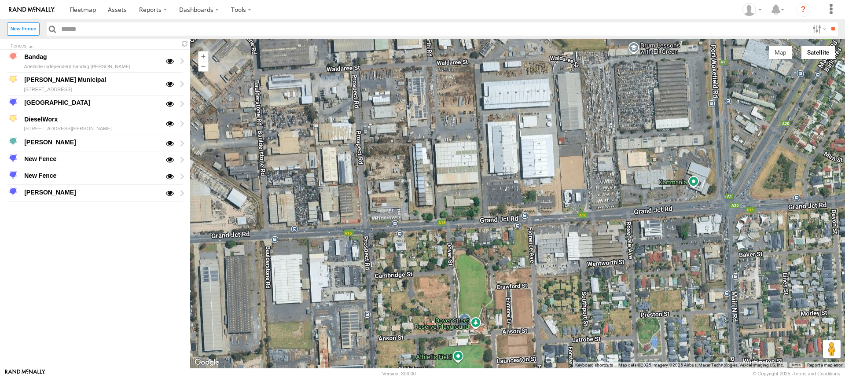
drag, startPoint x: 592, startPoint y: 180, endPoint x: 372, endPoint y: 225, distance: 223.6
click at [381, 229] on div at bounding box center [517, 203] width 655 height 329
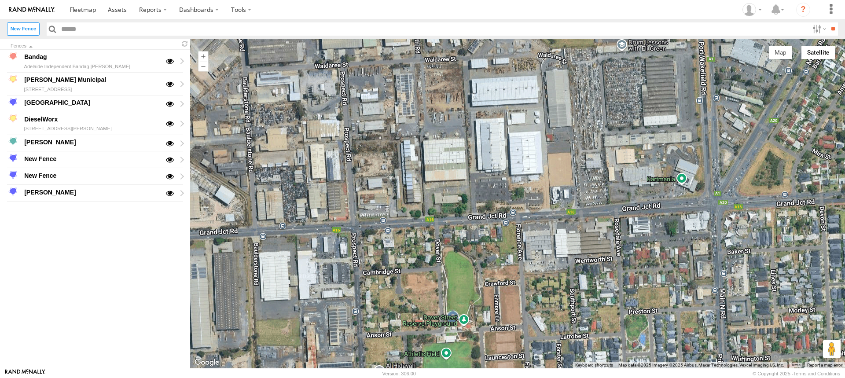
drag, startPoint x: 592, startPoint y: 209, endPoint x: 772, endPoint y: 184, distance: 182.3
click at [771, 185] on div at bounding box center [517, 203] width 655 height 329
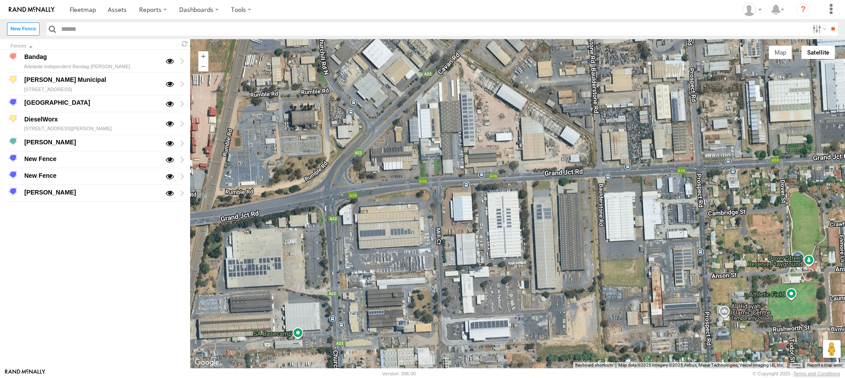
drag, startPoint x: 477, startPoint y: 195, endPoint x: 650, endPoint y: 210, distance: 173.2
click at [650, 210] on div at bounding box center [517, 203] width 655 height 329
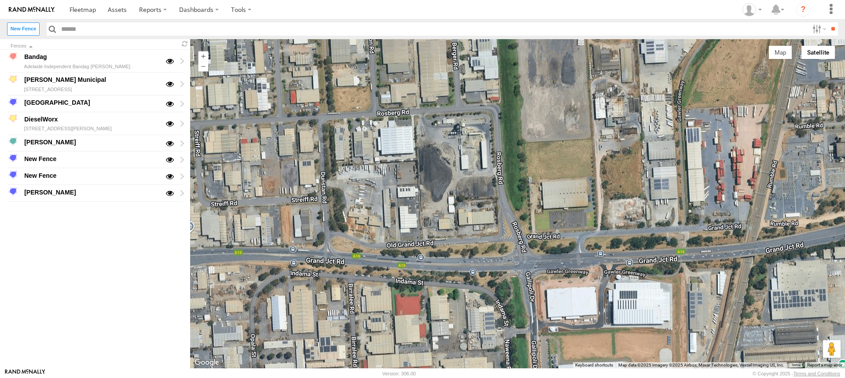
drag, startPoint x: 520, startPoint y: 205, endPoint x: 795, endPoint y: 219, distance: 275.0
click at [795, 219] on div at bounding box center [517, 203] width 655 height 329
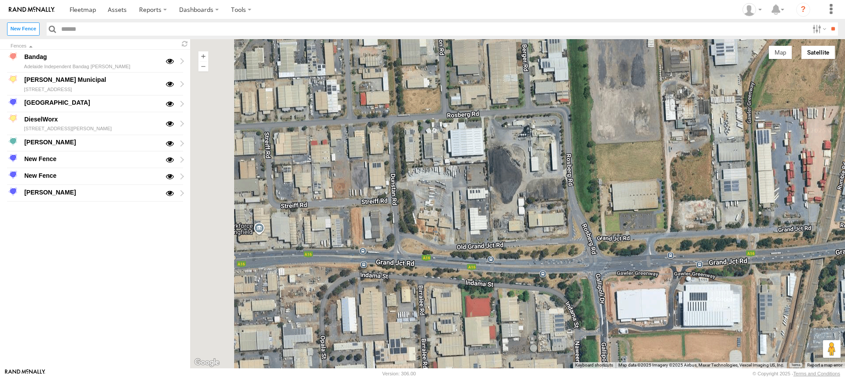
drag, startPoint x: 460, startPoint y: 221, endPoint x: 533, endPoint y: 223, distance: 72.6
click at [533, 223] on div at bounding box center [517, 203] width 655 height 329
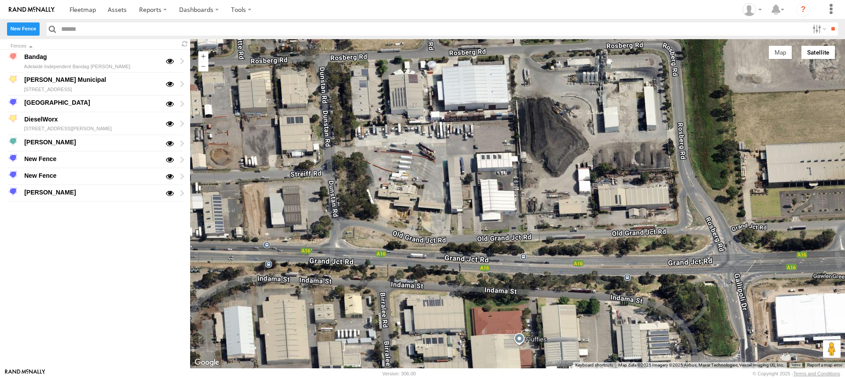
click at [30, 28] on label "New Fence" at bounding box center [23, 28] width 33 height 13
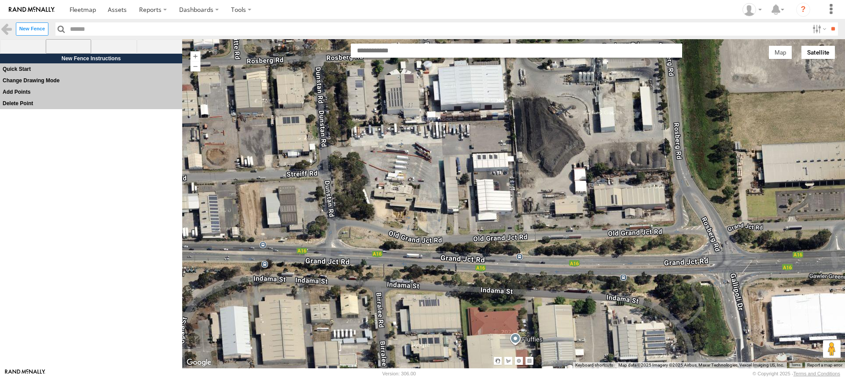
click at [63, 48] on span at bounding box center [69, 46] width 46 height 15
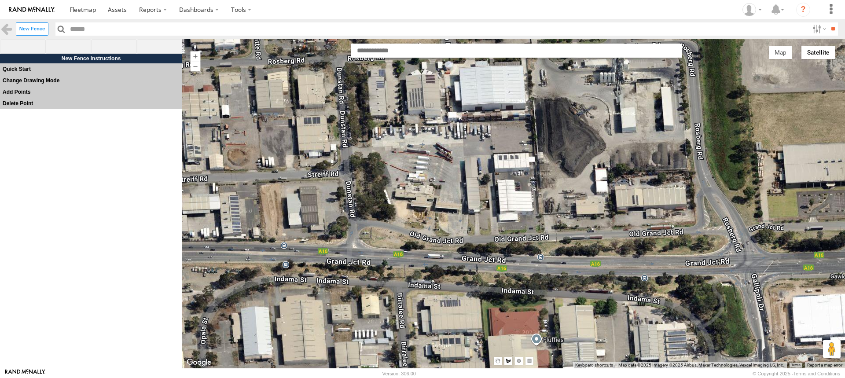
drag, startPoint x: 326, startPoint y: 128, endPoint x: 348, endPoint y: 129, distance: 22.5
click at [348, 129] on div at bounding box center [513, 203] width 663 height 329
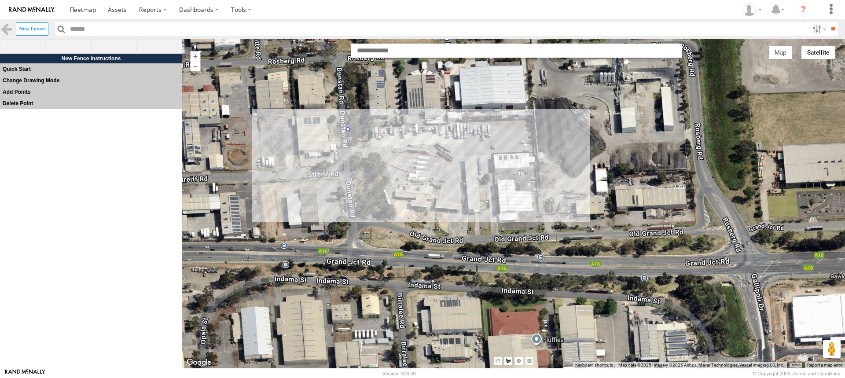
click at [530, 120] on div at bounding box center [513, 203] width 663 height 329
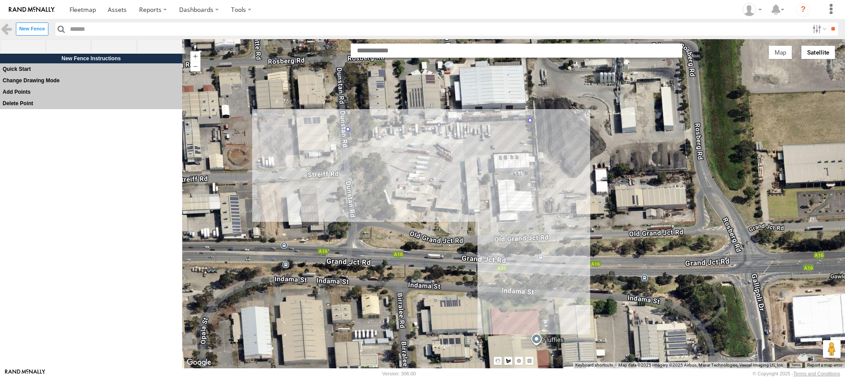
click at [538, 233] on div at bounding box center [513, 203] width 663 height 329
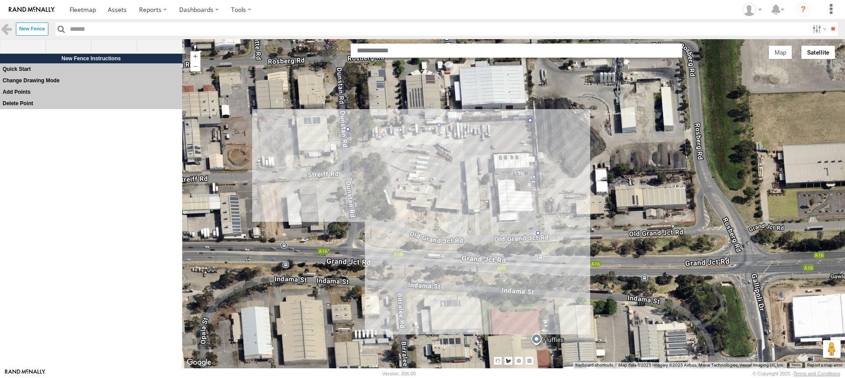
click at [432, 238] on div at bounding box center [513, 203] width 663 height 329
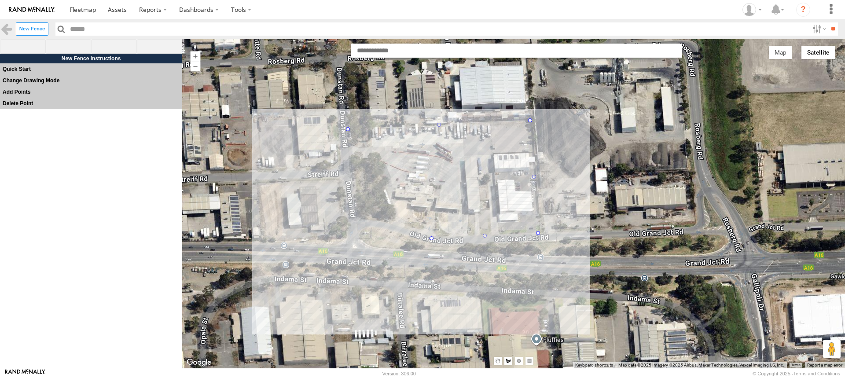
click at [363, 218] on div at bounding box center [513, 203] width 663 height 329
click at [353, 217] on div at bounding box center [513, 203] width 663 height 329
click at [349, 130] on div at bounding box center [513, 203] width 663 height 329
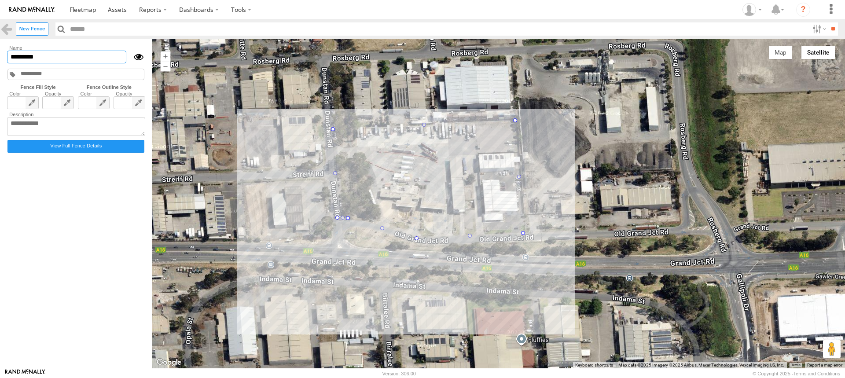
click at [70, 58] on input "*********" at bounding box center [66, 57] width 119 height 13
drag, startPoint x: 70, startPoint y: 58, endPoint x: -23, endPoint y: 52, distance: 93.0
click at [0, 52] on html at bounding box center [422, 189] width 845 height 378
paste input "*"
type input "**********"
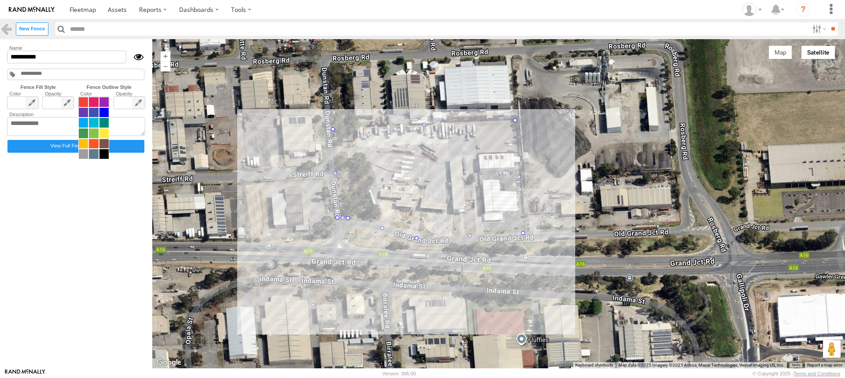
click at [103, 105] on span at bounding box center [93, 128] width 31 height 62
click at [91, 101] on span at bounding box center [93, 102] width 9 height 10
click at [103, 153] on span at bounding box center [103, 154] width 9 height 10
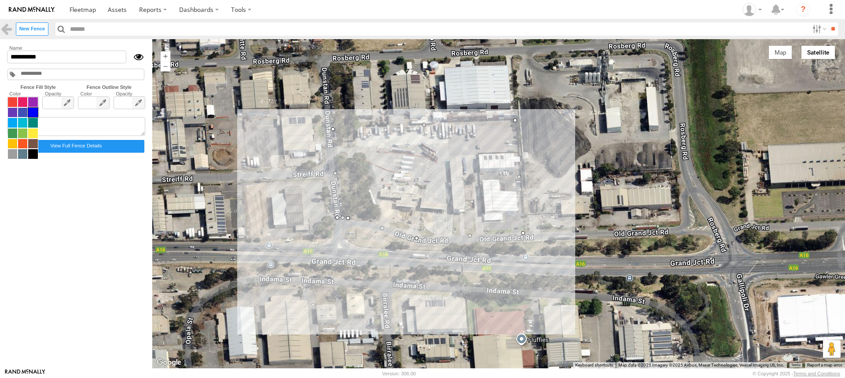
click at [18, 101] on span at bounding box center [22, 128] width 31 height 62
click at [31, 121] on span at bounding box center [32, 123] width 9 height 10
drag, startPoint x: 62, startPoint y: 57, endPoint x: 2, endPoint y: 56, distance: 60.7
click at [2, 56] on main "Fences Bandag Adelaide Independent Bandag Tyer Bucher Municipal 4 Newcastle Cre…" at bounding box center [422, 203] width 845 height 329
click at [27, 127] on textarea at bounding box center [76, 126] width 138 height 19
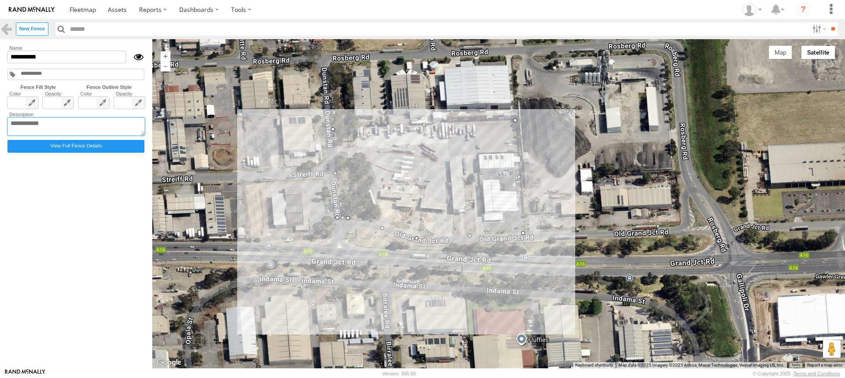
paste textarea "**********"
type textarea "**********"
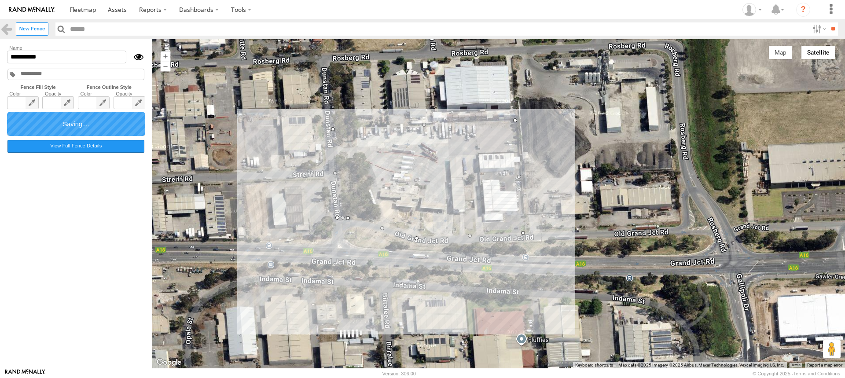
click at [58, 145] on label "View Full Fence Details" at bounding box center [75, 146] width 137 height 13
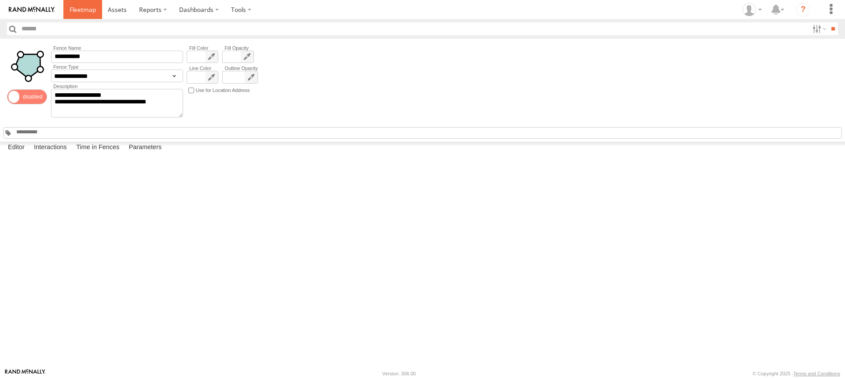
click at [77, 12] on span at bounding box center [83, 9] width 26 height 8
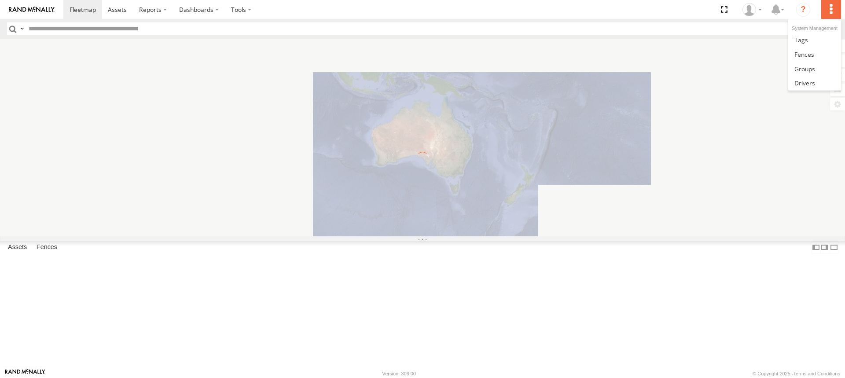
click at [833, 6] on label at bounding box center [830, 9] width 19 height 19
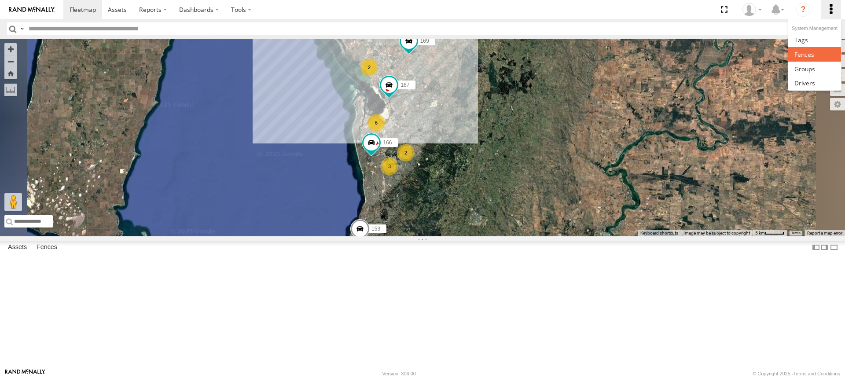
click at [816, 59] on link at bounding box center [814, 54] width 52 height 15
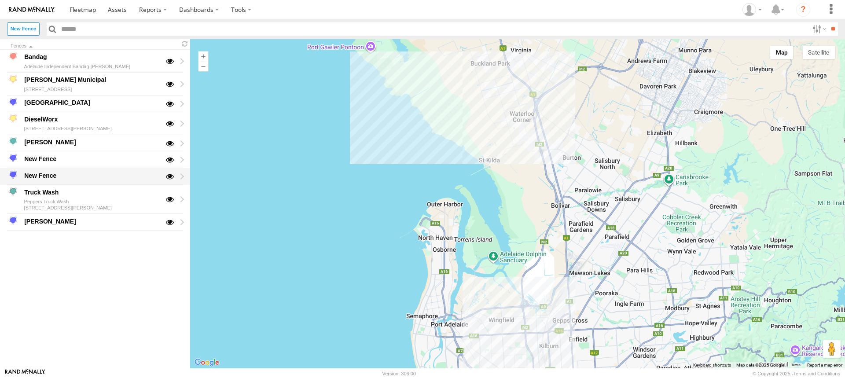
click at [75, 180] on div "New Fence" at bounding box center [91, 175] width 137 height 11
type input "*********"
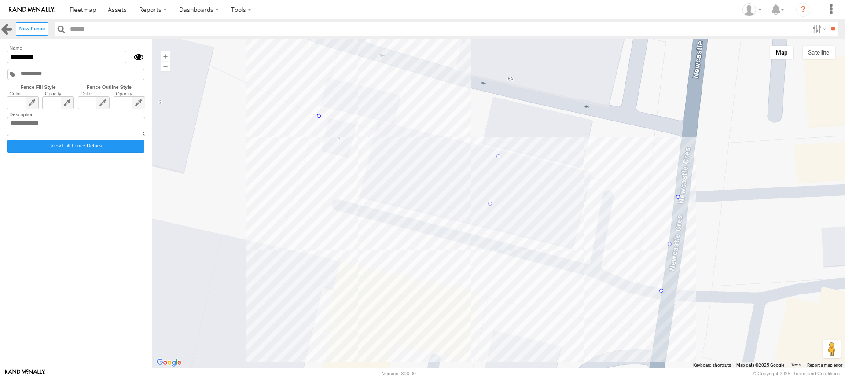
click at [6, 29] on link at bounding box center [6, 28] width 13 height 13
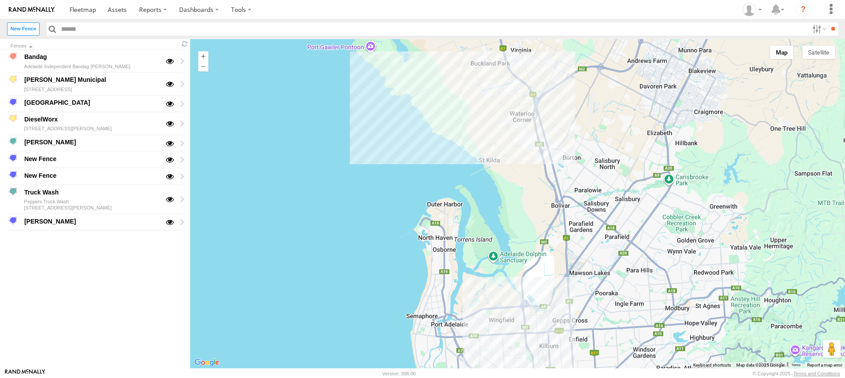
drag, startPoint x: 53, startPoint y: 173, endPoint x: 35, endPoint y: 174, distance: 17.6
click at [35, 174] on div "New Fence" at bounding box center [91, 175] width 137 height 11
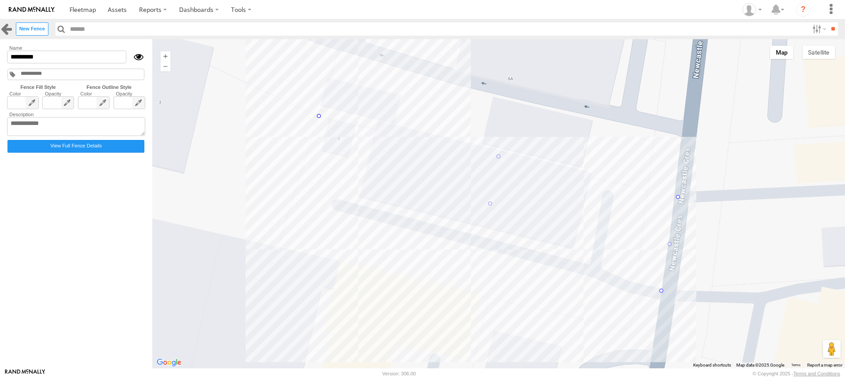
click at [3, 29] on link at bounding box center [6, 28] width 13 height 13
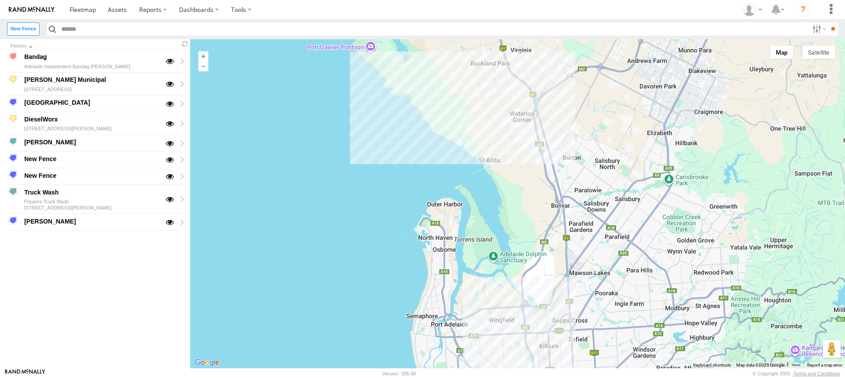
drag, startPoint x: 14, startPoint y: 174, endPoint x: 73, endPoint y: 179, distance: 59.1
click at [73, 179] on div "New Fence" at bounding box center [91, 175] width 137 height 11
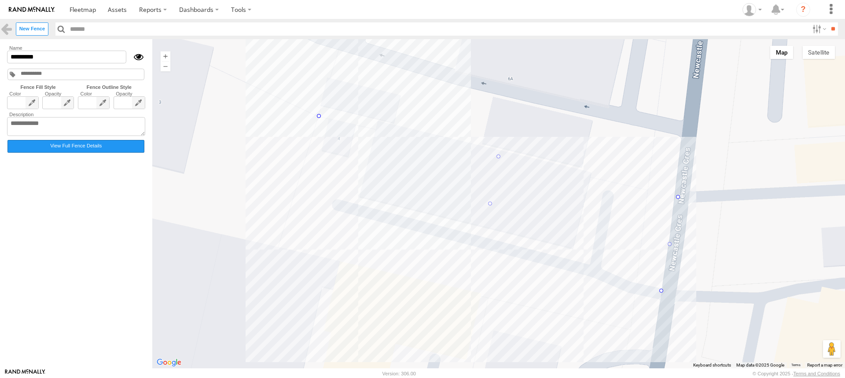
click at [44, 146] on label "View Full Fence Details" at bounding box center [75, 146] width 137 height 13
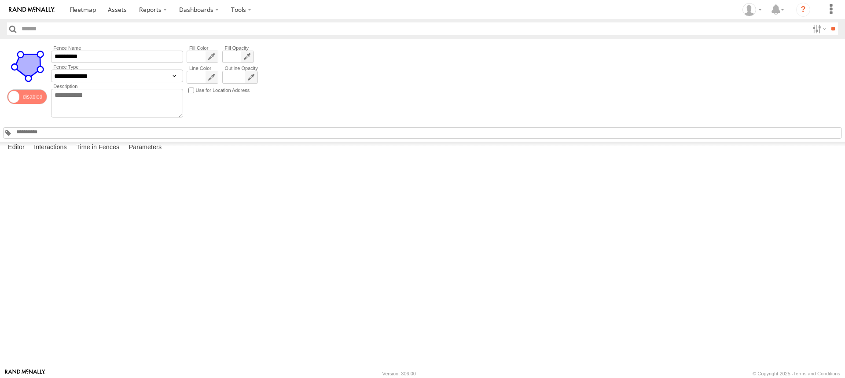
click at [35, 98] on span at bounding box center [27, 96] width 40 height 15
click at [52, 154] on label "Interactions" at bounding box center [50, 148] width 42 height 12
click at [24, 154] on label "Editor" at bounding box center [17, 148] width 26 height 12
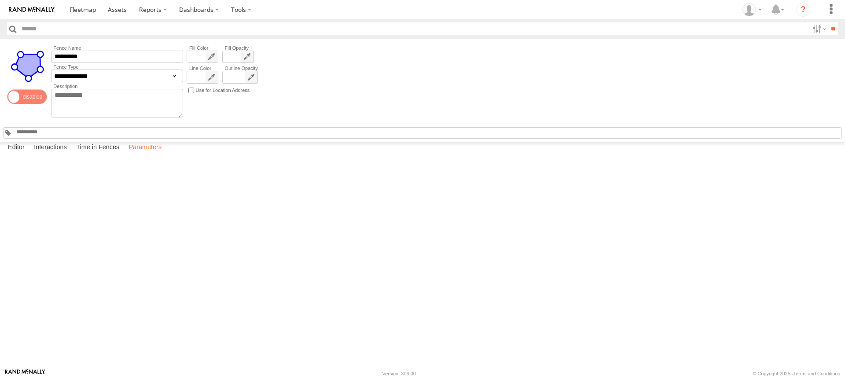
click at [143, 154] on label "Parameters" at bounding box center [146, 148] width 42 height 12
click at [110, 154] on label "Time in Fences" at bounding box center [98, 148] width 52 height 12
click at [0, 0] on label "Close" at bounding box center [0, 0] width 0 height 0
click at [50, 154] on label "Interactions" at bounding box center [50, 148] width 42 height 12
click at [24, 154] on label "Editor" at bounding box center [17, 148] width 26 height 12
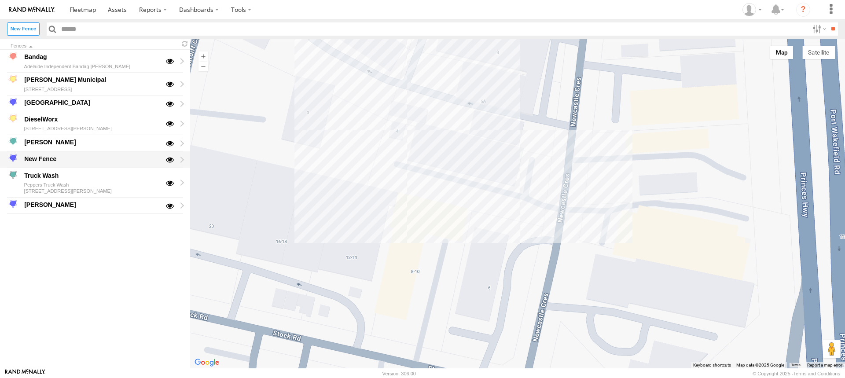
click at [99, 156] on div "New Fence" at bounding box center [91, 159] width 137 height 11
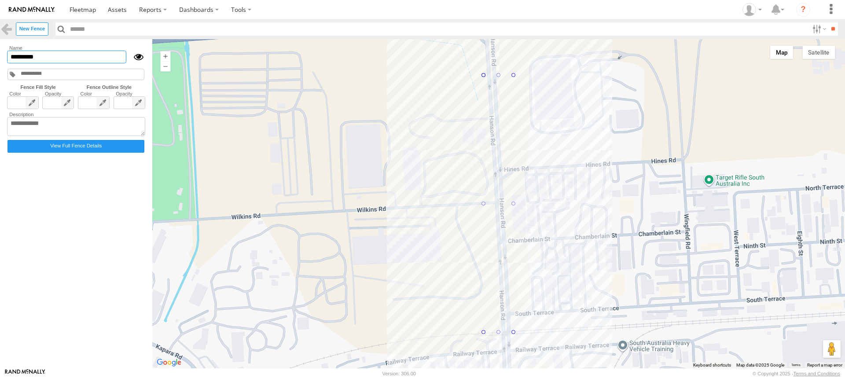
drag, startPoint x: 63, startPoint y: 57, endPoint x: -5, endPoint y: 55, distance: 67.8
click at [0, 55] on html at bounding box center [422, 189] width 845 height 378
type input "*********"
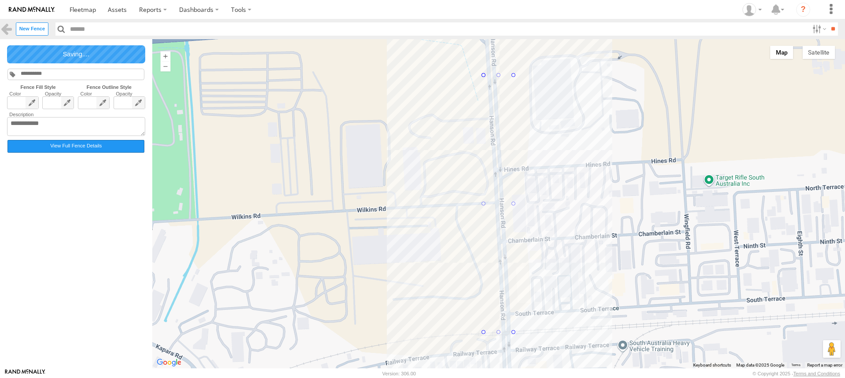
click at [77, 148] on label "View Full Fence Details" at bounding box center [75, 146] width 137 height 13
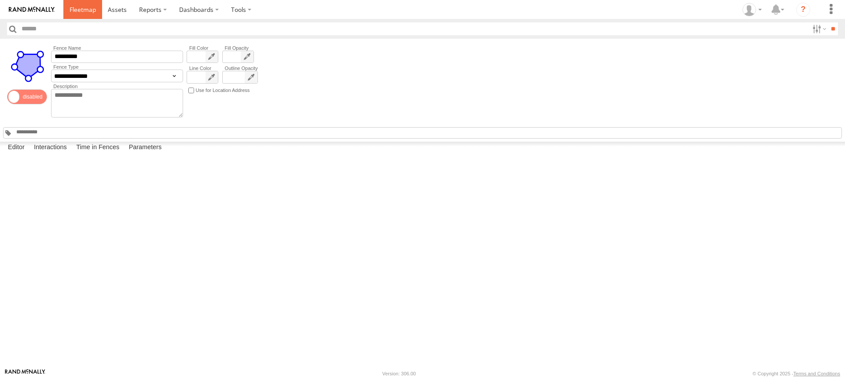
click at [90, 9] on span at bounding box center [83, 9] width 26 height 8
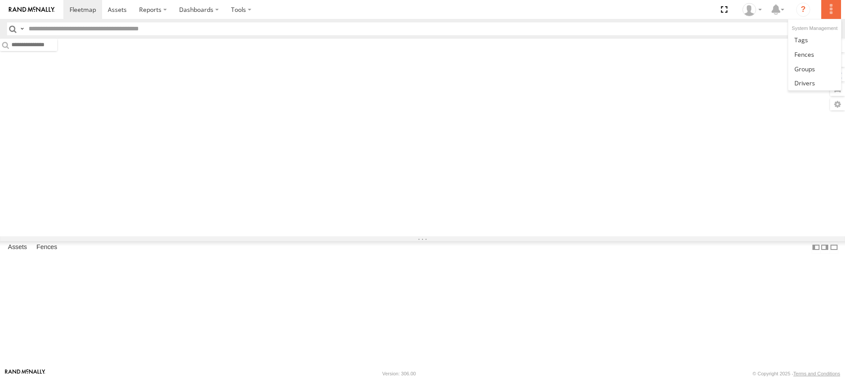
click at [834, 14] on label at bounding box center [830, 9] width 19 height 19
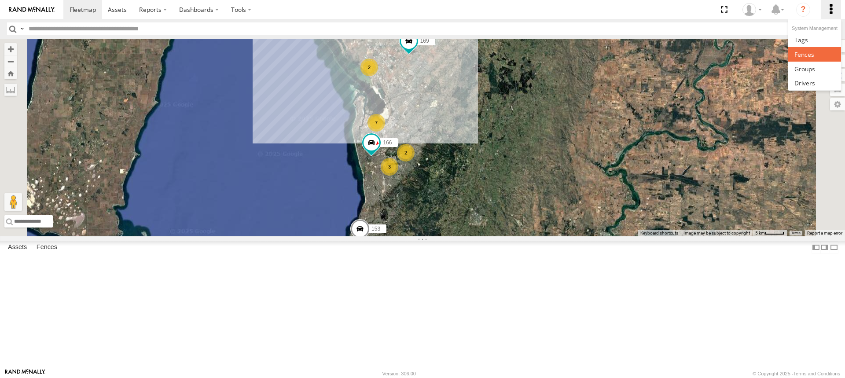
click at [815, 52] on link at bounding box center [814, 54] width 52 height 15
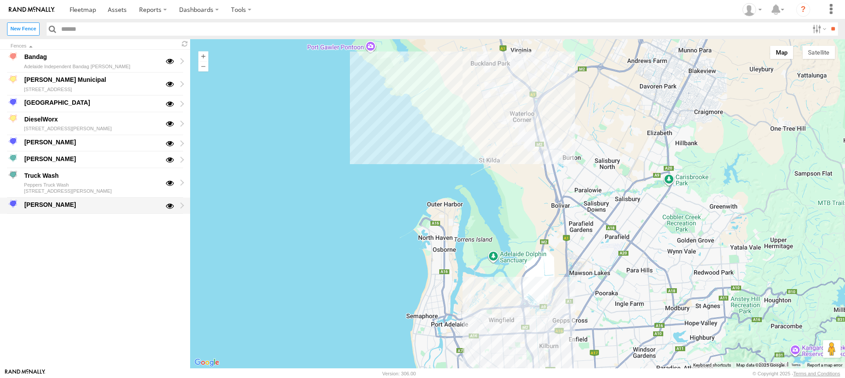
click at [87, 207] on div "[PERSON_NAME]" at bounding box center [91, 204] width 137 height 11
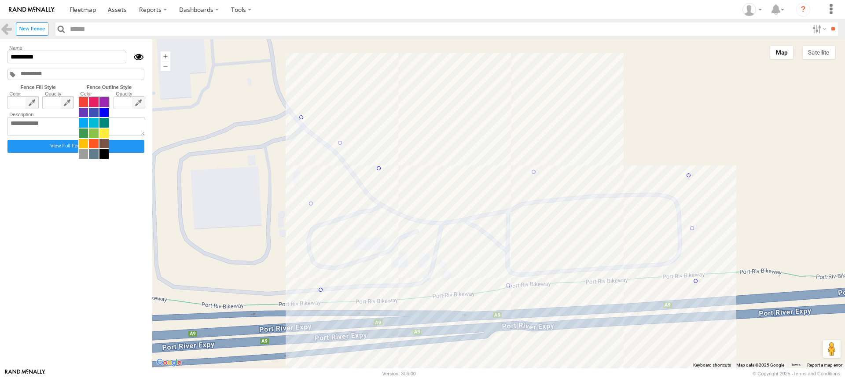
click at [101, 103] on span at bounding box center [93, 128] width 31 height 62
click at [101, 155] on span at bounding box center [103, 154] width 9 height 10
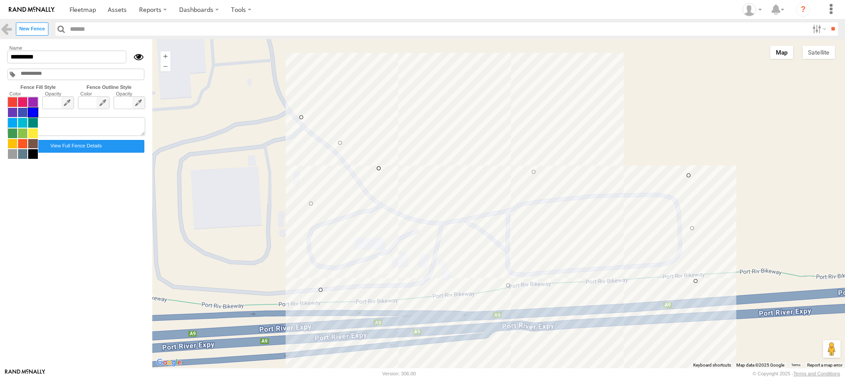
click at [19, 103] on span at bounding box center [22, 128] width 31 height 62
click at [39, 206] on form "Name ********* Fence Fill Style Fence Outline Style Color" at bounding box center [76, 203] width 142 height 319
click at [7, 28] on link at bounding box center [6, 28] width 13 height 13
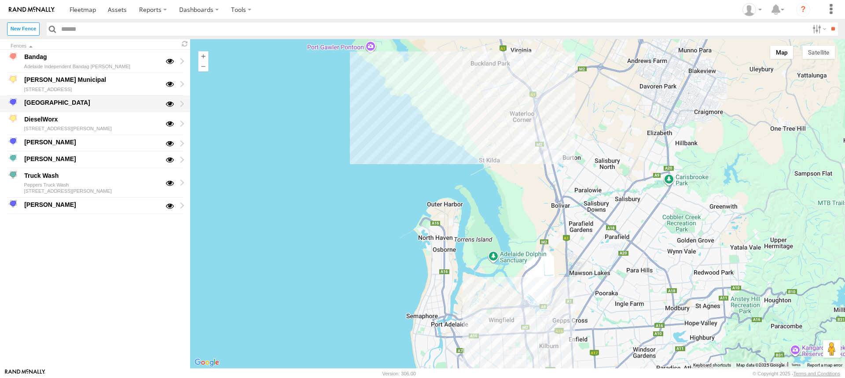
click at [39, 102] on div "[GEOGRAPHIC_DATA]" at bounding box center [91, 103] width 137 height 11
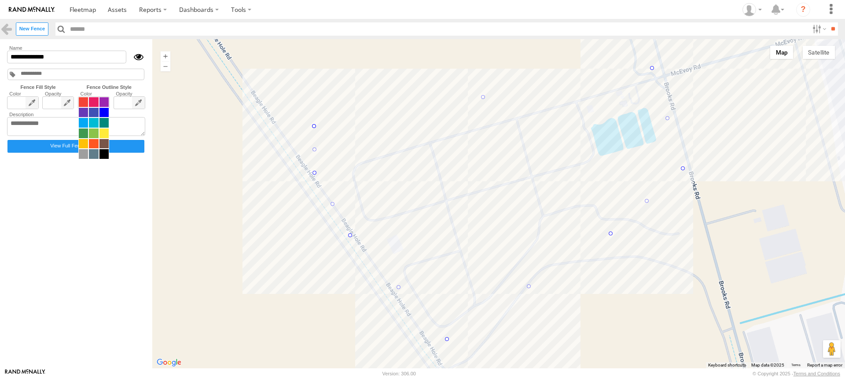
click at [103, 103] on span at bounding box center [93, 128] width 31 height 62
click at [107, 152] on span at bounding box center [103, 154] width 9 height 10
click at [73, 180] on form "**********" at bounding box center [76, 203] width 142 height 319
click at [4, 28] on link at bounding box center [6, 28] width 13 height 13
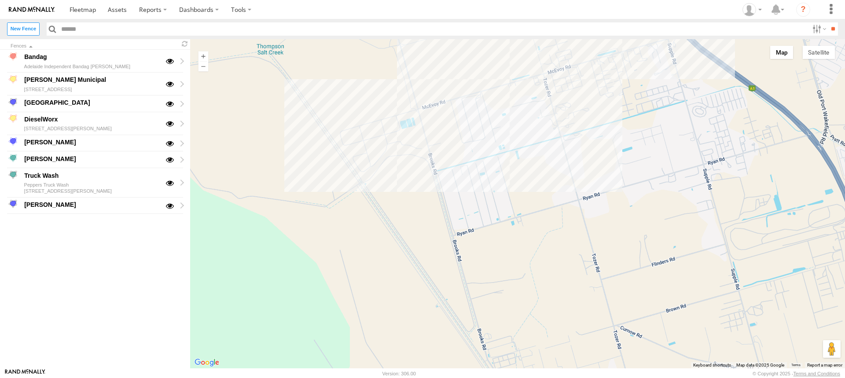
drag, startPoint x: 503, startPoint y: 81, endPoint x: 468, endPoint y: 147, distance: 74.4
click at [468, 147] on div at bounding box center [517, 203] width 655 height 329
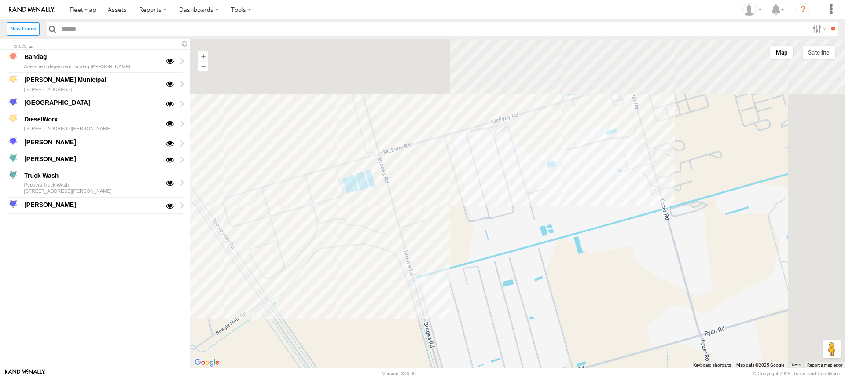
drag, startPoint x: 492, startPoint y: 171, endPoint x: 478, endPoint y: 184, distance: 19.0
click at [478, 184] on div at bounding box center [517, 203] width 655 height 329
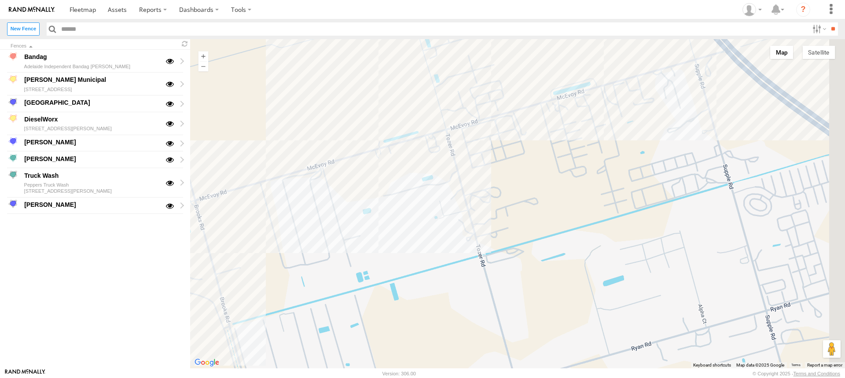
drag, startPoint x: 539, startPoint y: 145, endPoint x: 353, endPoint y: 182, distance: 189.5
click at [353, 182] on div at bounding box center [517, 203] width 655 height 329
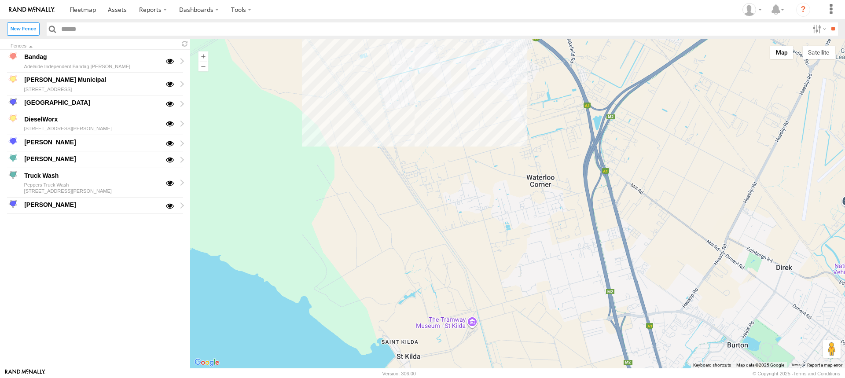
drag, startPoint x: 570, startPoint y: 203, endPoint x: 458, endPoint y: 39, distance: 198.6
click at [469, 49] on div at bounding box center [517, 203] width 655 height 329
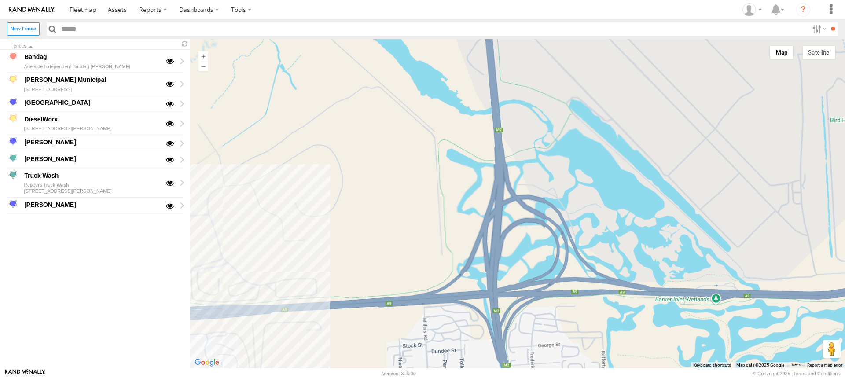
drag, startPoint x: 382, startPoint y: 207, endPoint x: 437, endPoint y: 110, distance: 112.0
click at [436, 111] on div at bounding box center [517, 203] width 655 height 329
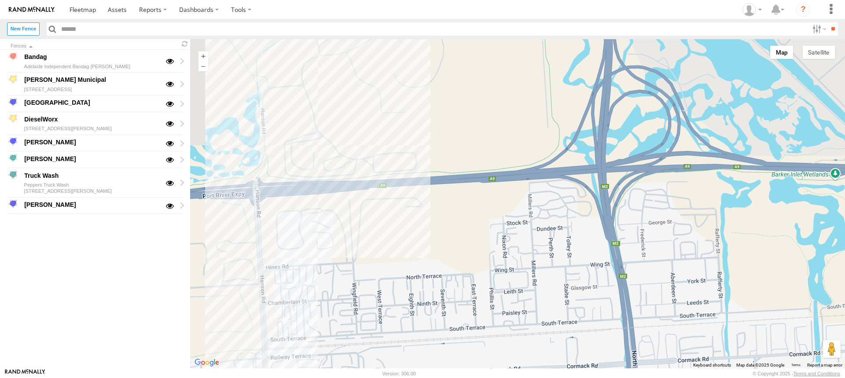
drag, startPoint x: 282, startPoint y: 206, endPoint x: 414, endPoint y: 143, distance: 146.7
click at [403, 154] on div at bounding box center [517, 203] width 655 height 329
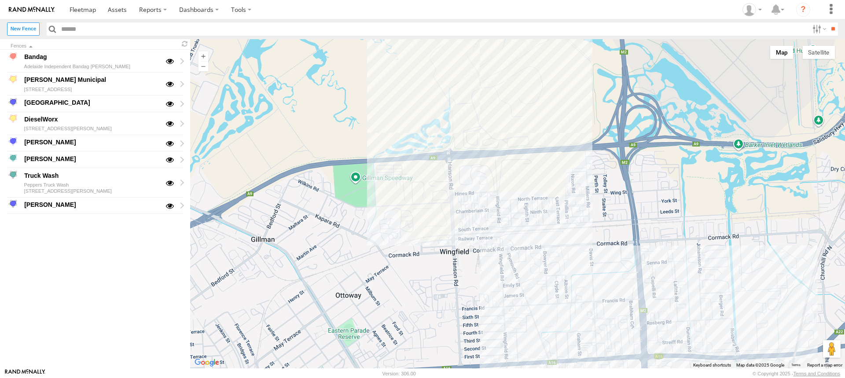
drag, startPoint x: 528, startPoint y: 301, endPoint x: 485, endPoint y: 149, distance: 158.0
click at [485, 149] on div at bounding box center [517, 203] width 655 height 329
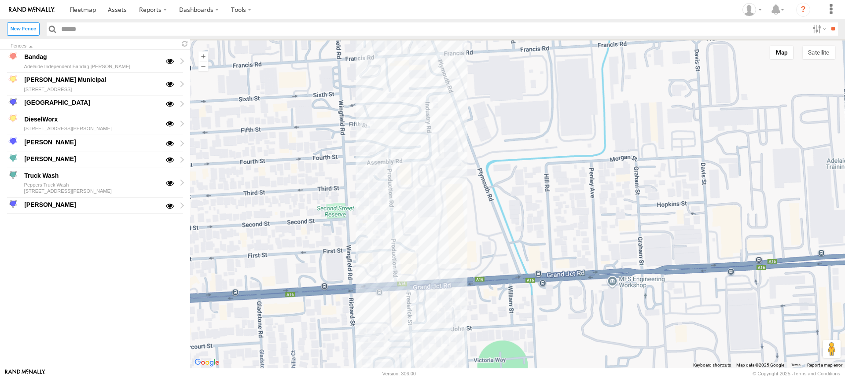
drag, startPoint x: 463, startPoint y: 173, endPoint x: 463, endPoint y: 197, distance: 24.2
click at [463, 197] on div at bounding box center [517, 203] width 655 height 329
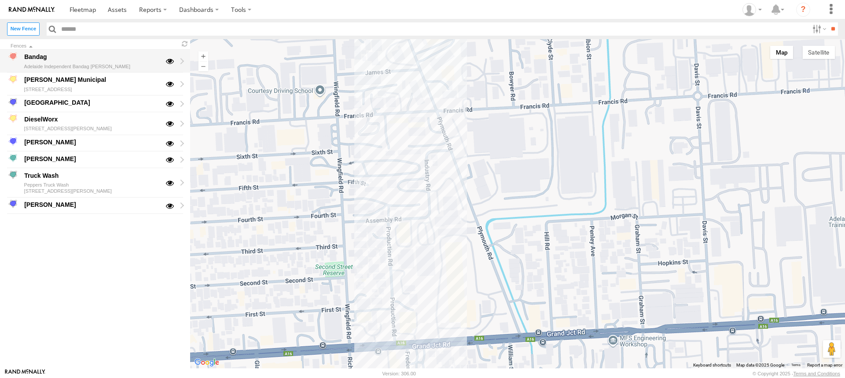
click at [142, 61] on div "Bandag" at bounding box center [91, 57] width 137 height 11
type input "******"
type textarea "**********"
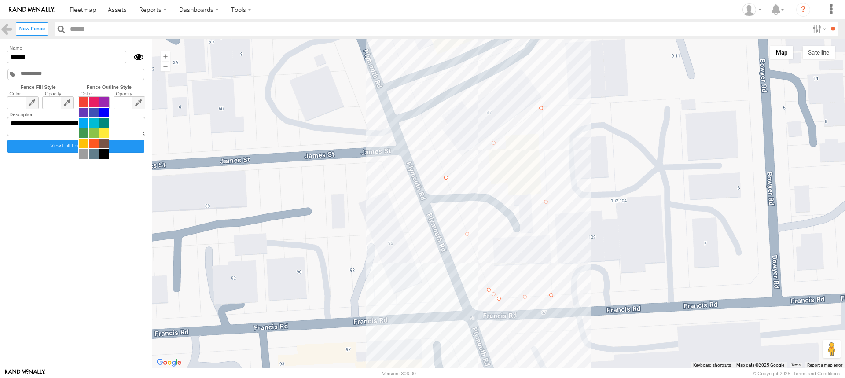
click at [102, 100] on span at bounding box center [93, 128] width 31 height 62
click at [101, 158] on span at bounding box center [103, 154] width 9 height 10
click at [6, 31] on link at bounding box center [6, 28] width 13 height 13
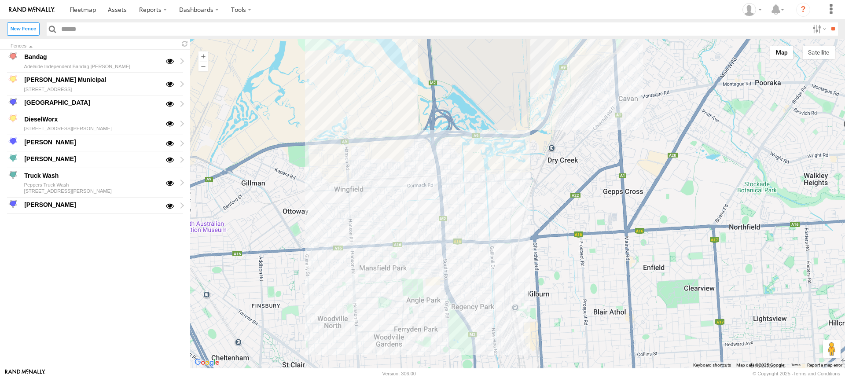
drag, startPoint x: 514, startPoint y: 299, endPoint x: 475, endPoint y: 198, distance: 108.8
click at [489, 197] on div at bounding box center [517, 203] width 655 height 329
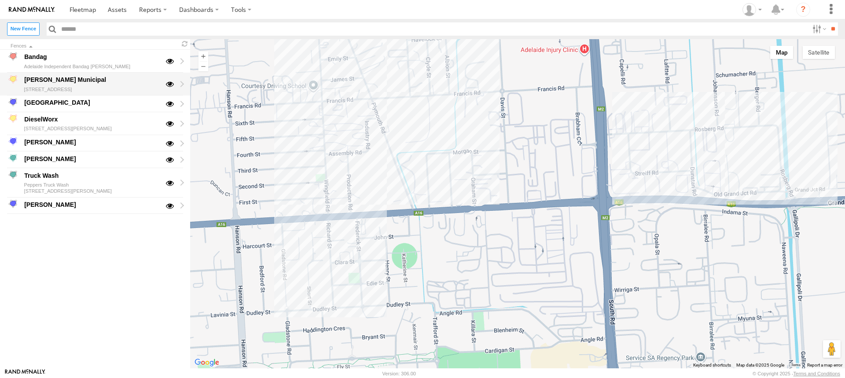
click at [34, 85] on div "[PERSON_NAME] Municipal" at bounding box center [91, 80] width 137 height 11
type input "**********"
type textarea "**********"
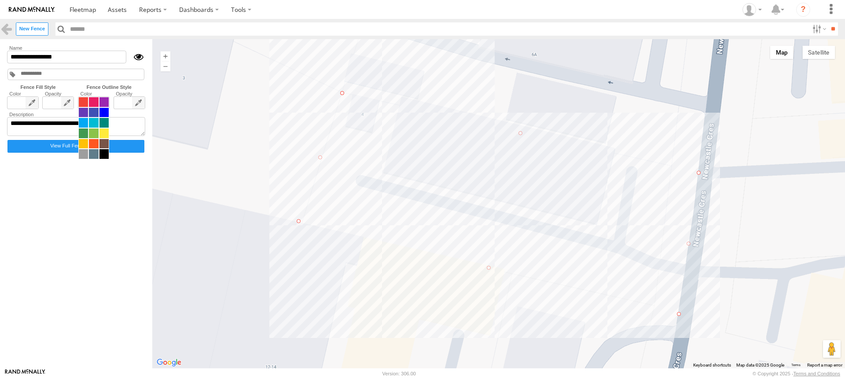
click at [102, 103] on span at bounding box center [93, 128] width 31 height 62
click at [102, 151] on span at bounding box center [103, 154] width 9 height 10
click at [12, 29] on link at bounding box center [6, 28] width 13 height 13
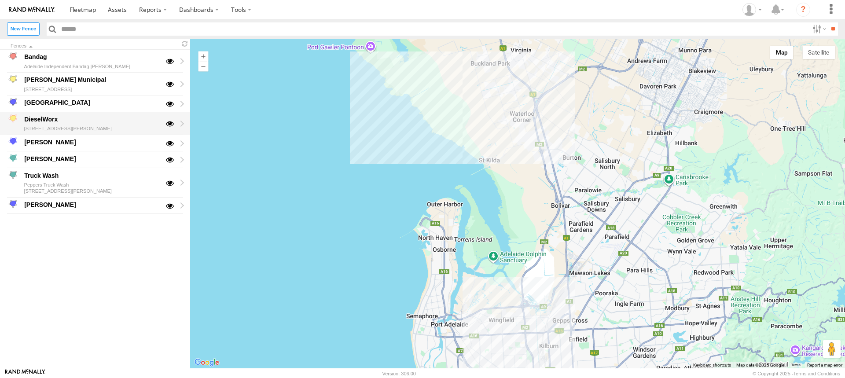
click at [41, 122] on div "DieselWorx" at bounding box center [91, 119] width 137 height 11
type input "**********"
type textarea "**********"
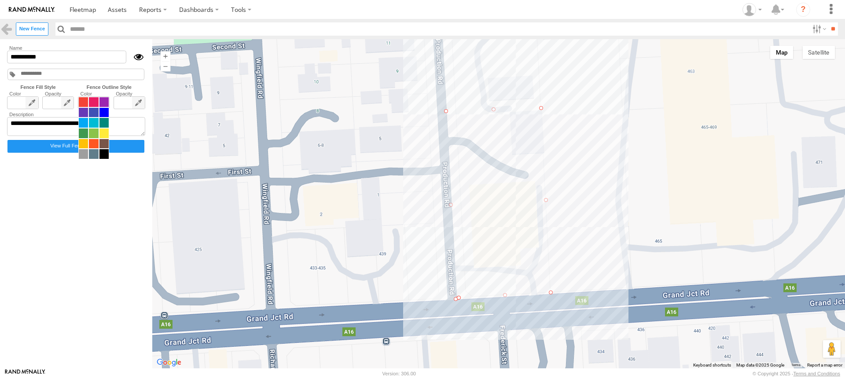
click at [105, 101] on span at bounding box center [93, 128] width 31 height 62
click at [105, 155] on span at bounding box center [103, 154] width 9 height 10
click at [6, 27] on link at bounding box center [6, 28] width 13 height 13
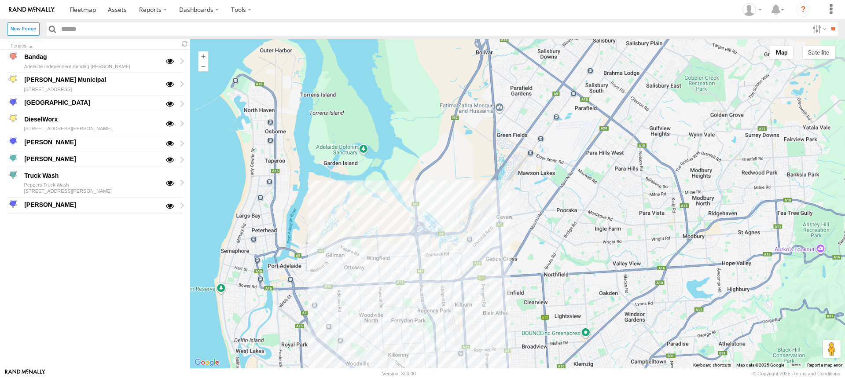
drag, startPoint x: 534, startPoint y: 300, endPoint x: 526, endPoint y: 208, distance: 92.0
click at [526, 208] on div at bounding box center [517, 203] width 655 height 329
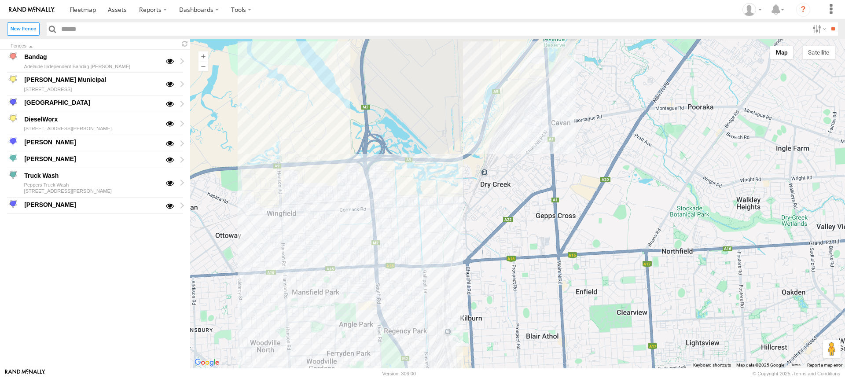
drag, startPoint x: 430, startPoint y: 250, endPoint x: 463, endPoint y: 198, distance: 62.5
click at [460, 203] on div at bounding box center [517, 203] width 655 height 329
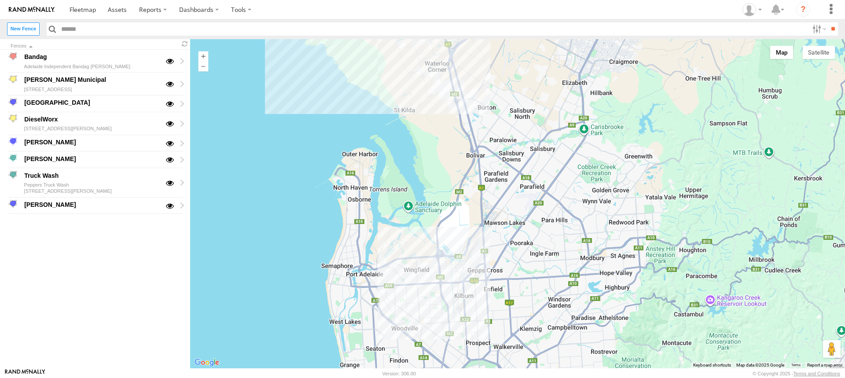
drag, startPoint x: 653, startPoint y: 118, endPoint x: 491, endPoint y: 223, distance: 193.1
click at [491, 223] on div at bounding box center [517, 203] width 655 height 329
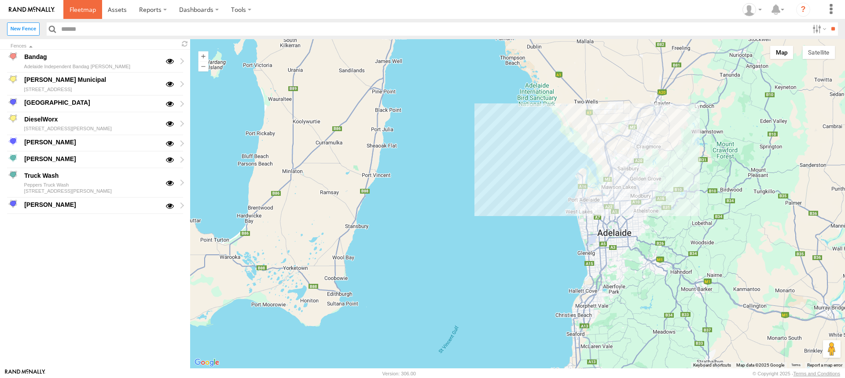
click at [84, 5] on span at bounding box center [83, 9] width 26 height 8
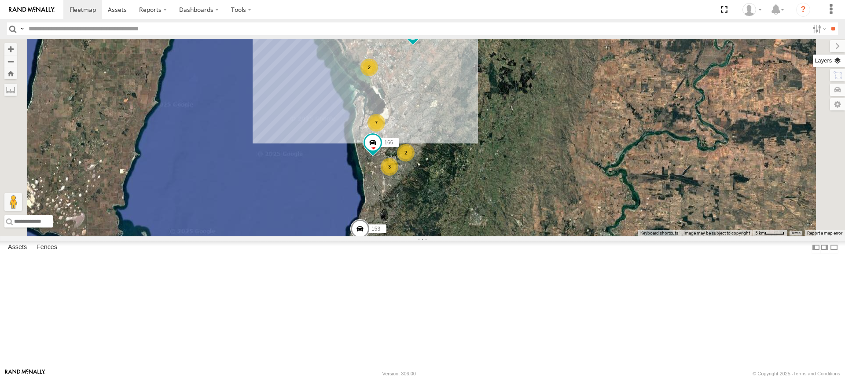
click at [838, 58] on label at bounding box center [829, 61] width 32 height 12
click at [0, 0] on span "Basemaps" at bounding box center [0, 0] width 0 height 0
click at [0, 0] on span "Roadmap" at bounding box center [0, 0] width 0 height 0
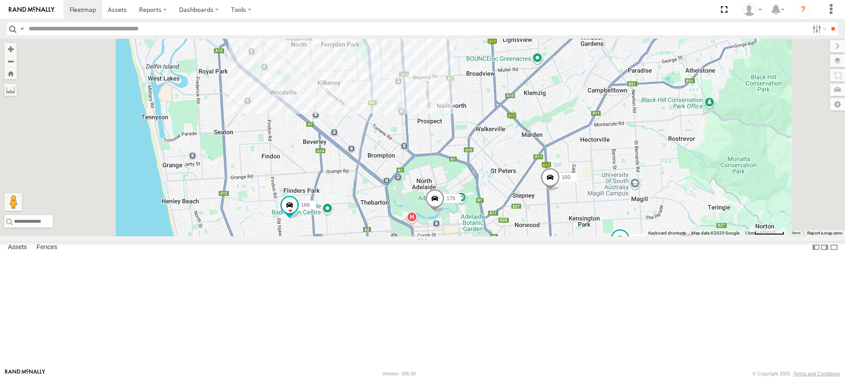
drag, startPoint x: 449, startPoint y: 212, endPoint x: 477, endPoint y: 276, distance: 69.4
click at [477, 236] on div "169 153 172 166 178 160 164 176 165" at bounding box center [422, 138] width 845 height 198
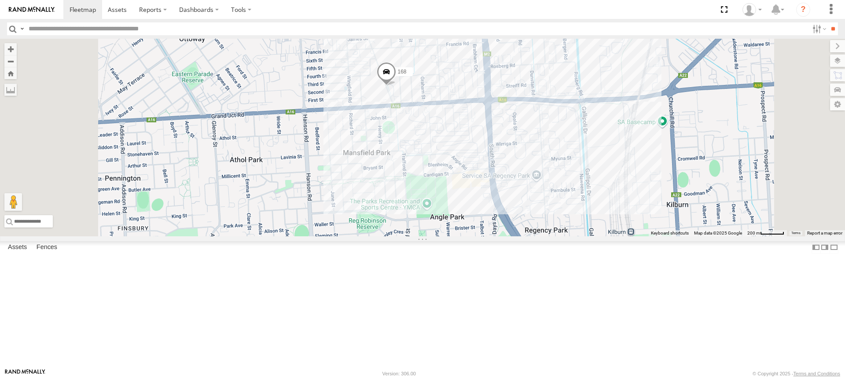
drag, startPoint x: 495, startPoint y: 108, endPoint x: 500, endPoint y: 177, distance: 69.7
click at [500, 177] on div "169 153 172 166 178 160 164 176 165 167 168" at bounding box center [422, 138] width 845 height 198
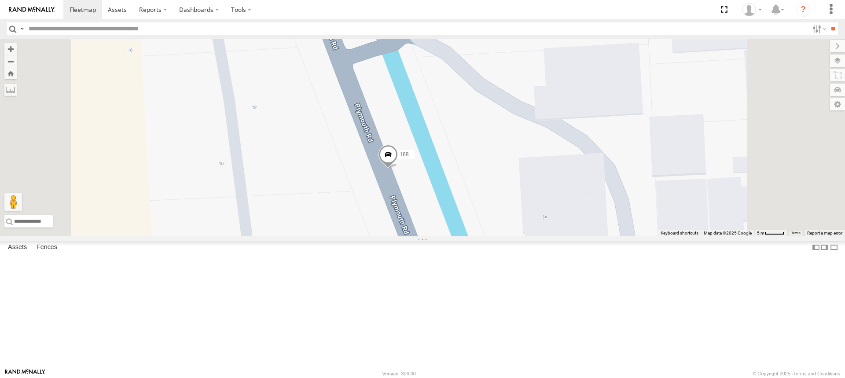
click at [398, 169] on span at bounding box center [388, 157] width 19 height 24
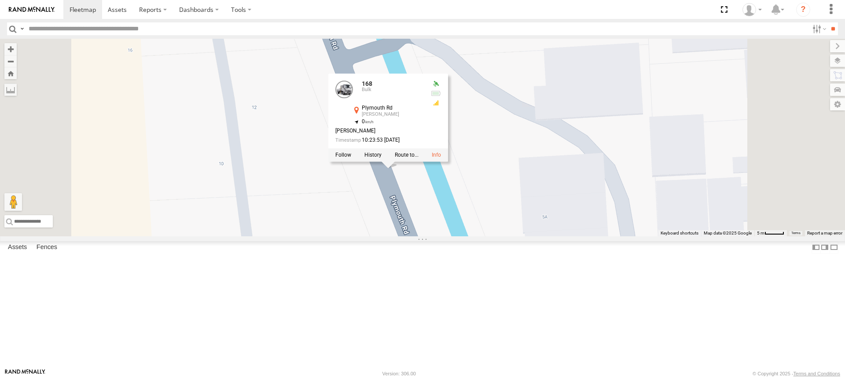
click at [489, 236] on div "169 153 172 166 178 160 164 176 165 167 168 168 Bulk [GEOGRAPHIC_DATA][PERSON_N…" at bounding box center [422, 138] width 845 height 198
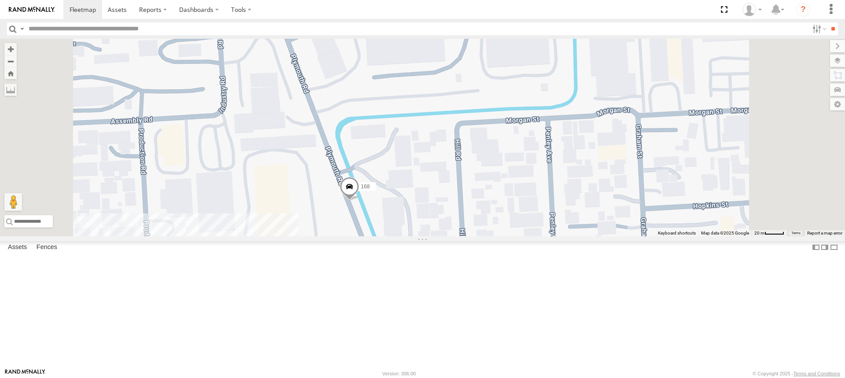
drag, startPoint x: 473, startPoint y: 155, endPoint x: 472, endPoint y: 199, distance: 44.5
click at [472, 198] on div "169 153 172 166 178 160 164 176 165 167 168" at bounding box center [422, 138] width 845 height 198
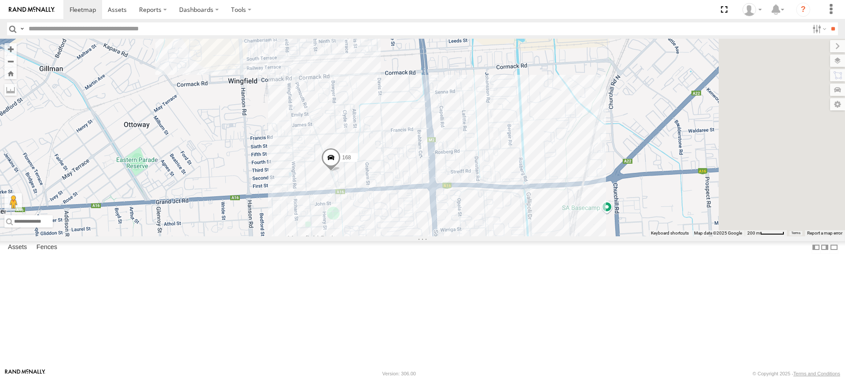
drag, startPoint x: 639, startPoint y: 274, endPoint x: 532, endPoint y: 264, distance: 107.8
click at [532, 236] on div "169 153 172 166 178 160 164 176 165 167 168 5" at bounding box center [422, 138] width 845 height 198
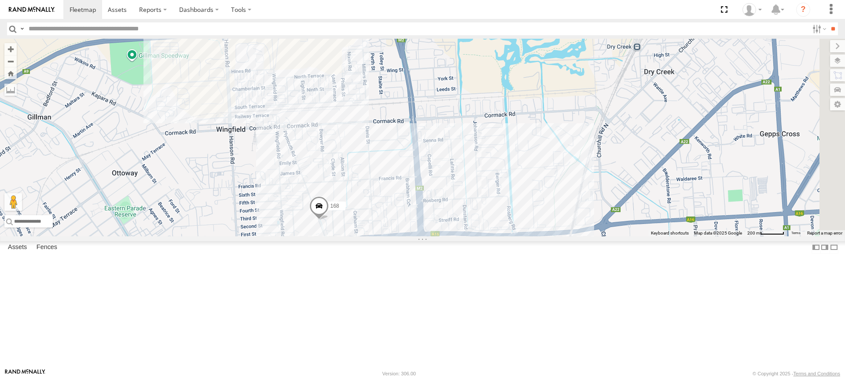
drag, startPoint x: 550, startPoint y: 140, endPoint x: 536, endPoint y: 200, distance: 61.5
click at [536, 200] on div "169 153 172 166 178 160 164 176 165 167 168 5" at bounding box center [422, 138] width 845 height 198
